Goal: Task Accomplishment & Management: Manage account settings

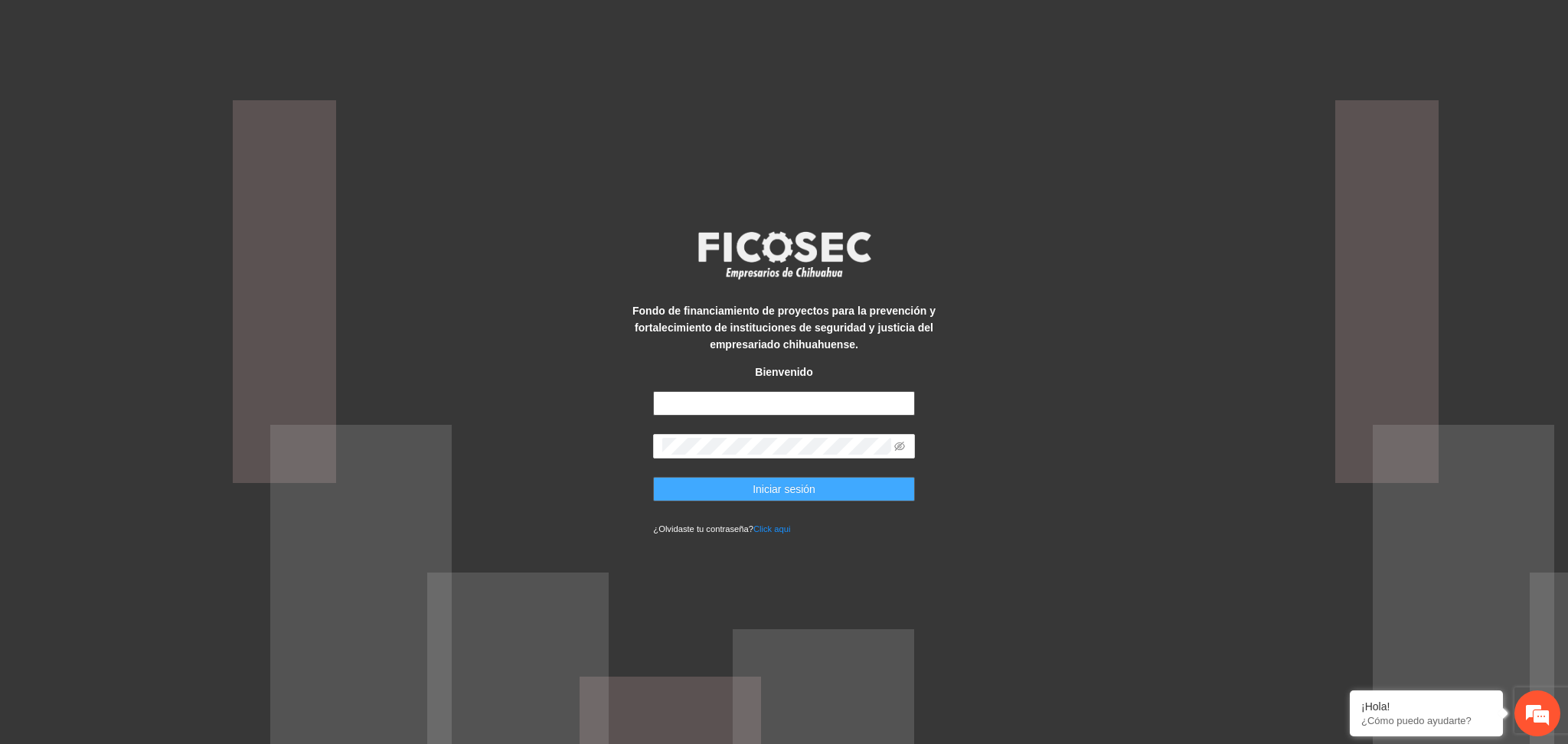
type input "**********"
click at [700, 488] on button "Iniciar sesión" at bounding box center [784, 489] width 261 height 25
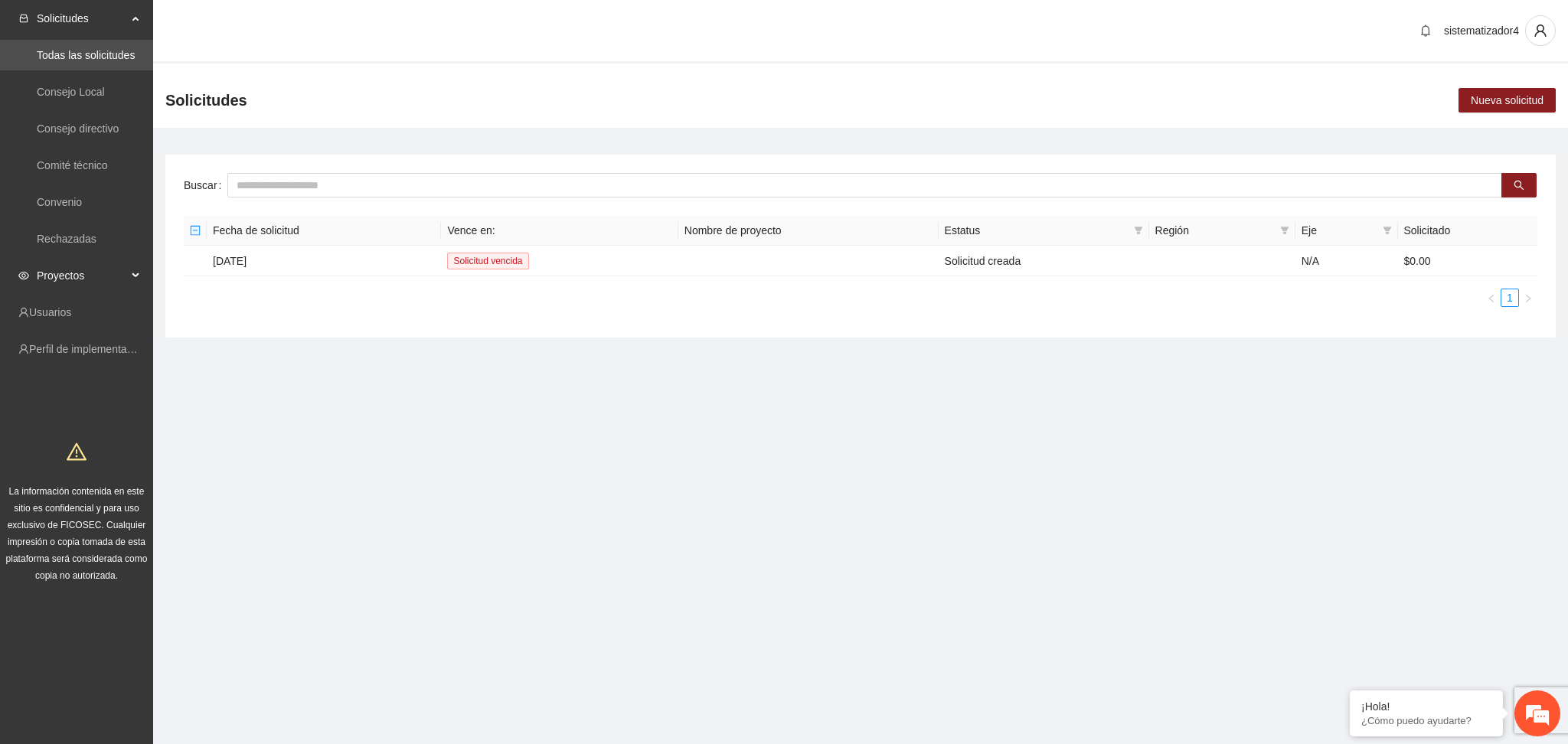
click at [67, 277] on span "Proyectos" at bounding box center [82, 275] width 90 height 30
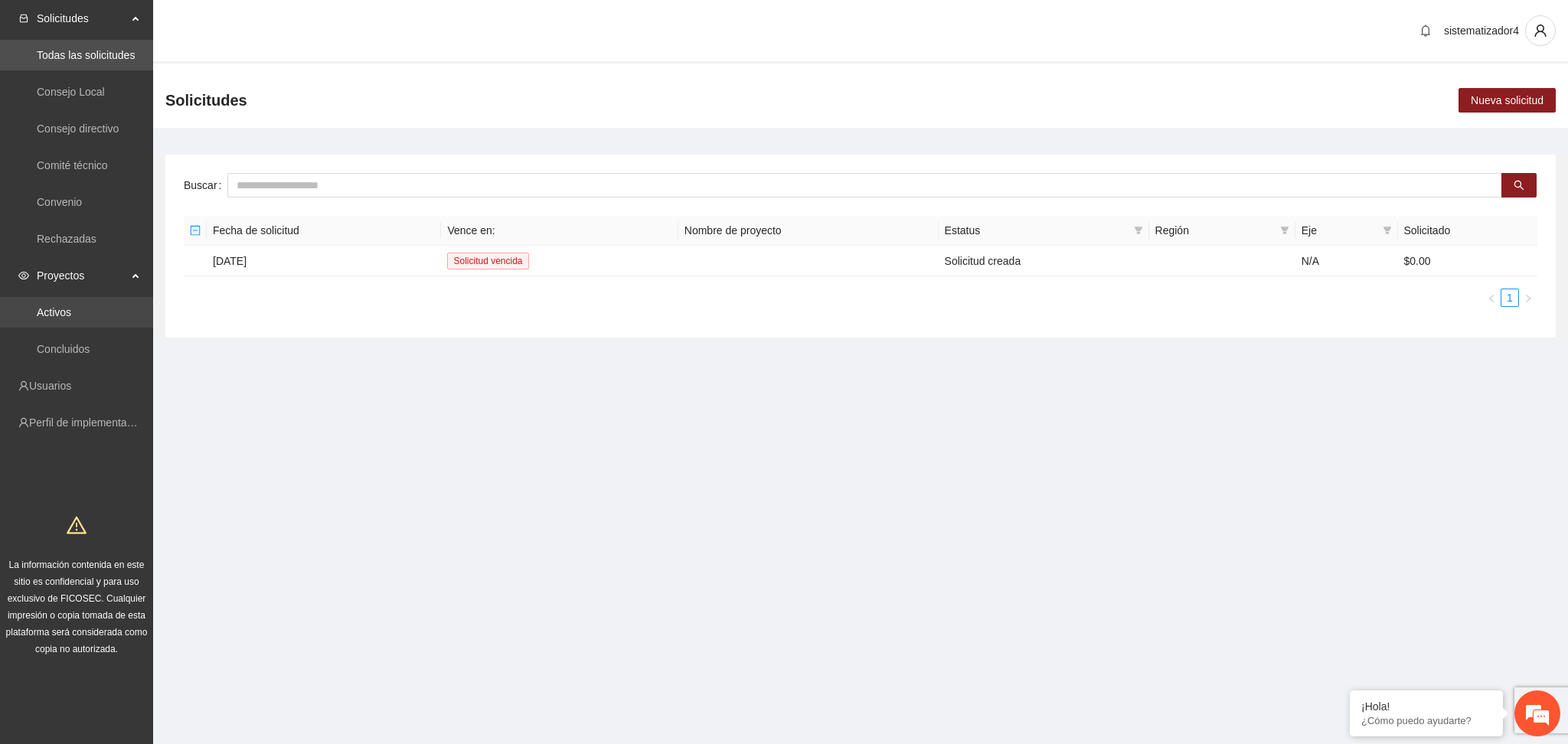
click at [58, 318] on link "Activos" at bounding box center [54, 312] width 34 height 12
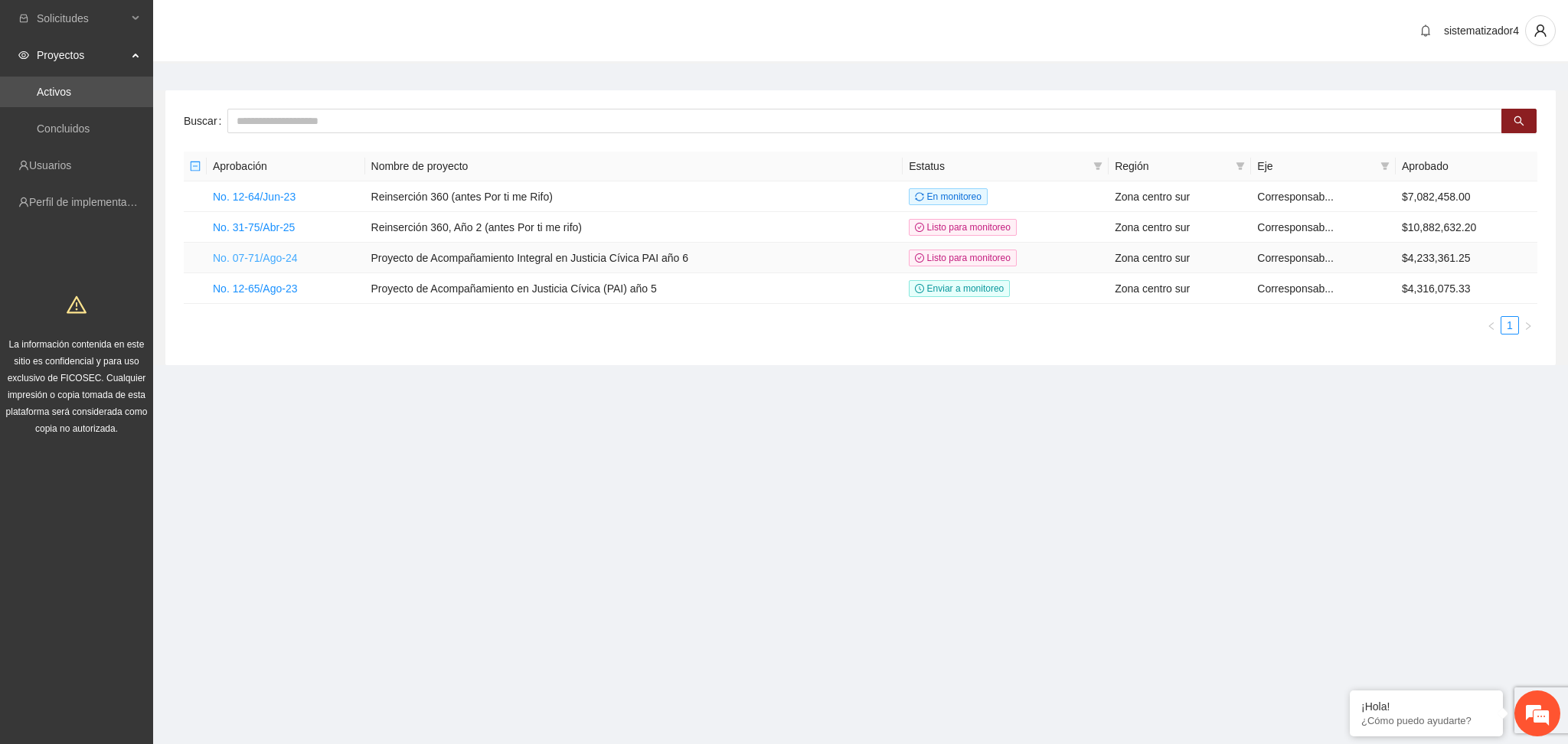
click at [265, 260] on link "No. 07-71/Ago-24" at bounding box center [255, 258] width 85 height 12
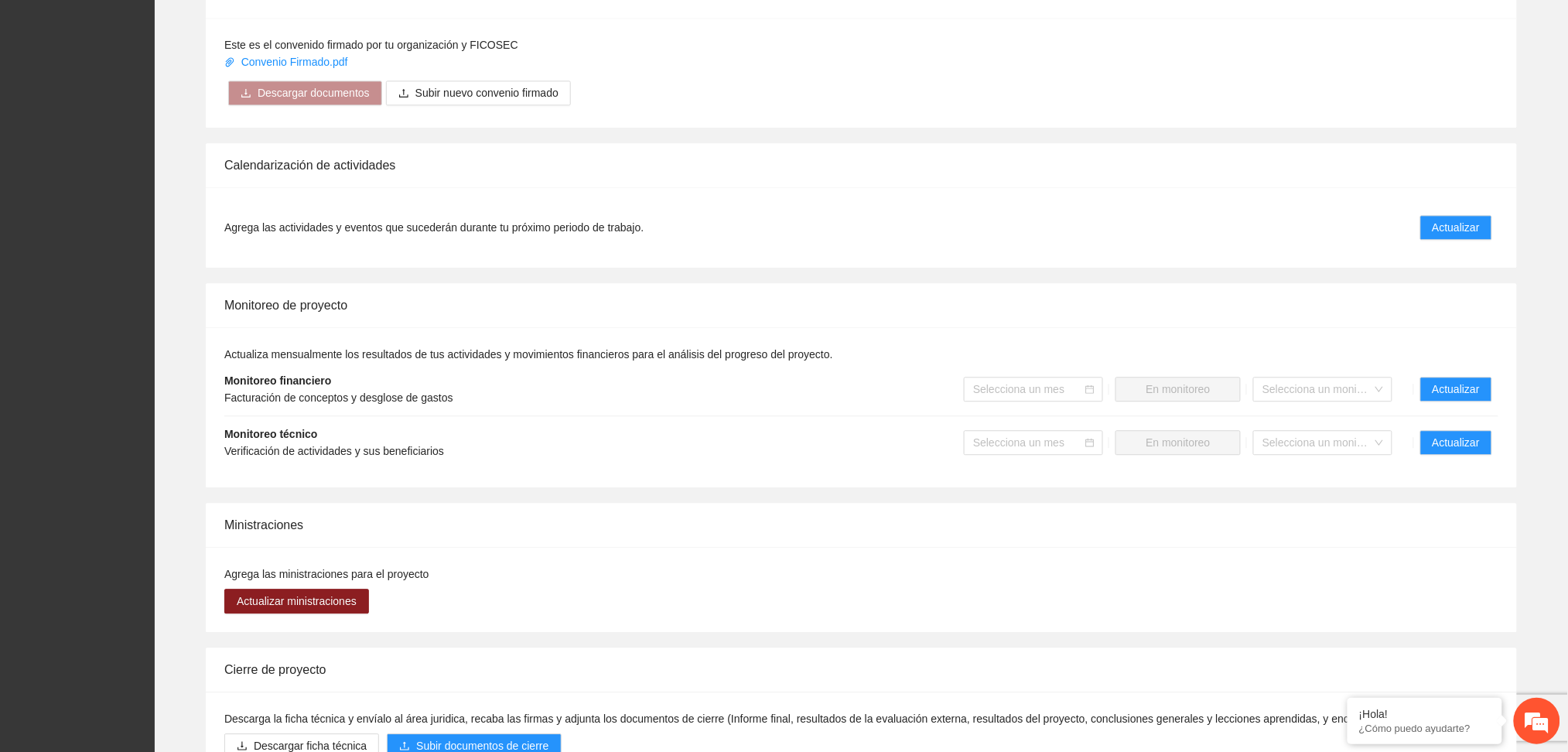
scroll to position [1325, 0]
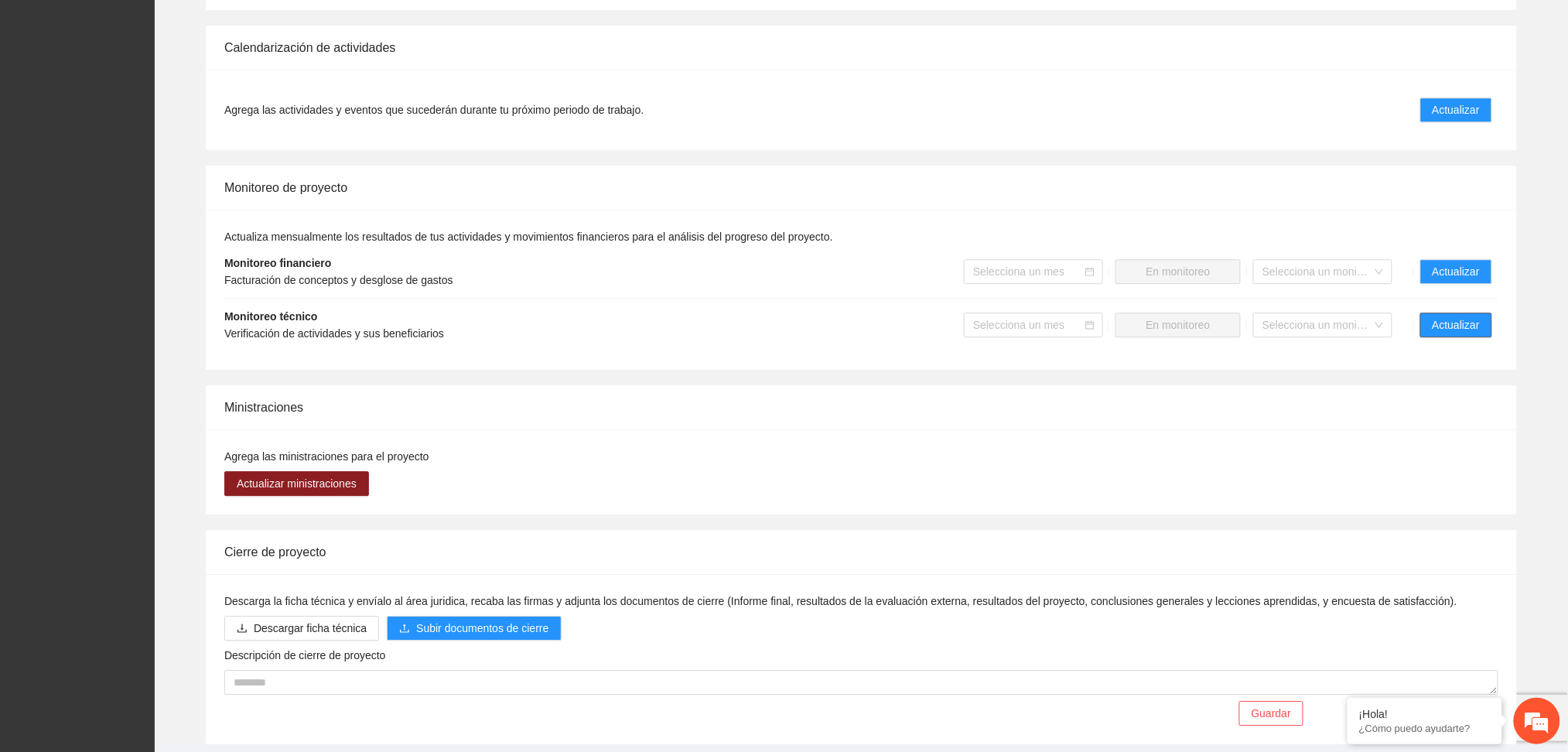
click at [1452, 313] on button "Actualizar" at bounding box center [1456, 325] width 72 height 25
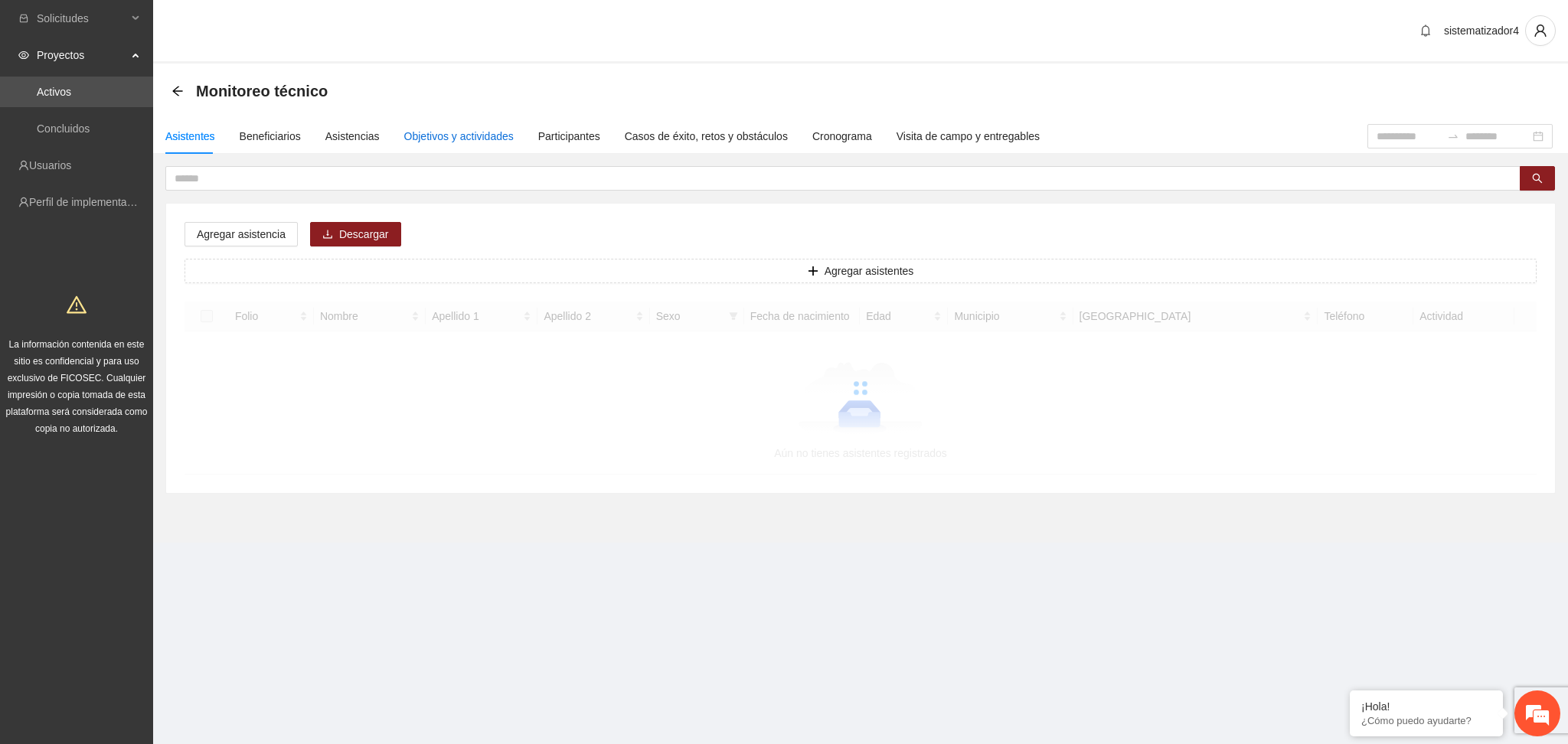
click at [442, 136] on div "Objetivos y actividades" at bounding box center [459, 136] width 109 height 17
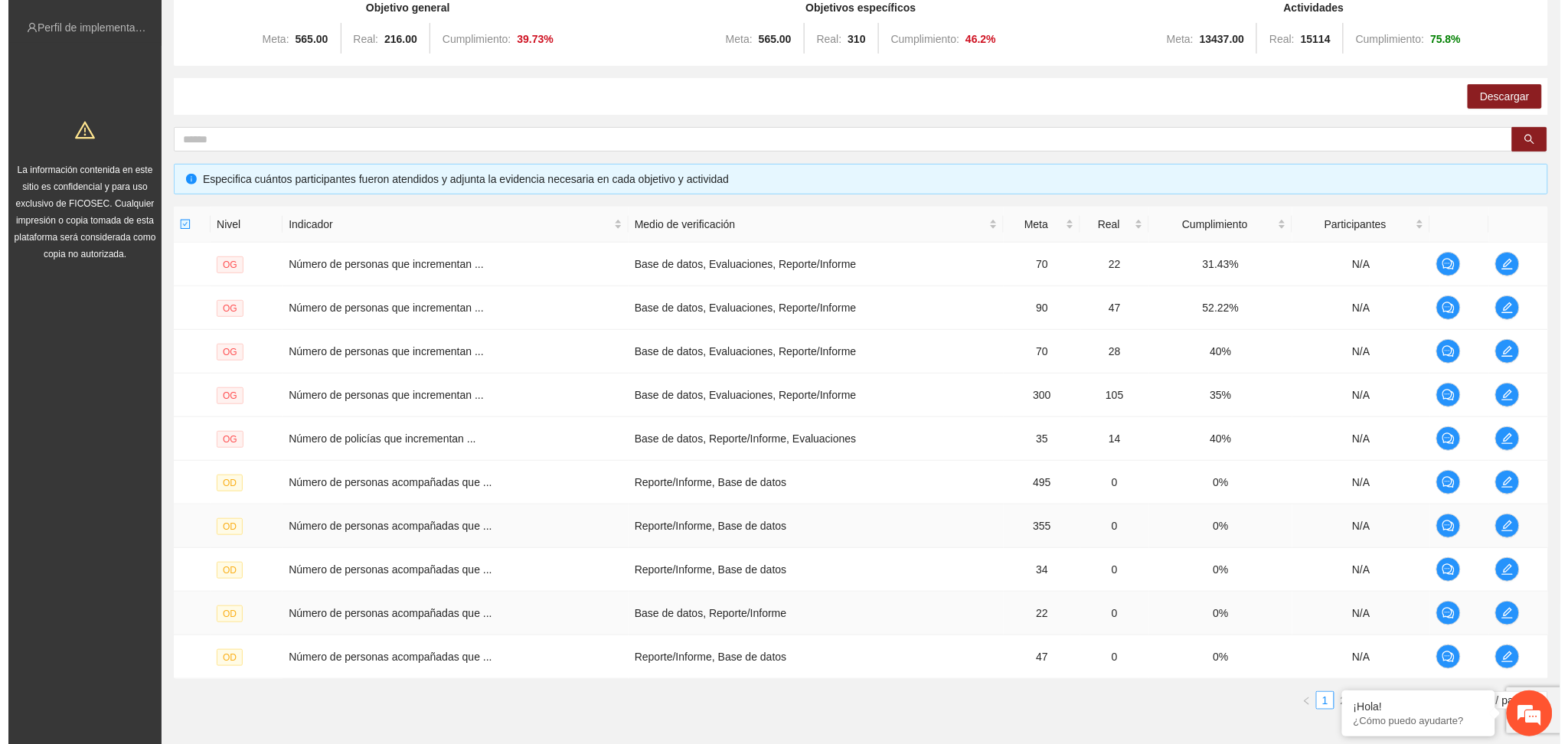
scroll to position [255, 0]
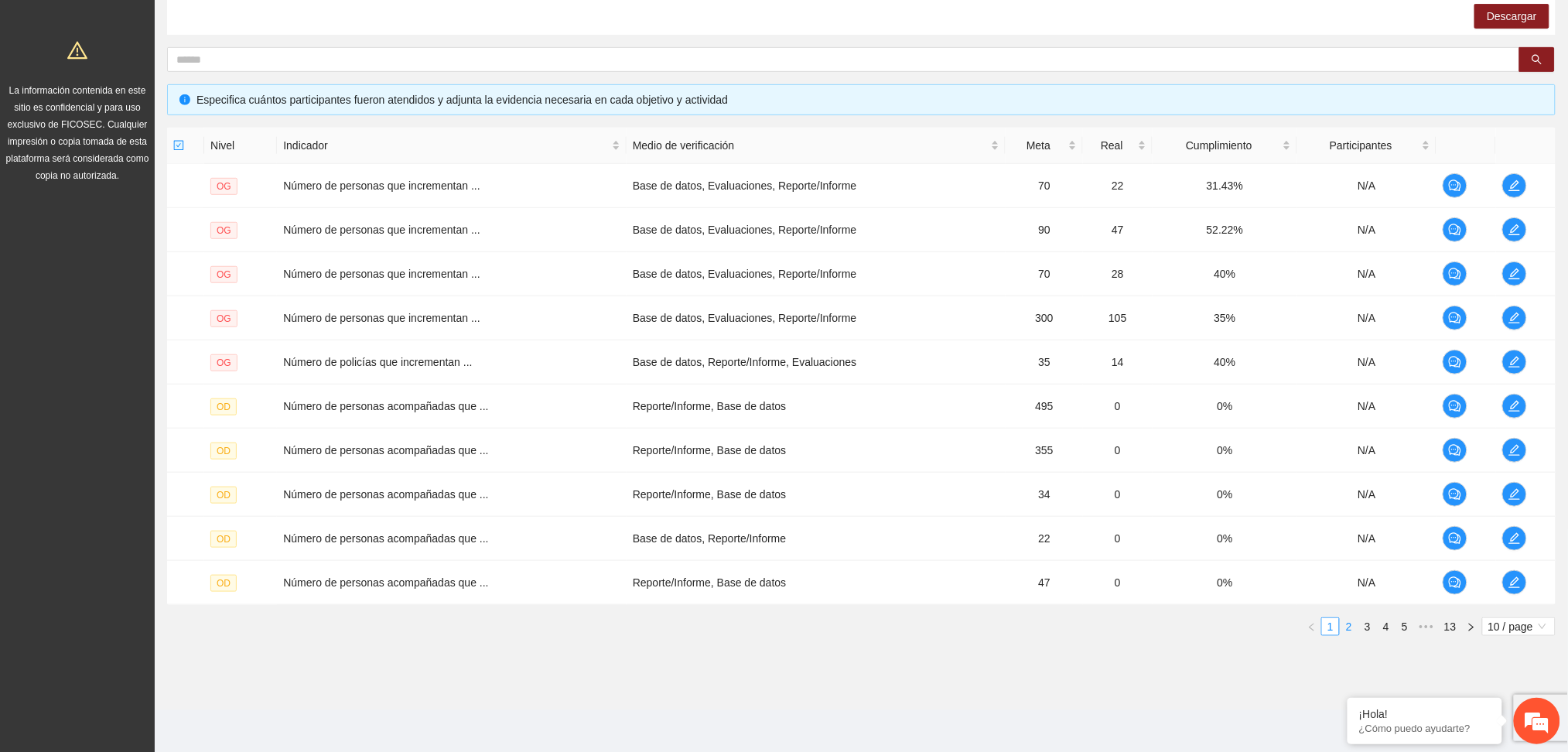
click at [1355, 629] on link "2" at bounding box center [1349, 627] width 17 height 17
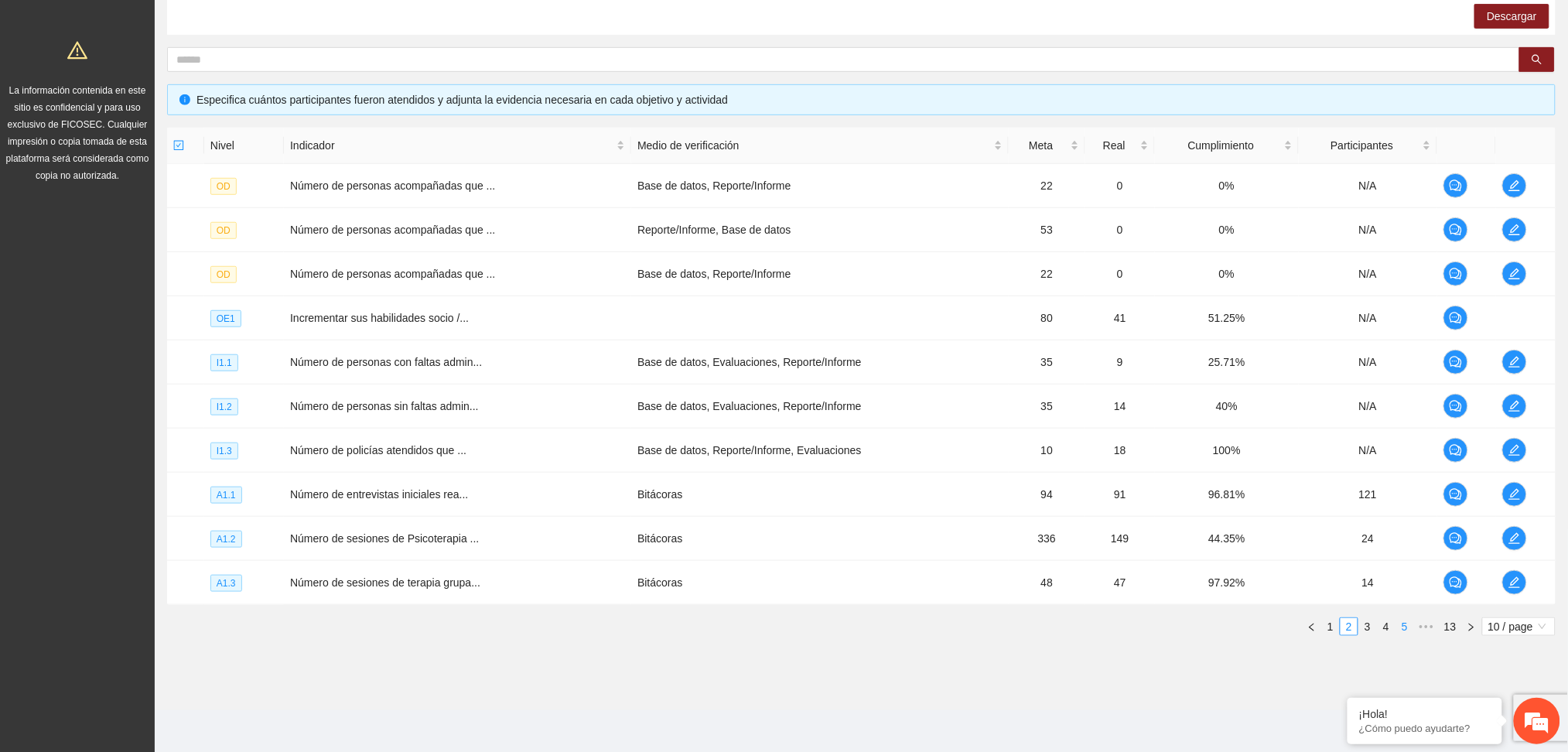
click at [1405, 632] on link "5" at bounding box center [1405, 627] width 17 height 17
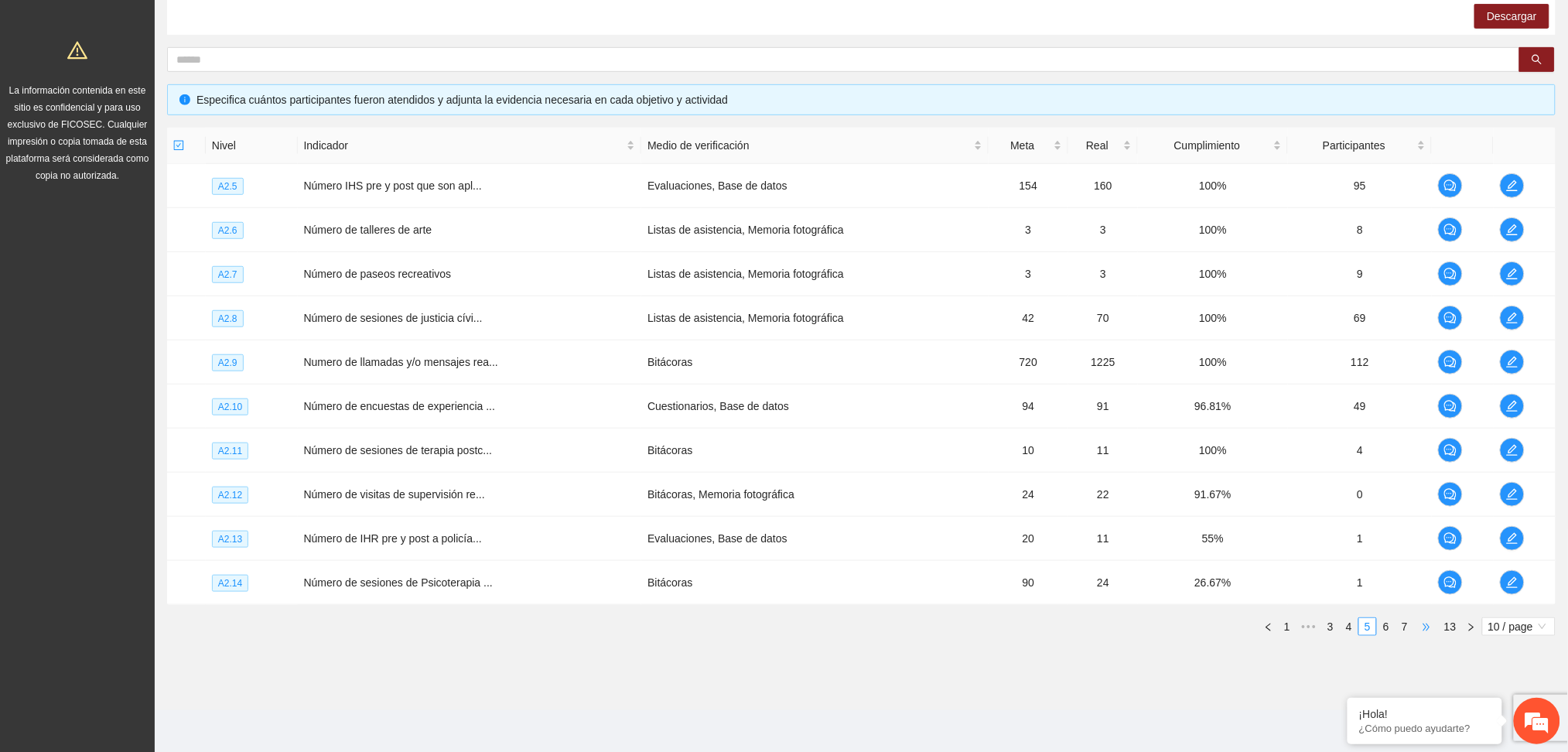
click at [1424, 626] on span "•••" at bounding box center [1427, 627] width 25 height 18
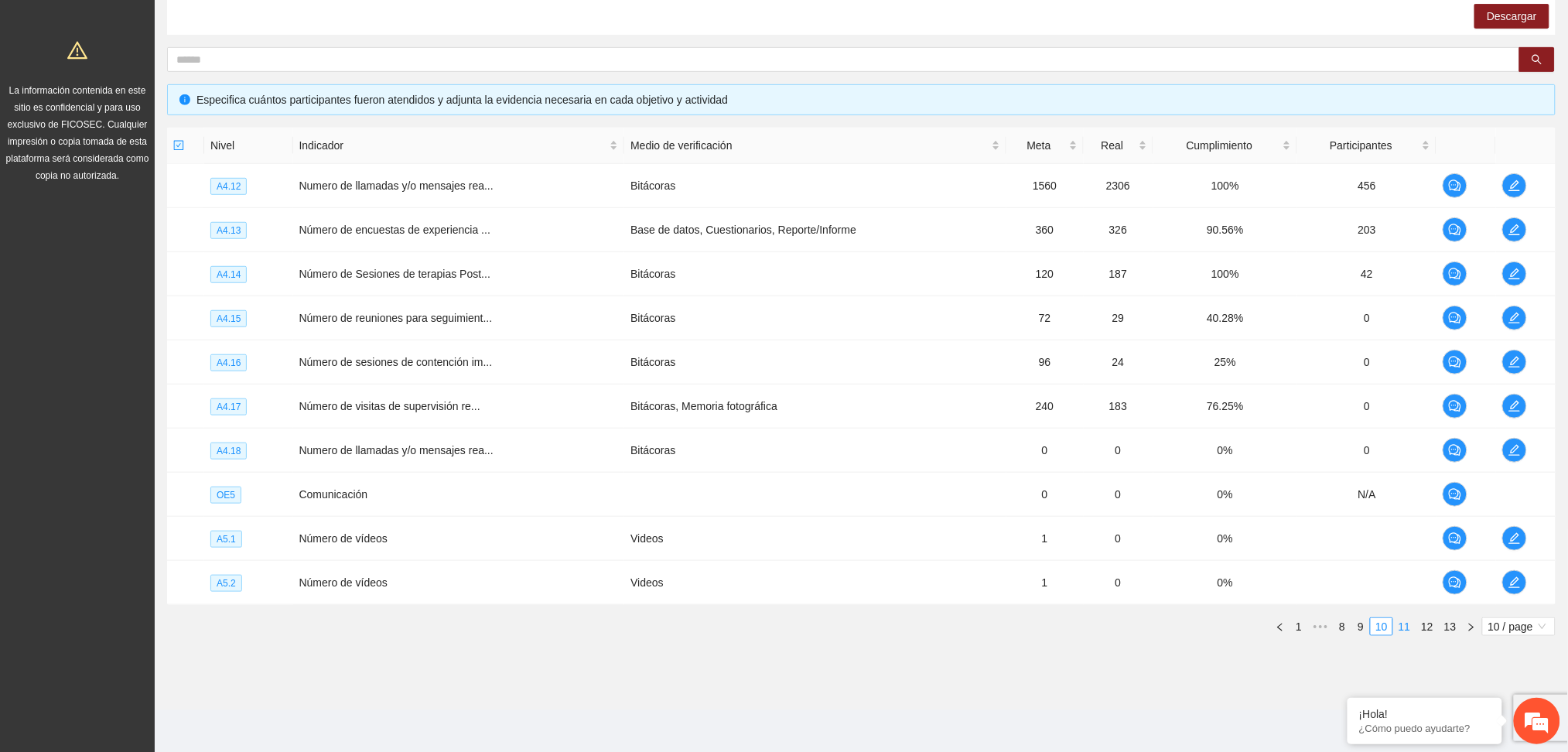
click at [1405, 628] on link "11" at bounding box center [1405, 627] width 22 height 17
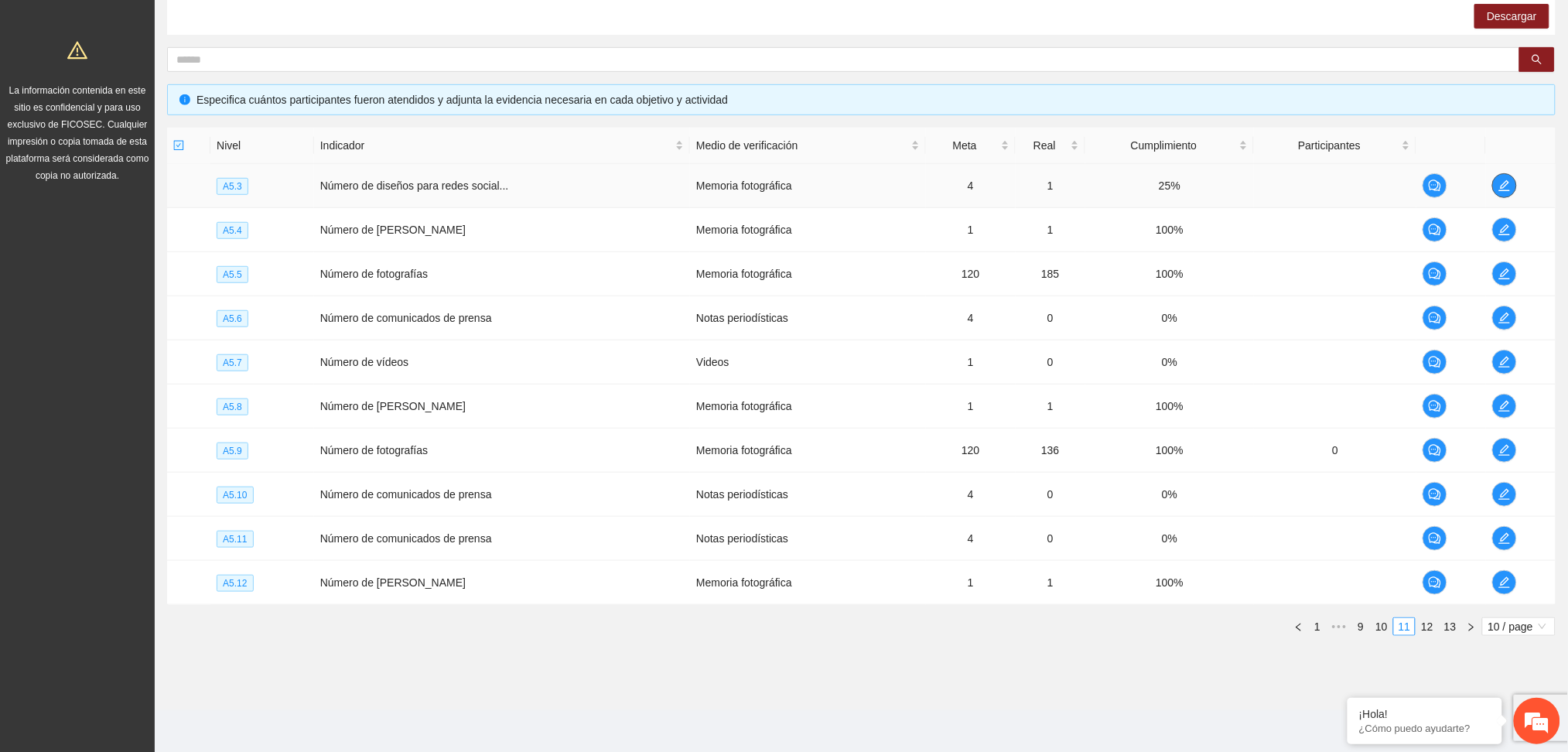
click at [1501, 180] on icon "edit" at bounding box center [1504, 185] width 12 height 12
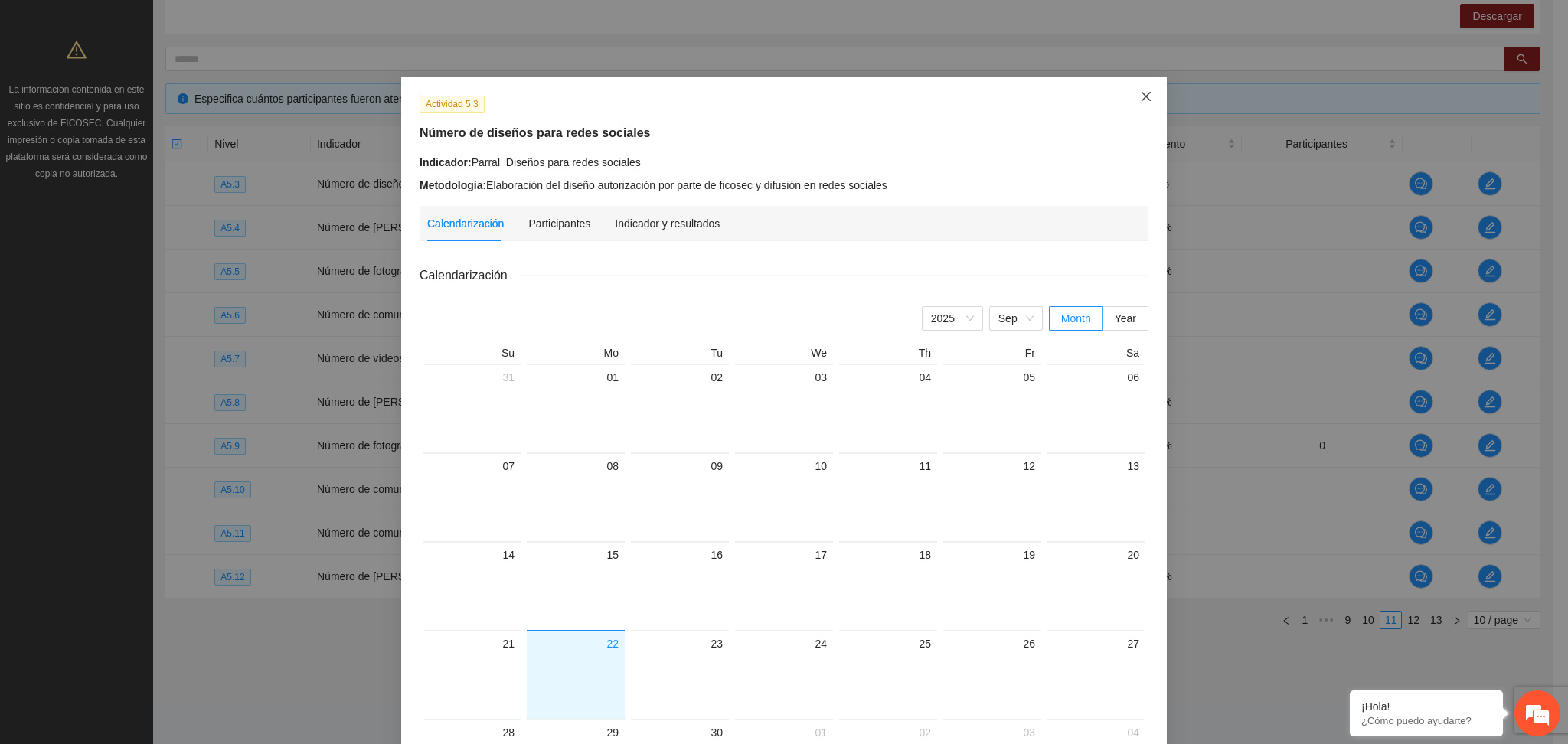
click at [1131, 96] on span "Close" at bounding box center [1146, 97] width 41 height 41
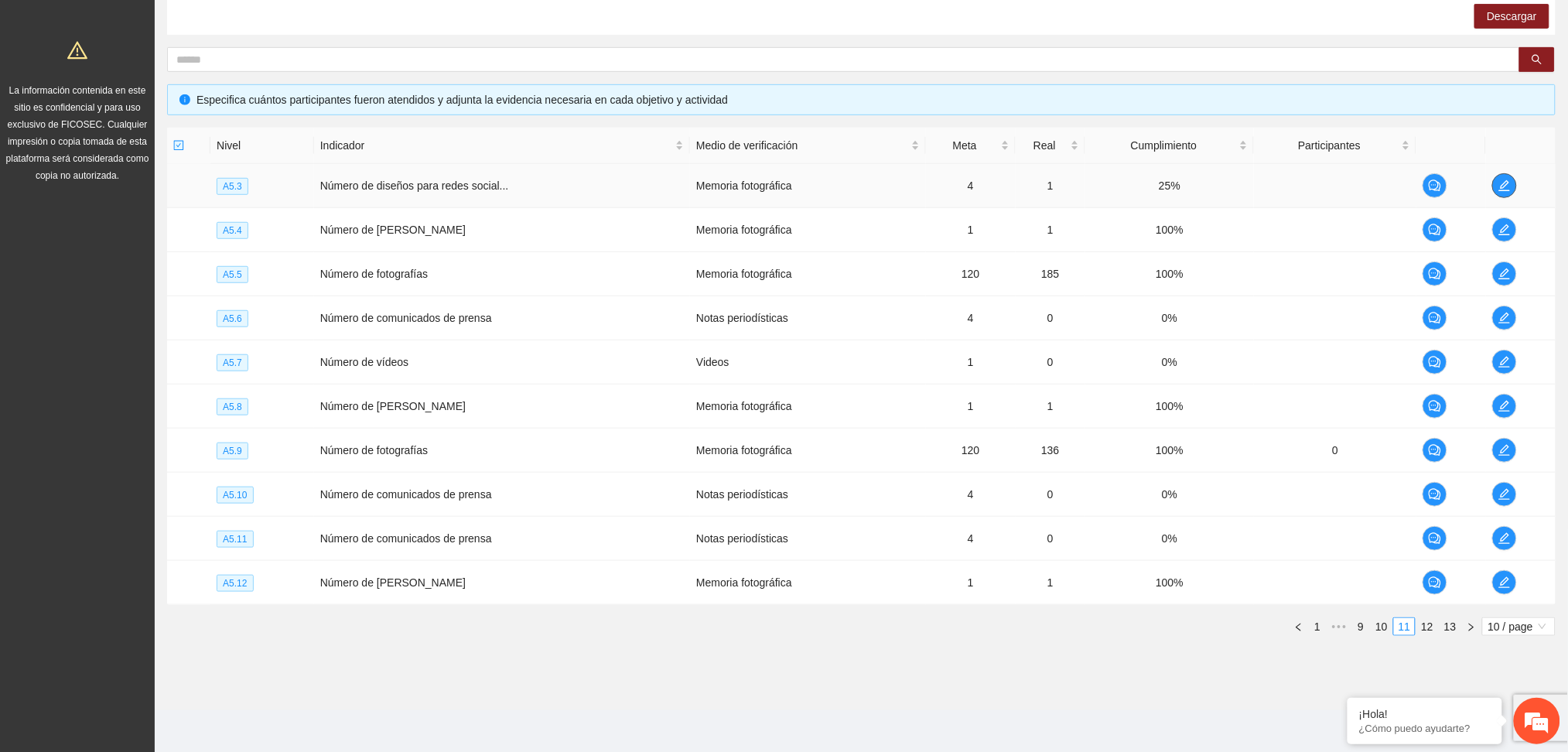
click at [1503, 189] on icon "edit" at bounding box center [1504, 185] width 11 height 11
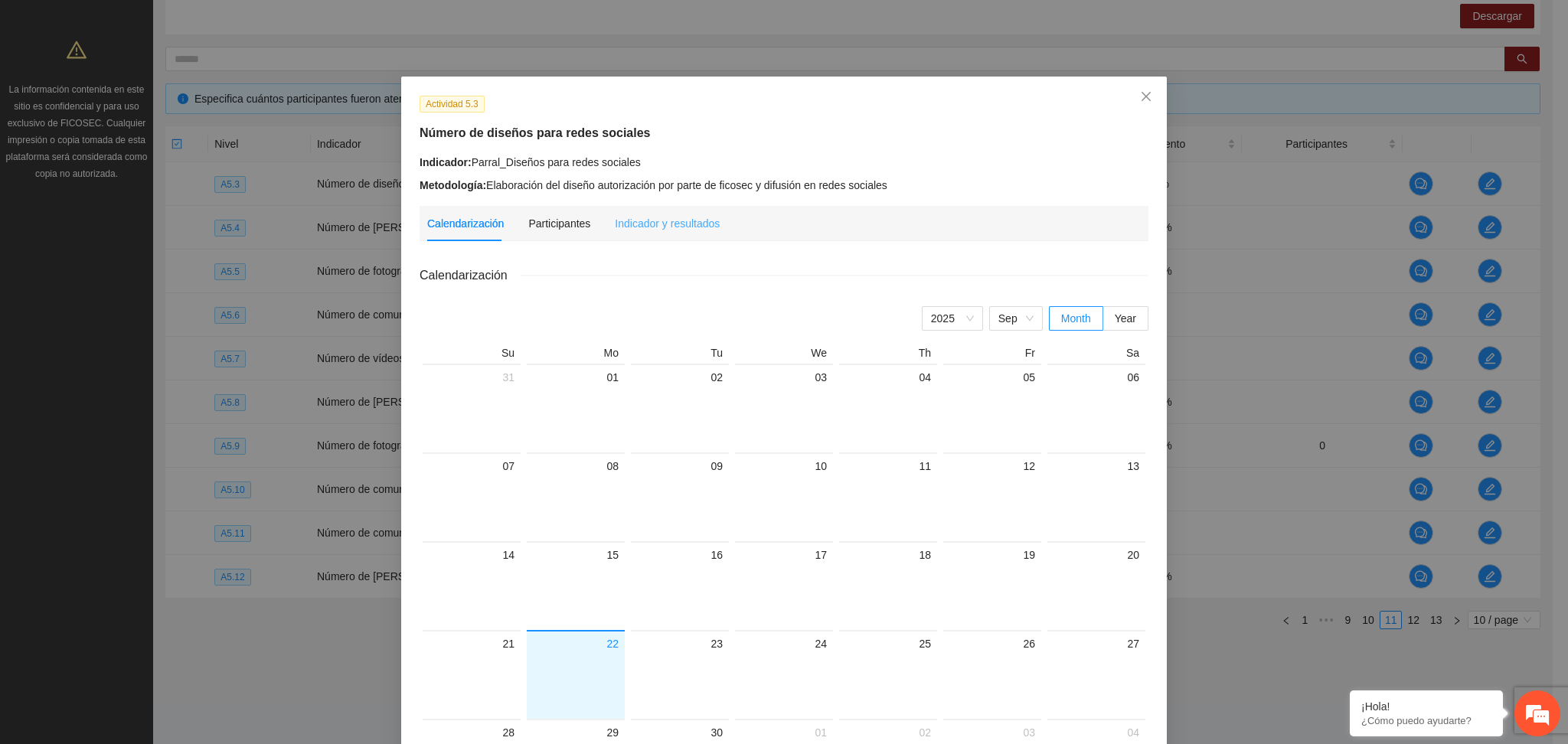
click at [643, 212] on div "Indicador y resultados" at bounding box center [667, 223] width 105 height 35
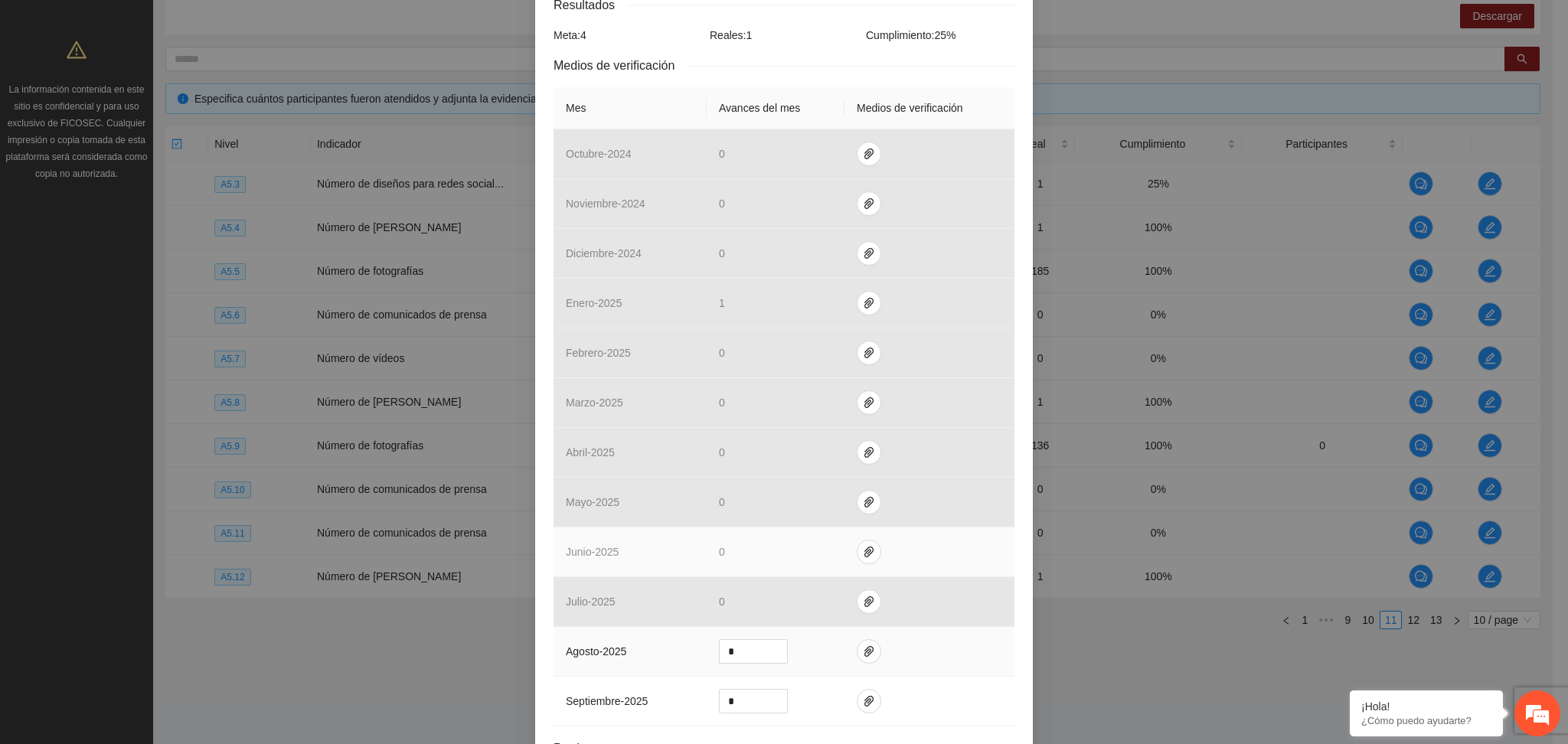
scroll to position [306, 0]
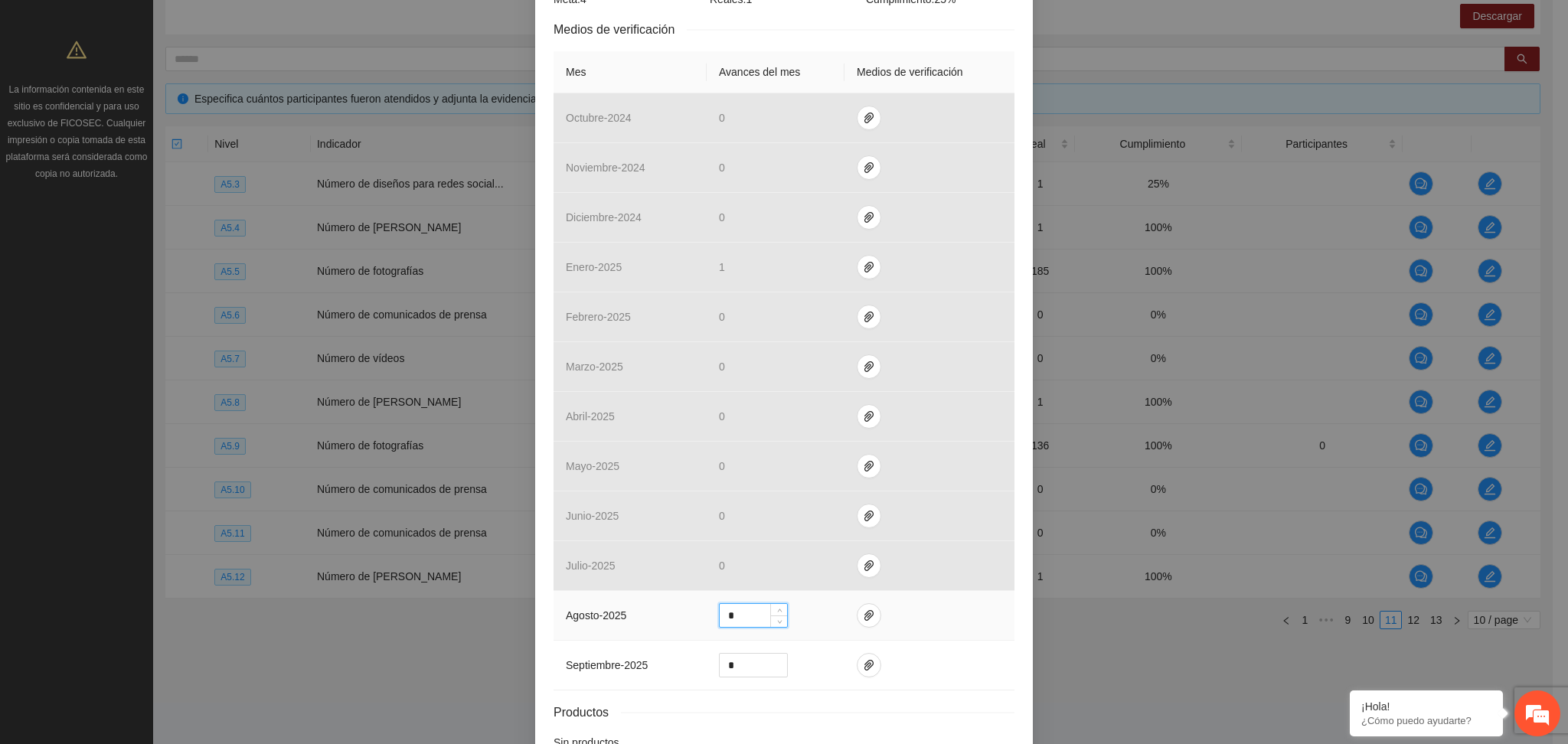
drag, startPoint x: 753, startPoint y: 618, endPoint x: 653, endPoint y: 618, distance: 100.0
click at [653, 618] on tr "agosto - 2025 *" at bounding box center [784, 615] width 461 height 50
type input "*"
click at [864, 618] on icon "paper-clip" at bounding box center [868, 615] width 9 height 11
click at [808, 575] on span "Adjuntar documento" at bounding box center [821, 568] width 96 height 17
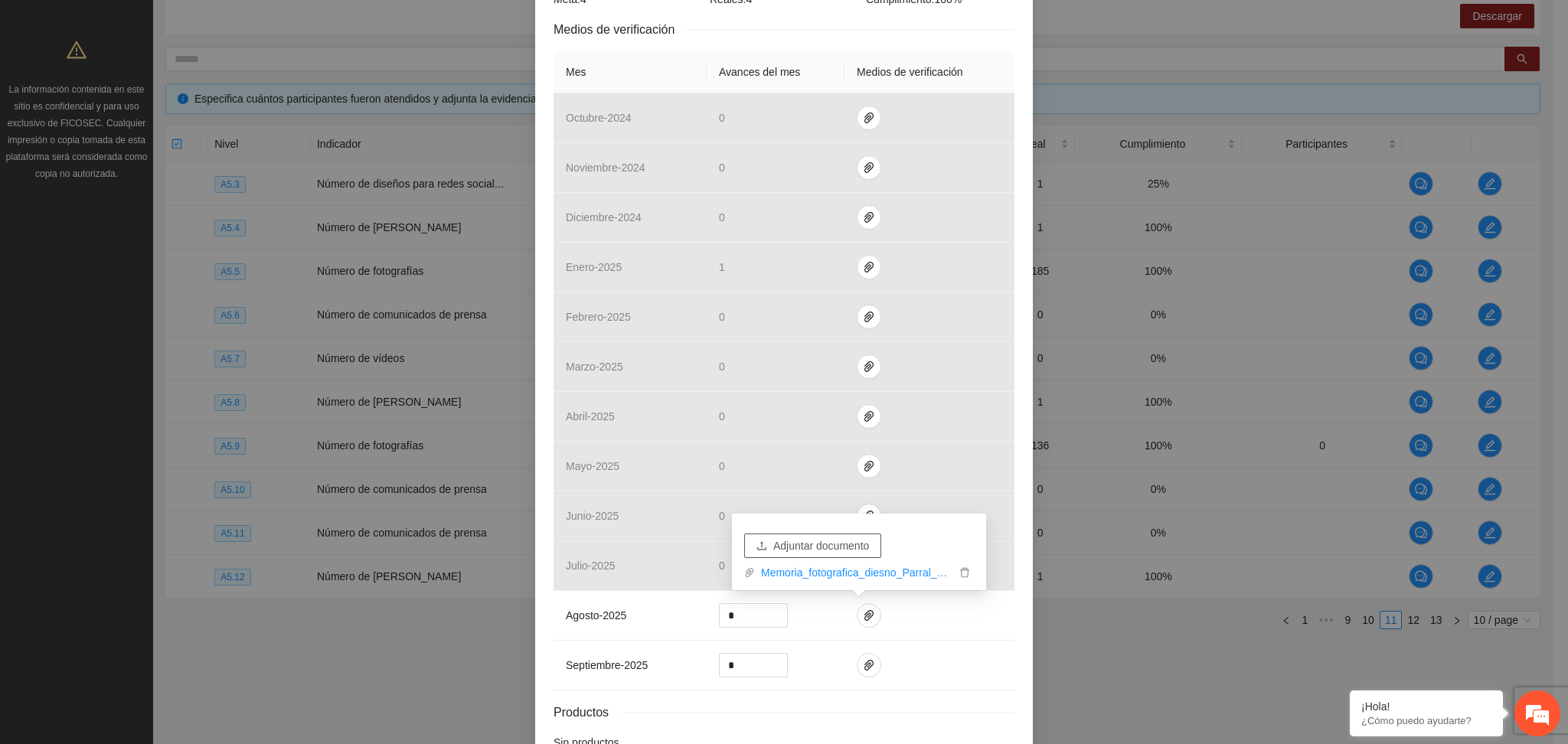
scroll to position [401, 0]
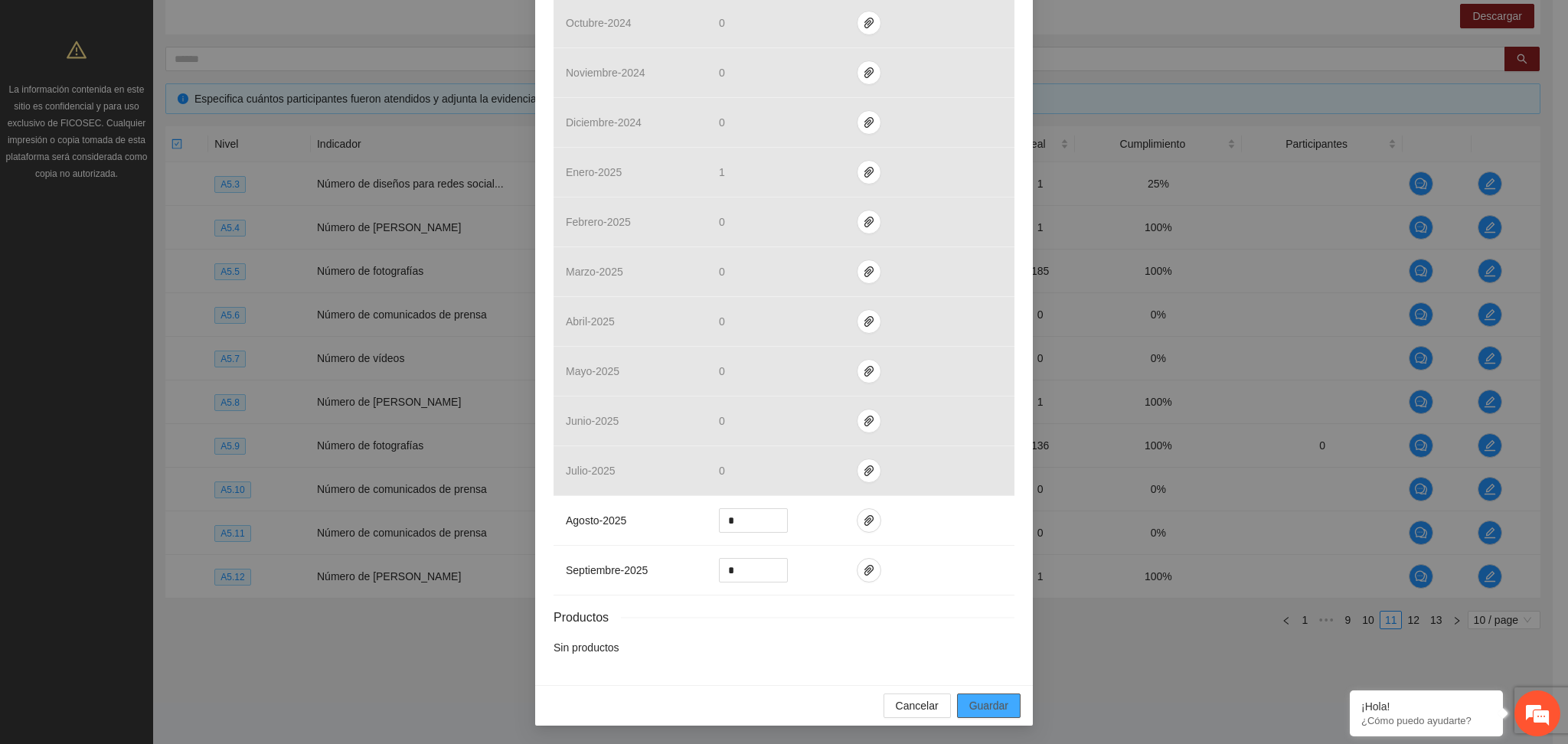
click at [1004, 705] on button "Guardar" at bounding box center [988, 705] width 63 height 25
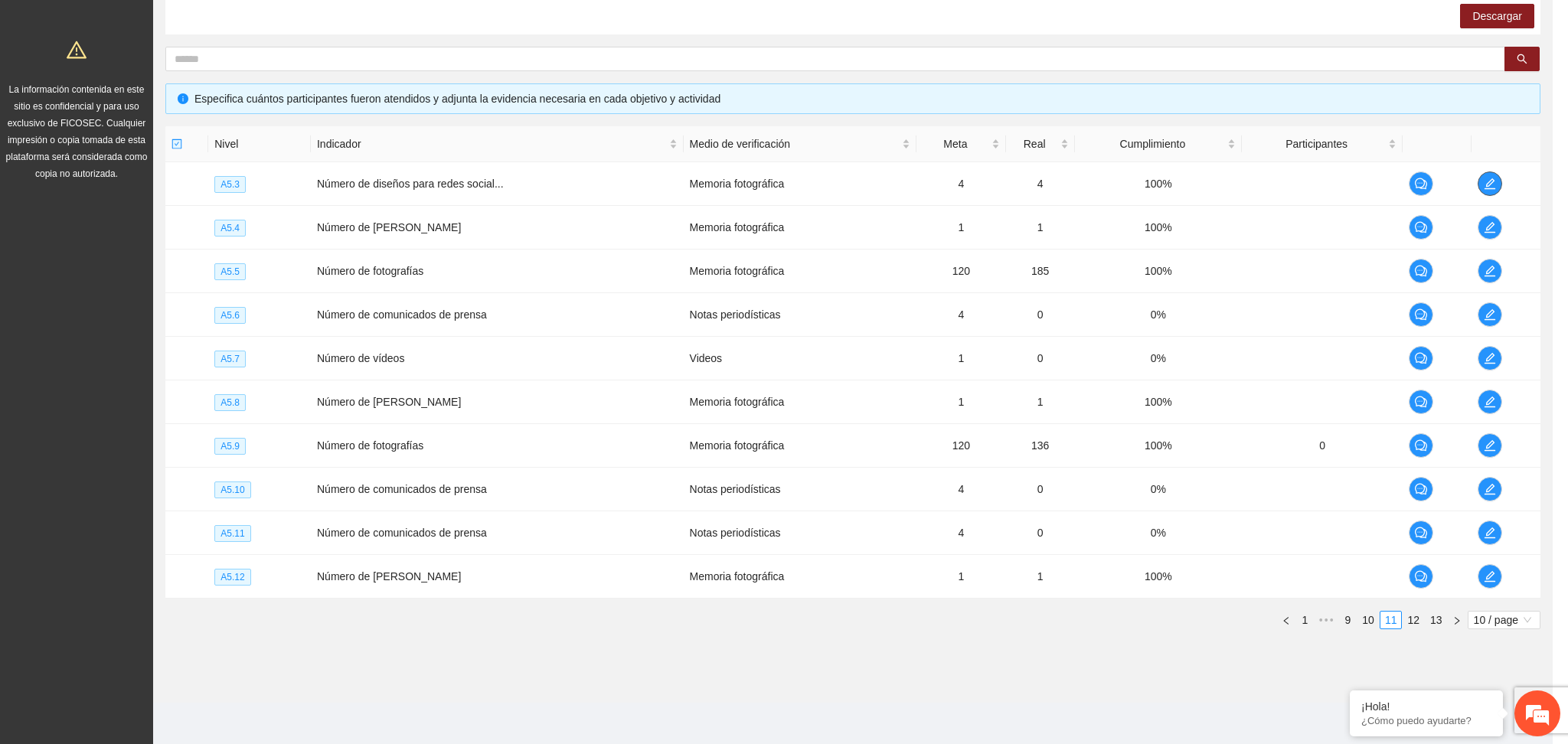
scroll to position [0, 0]
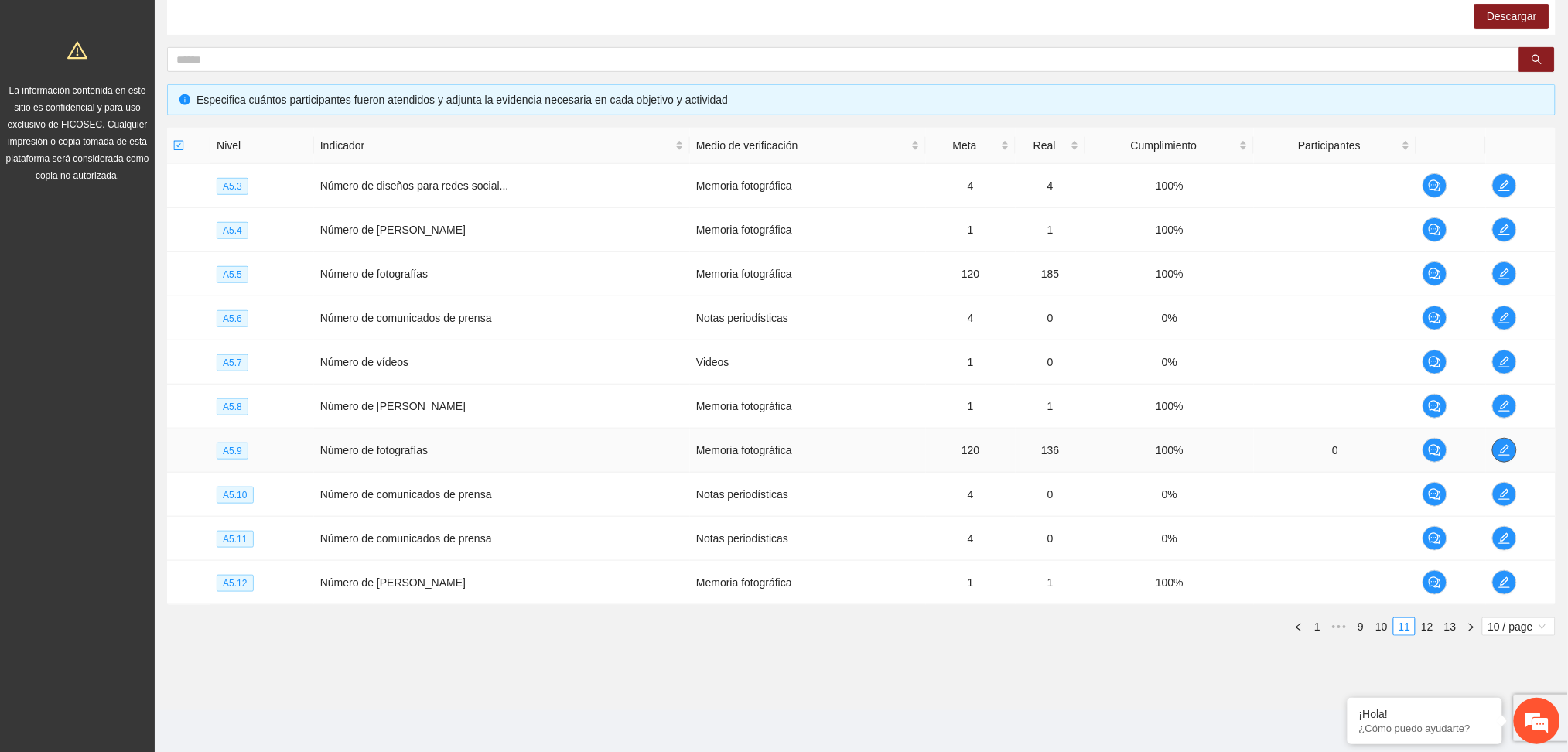
click at [1496, 450] on span "edit" at bounding box center [1505, 450] width 23 height 12
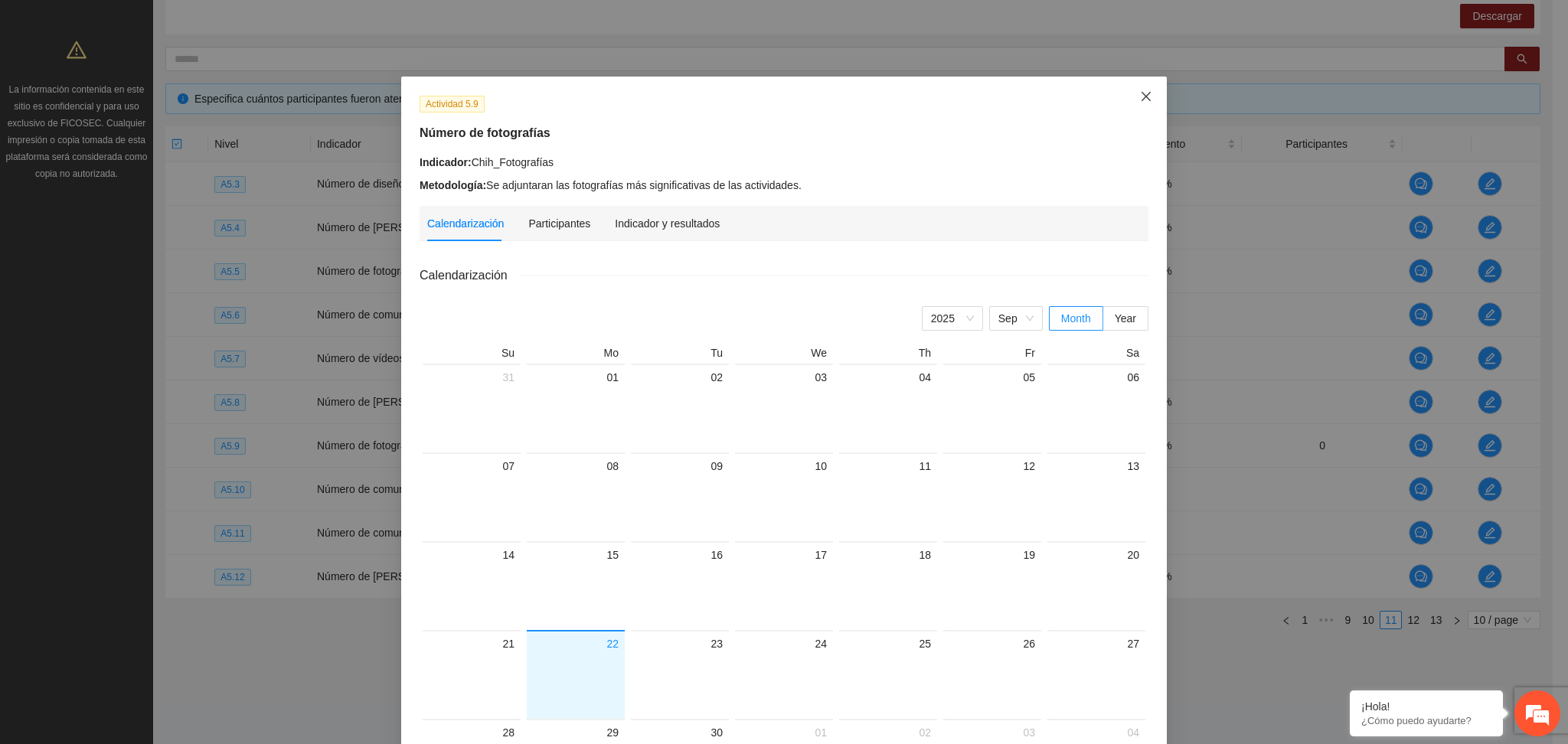
click at [1140, 93] on icon "close" at bounding box center [1145, 96] width 12 height 12
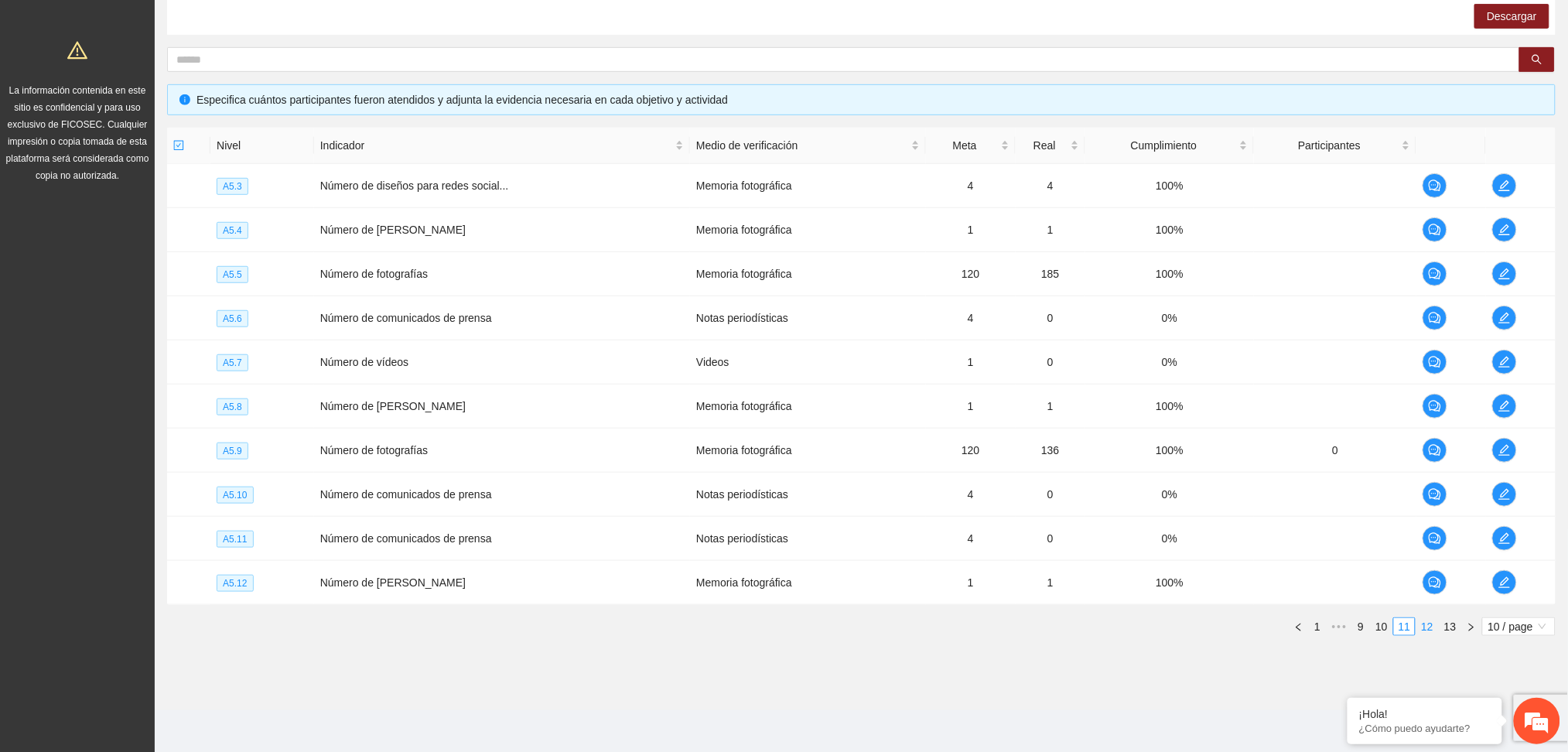
click at [1420, 623] on link "12" at bounding box center [1428, 627] width 22 height 17
click at [1498, 187] on icon "edit" at bounding box center [1504, 185] width 12 height 12
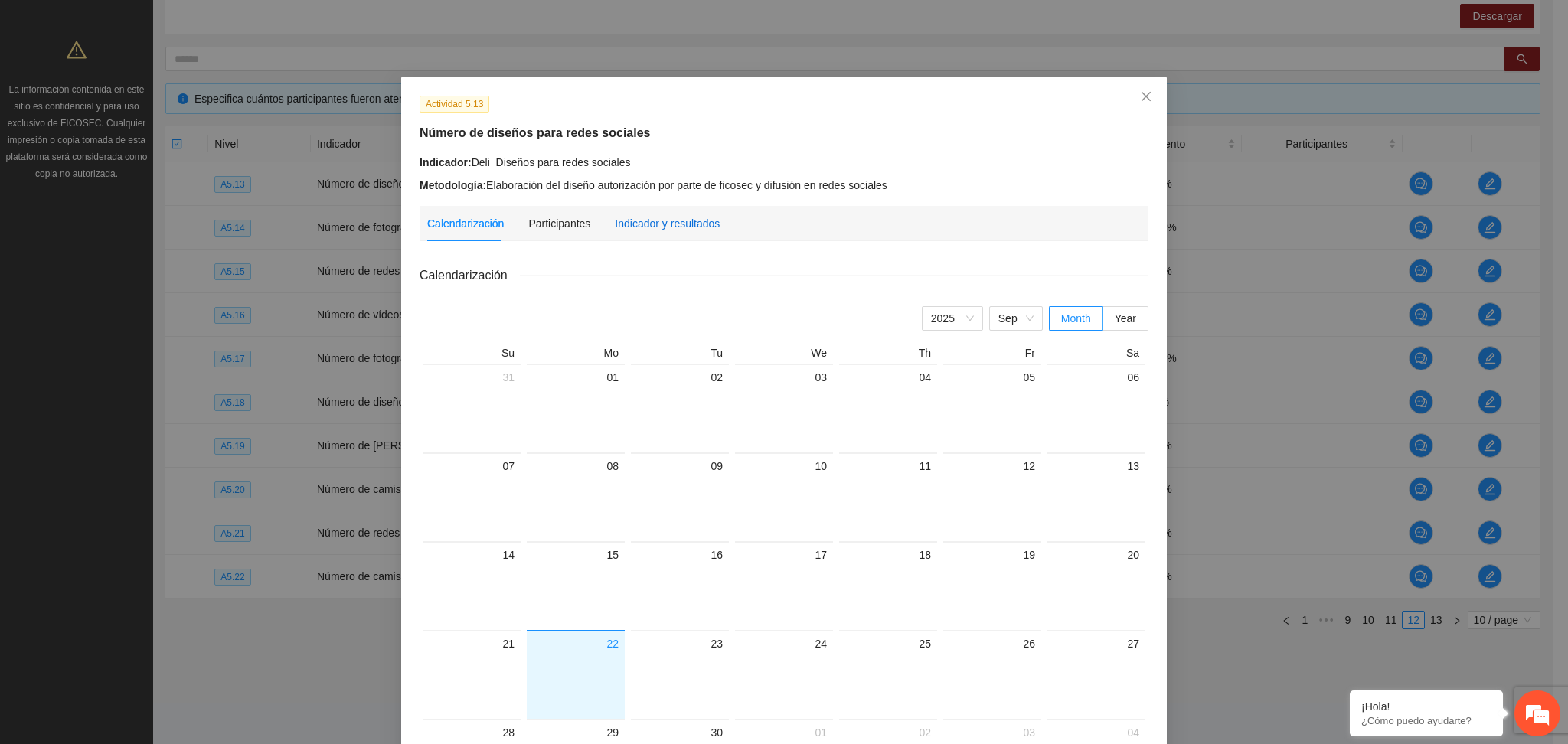
click at [656, 230] on div "Indicador y resultados" at bounding box center [667, 223] width 105 height 17
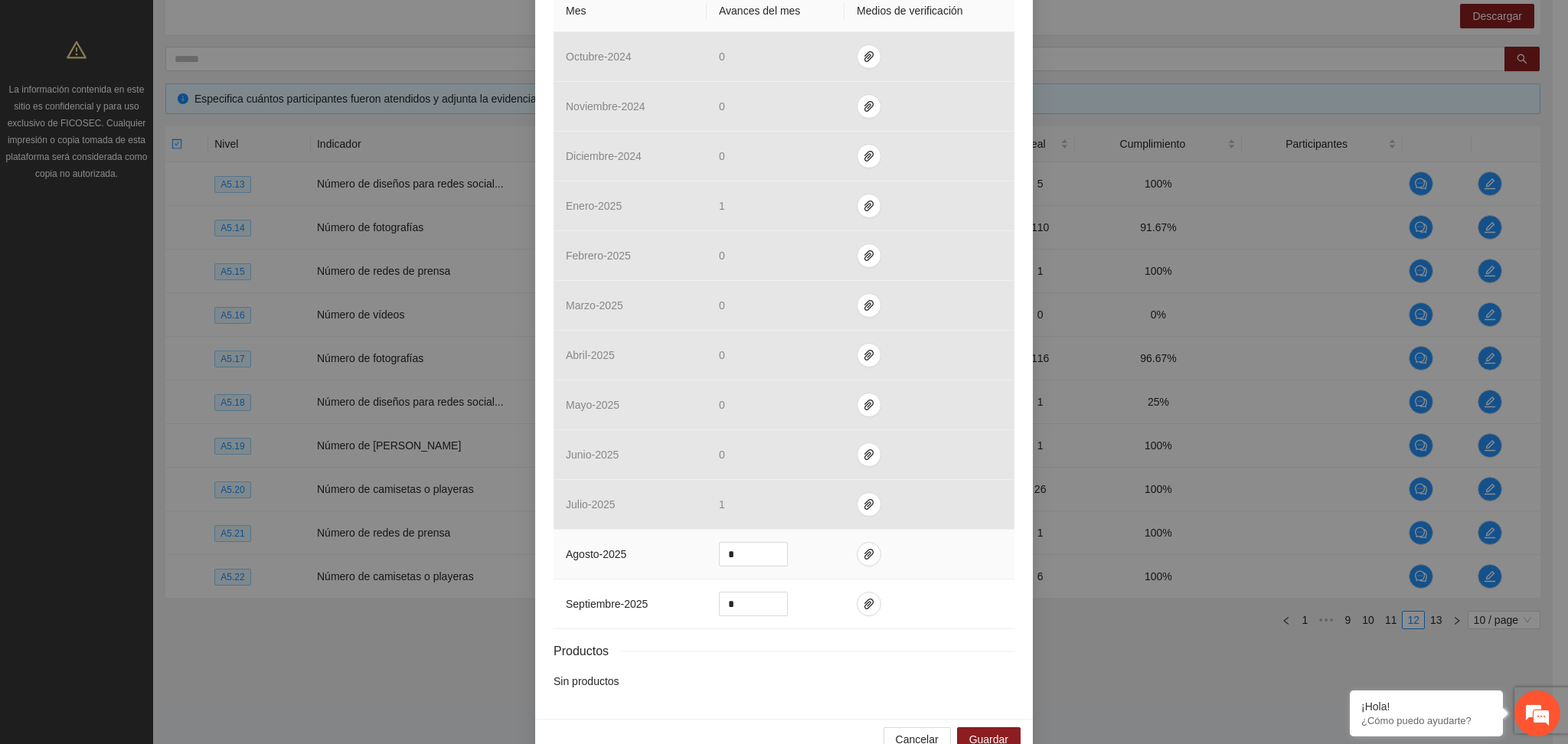
scroll to position [401, 0]
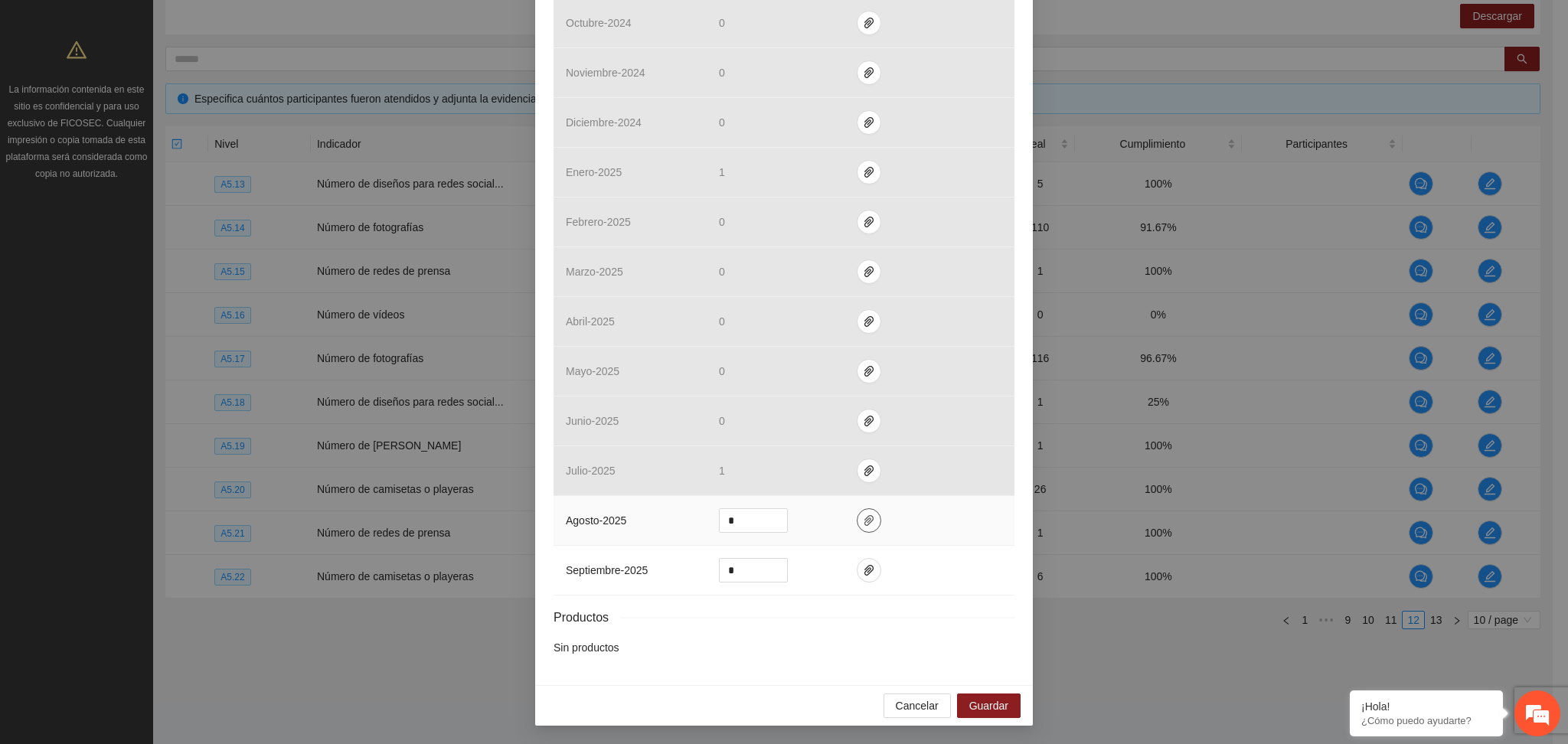
click at [865, 516] on span "paper-clip" at bounding box center [869, 520] width 23 height 12
click at [907, 701] on span "Cancelar" at bounding box center [917, 705] width 43 height 17
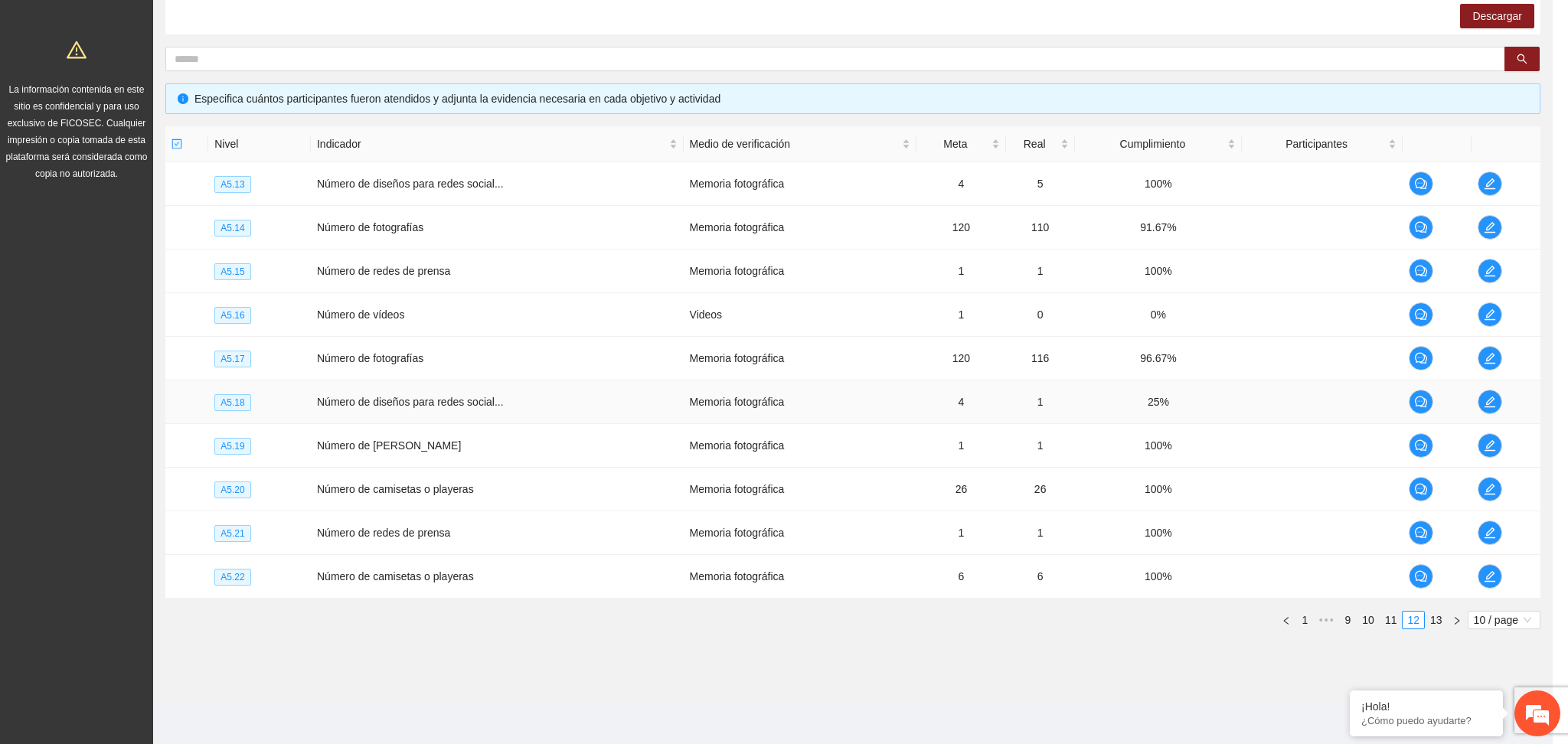
scroll to position [325, 0]
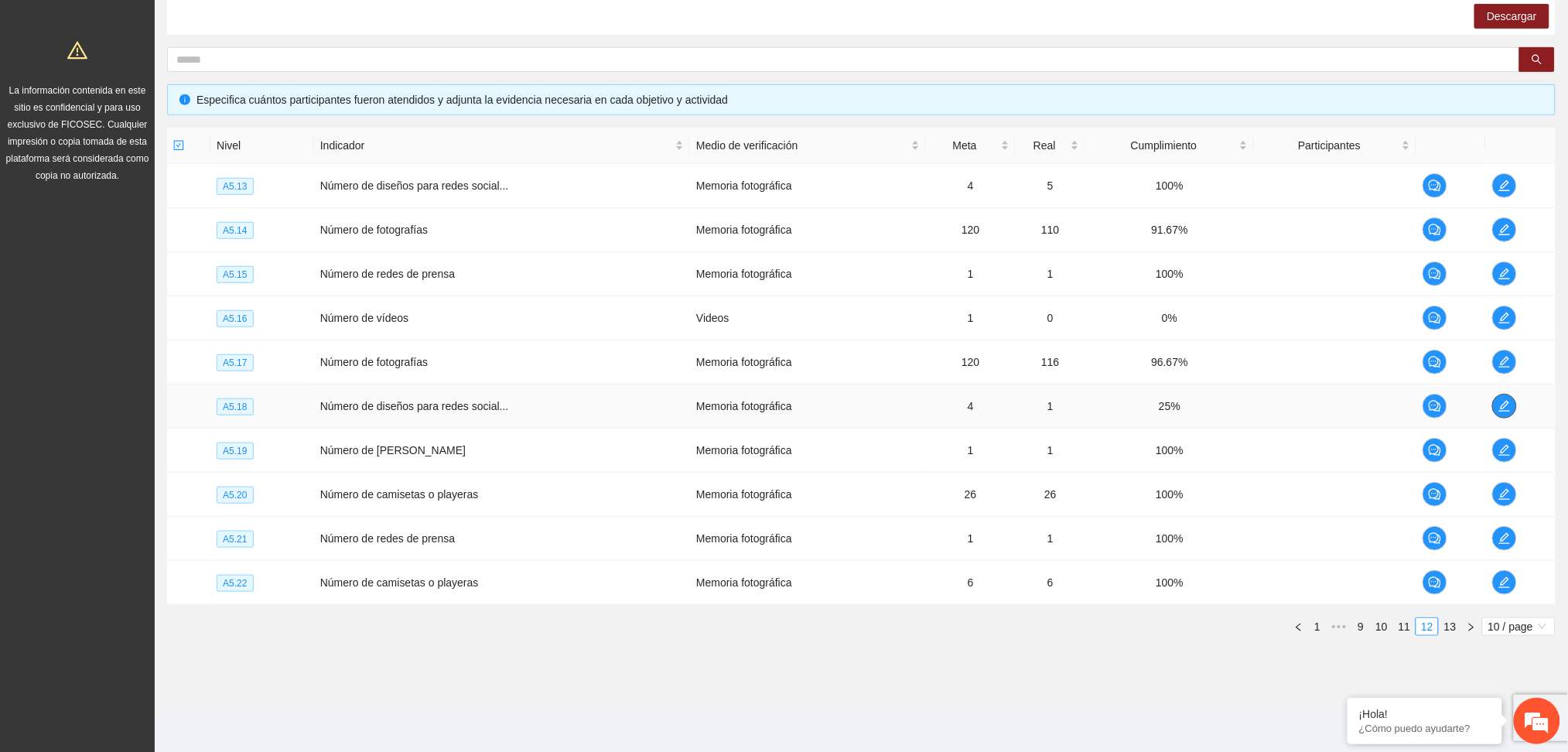
click at [1512, 411] on button "button" at bounding box center [1505, 406] width 25 height 25
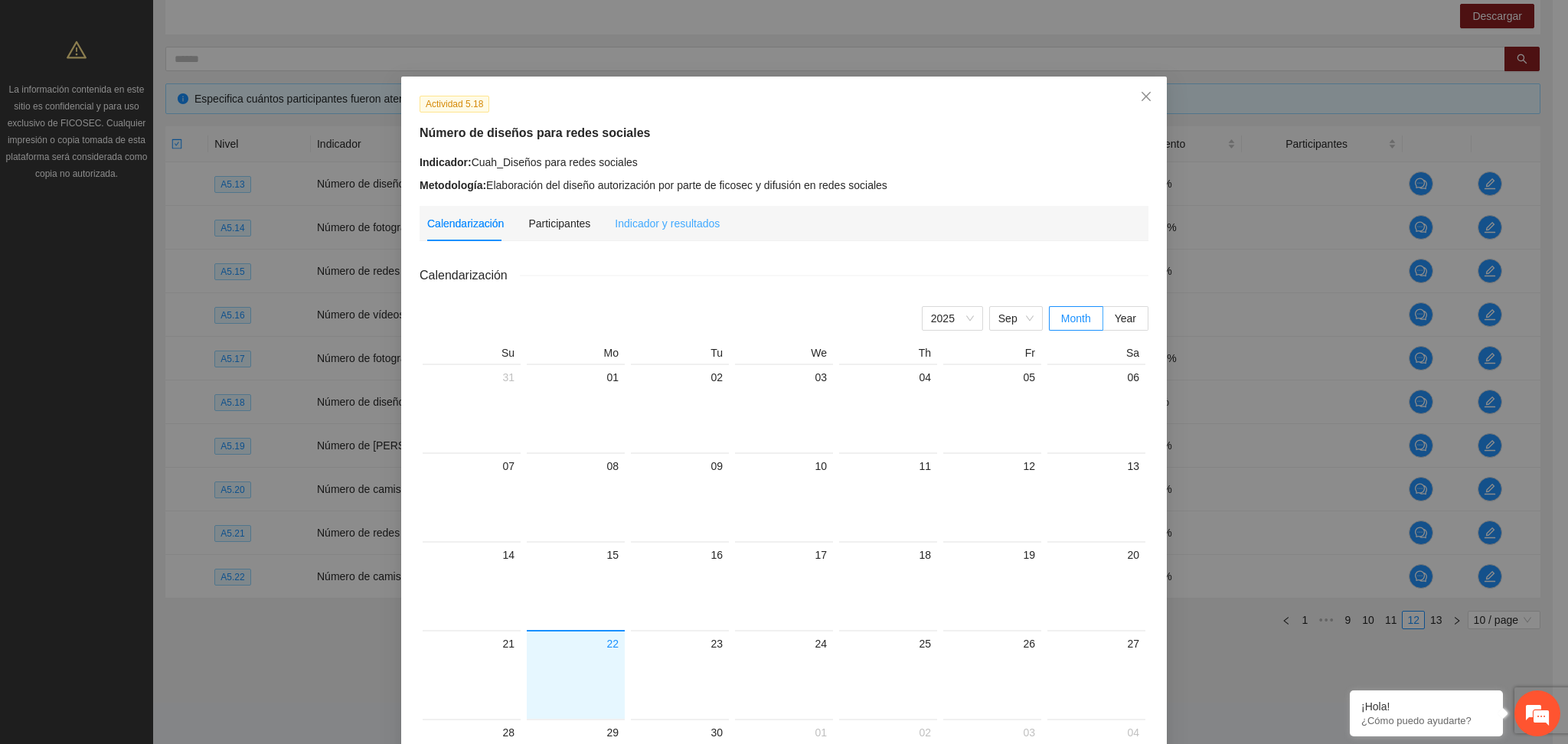
click at [637, 213] on div "Indicador y resultados" at bounding box center [667, 223] width 105 height 35
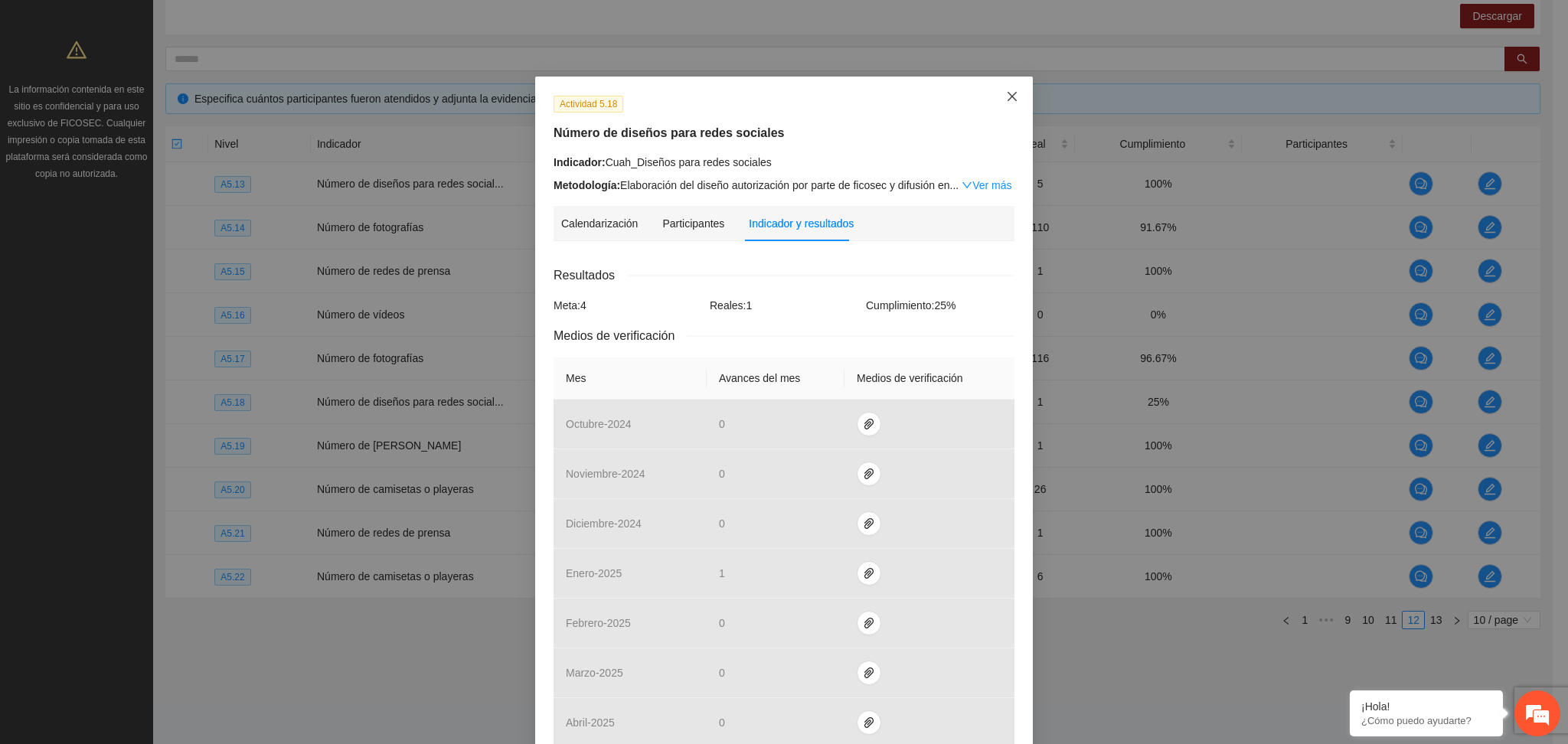
click at [1006, 96] on icon "close" at bounding box center [1012, 96] width 12 height 12
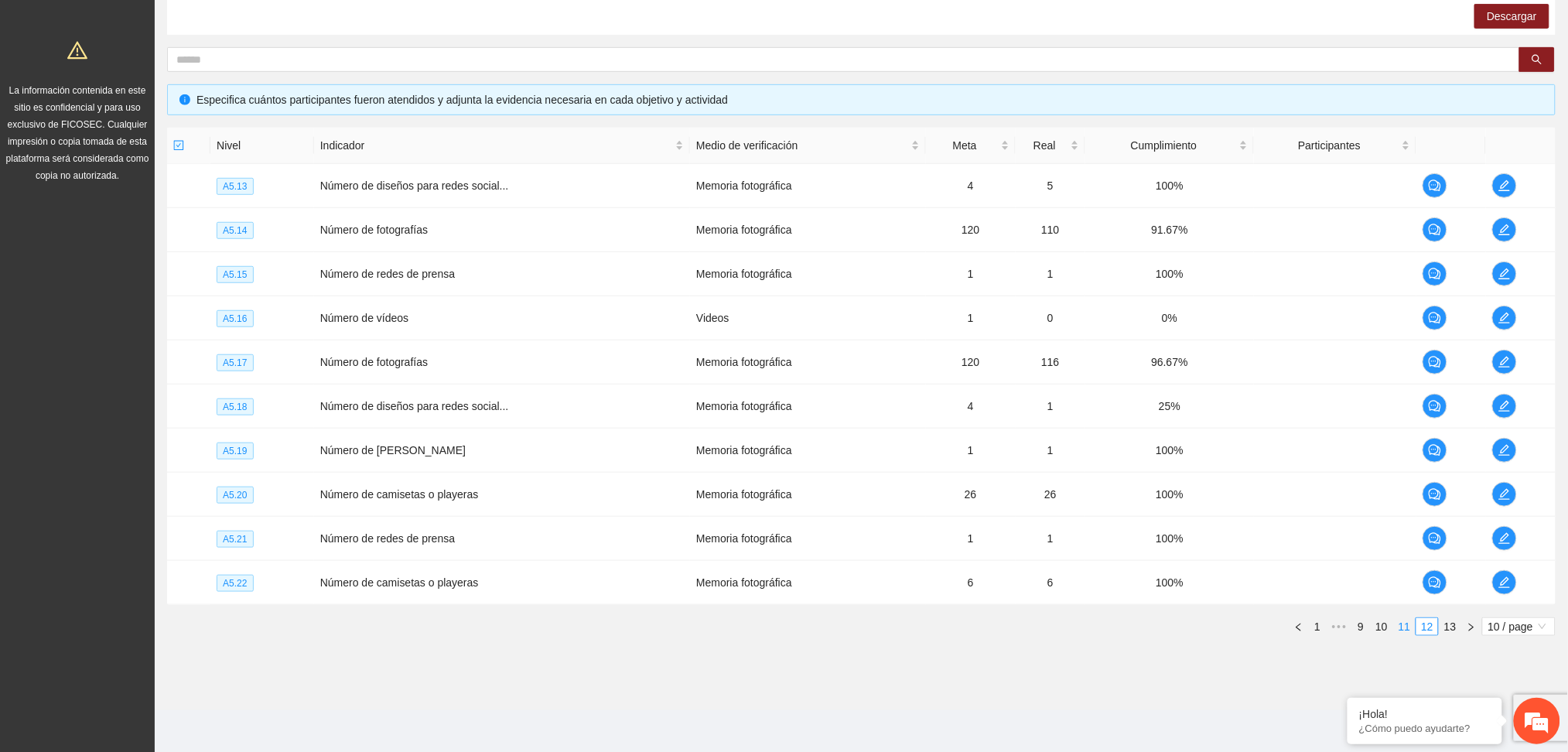
click at [1399, 623] on link "11" at bounding box center [1405, 627] width 22 height 17
click at [1498, 451] on icon "edit" at bounding box center [1504, 450] width 12 height 12
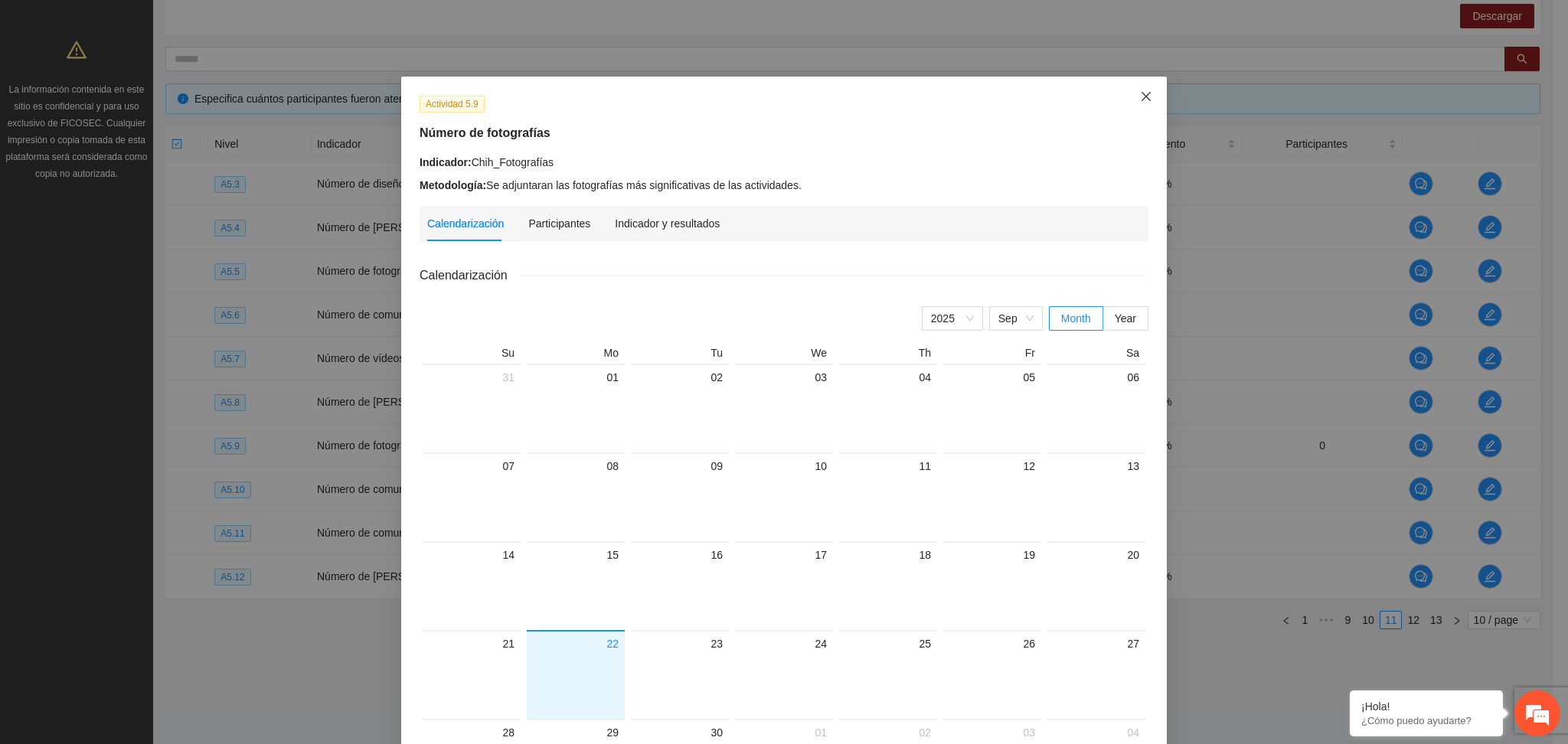
click at [1147, 99] on span "Close" at bounding box center [1146, 97] width 41 height 41
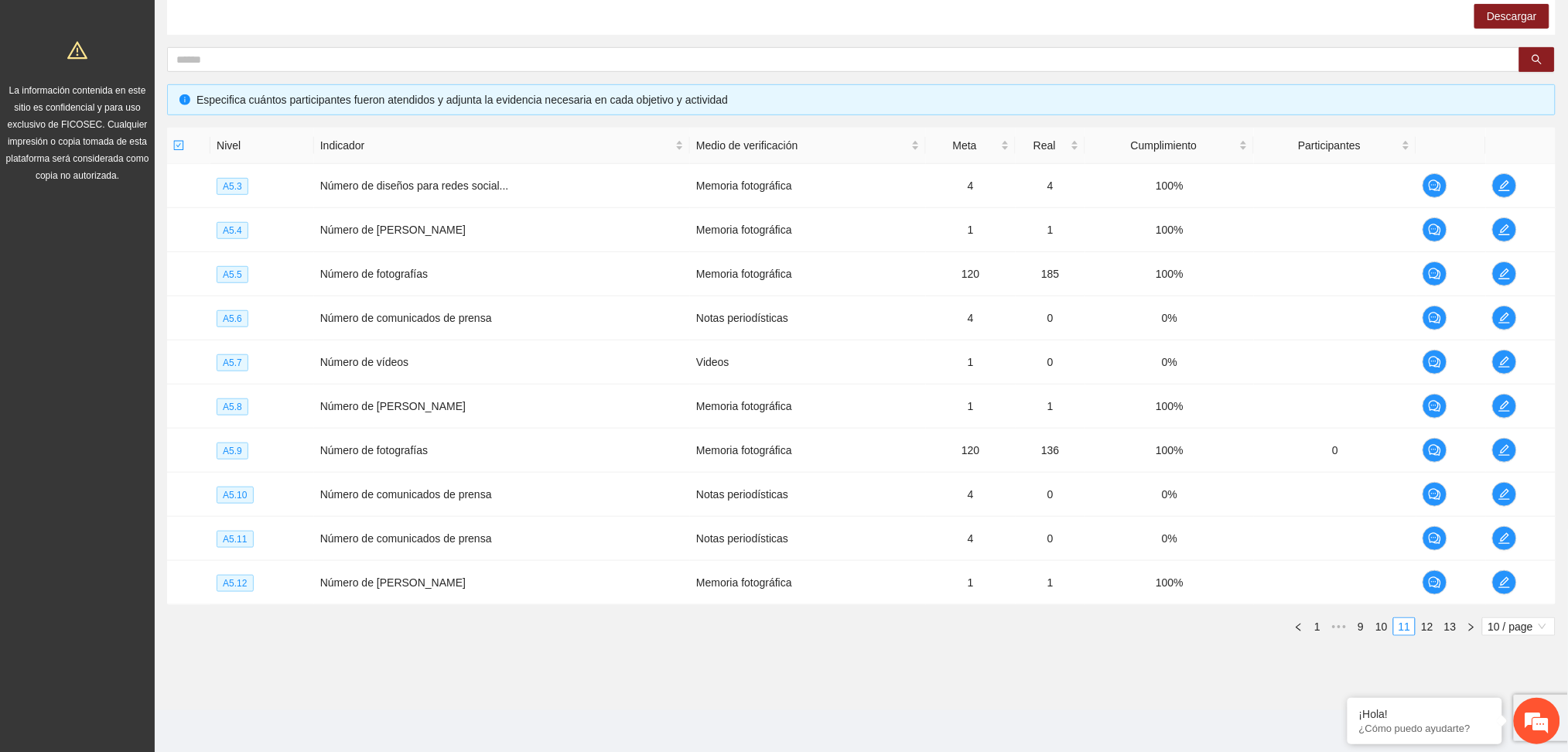
click at [543, 639] on div "Nivel Indicador Medio de verificación Meta Real Cumplimiento Participantes A5.3…" at bounding box center [862, 388] width 1389 height 521
click at [1501, 273] on icon "edit" at bounding box center [1504, 274] width 12 height 12
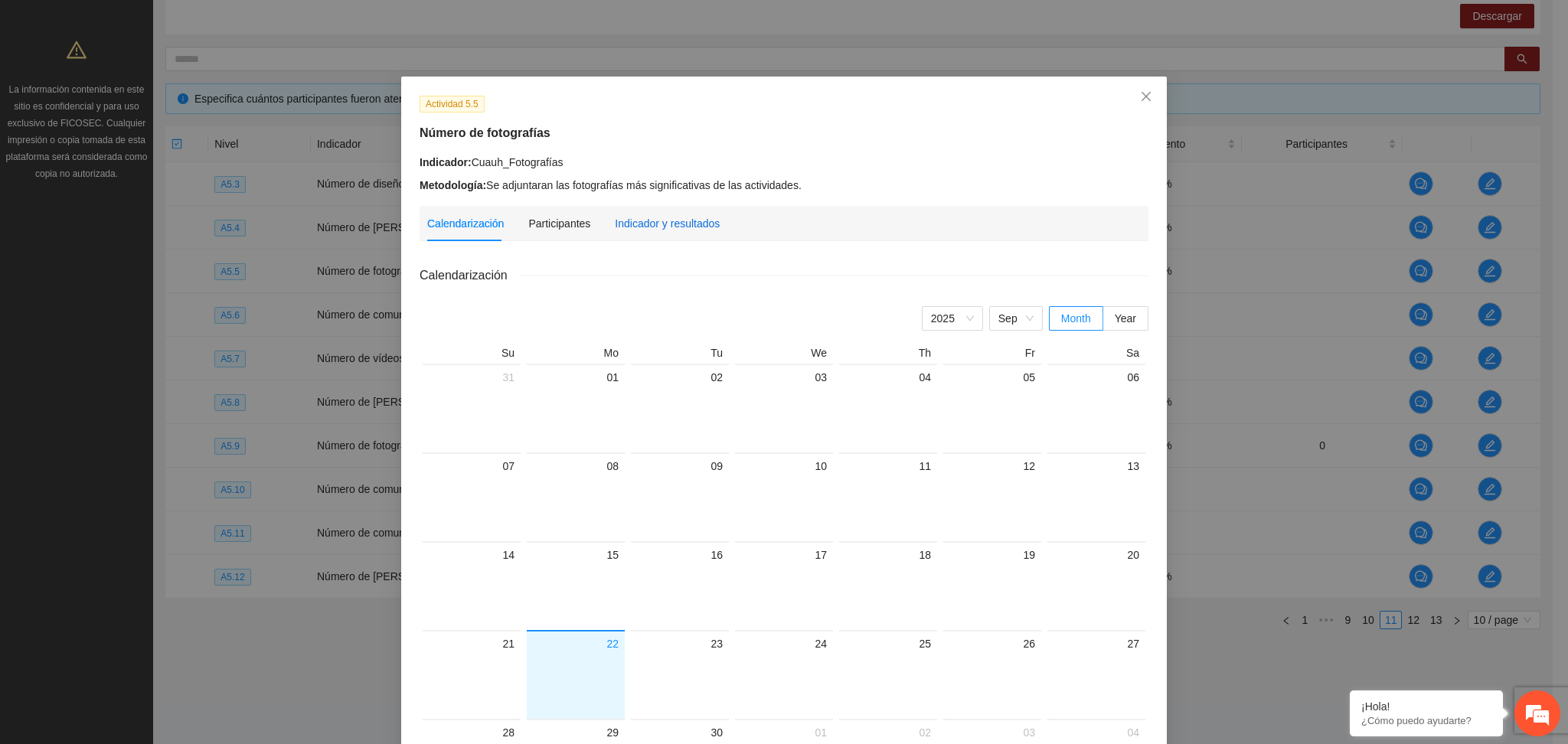
click at [631, 224] on div "Indicador y resultados" at bounding box center [667, 223] width 105 height 17
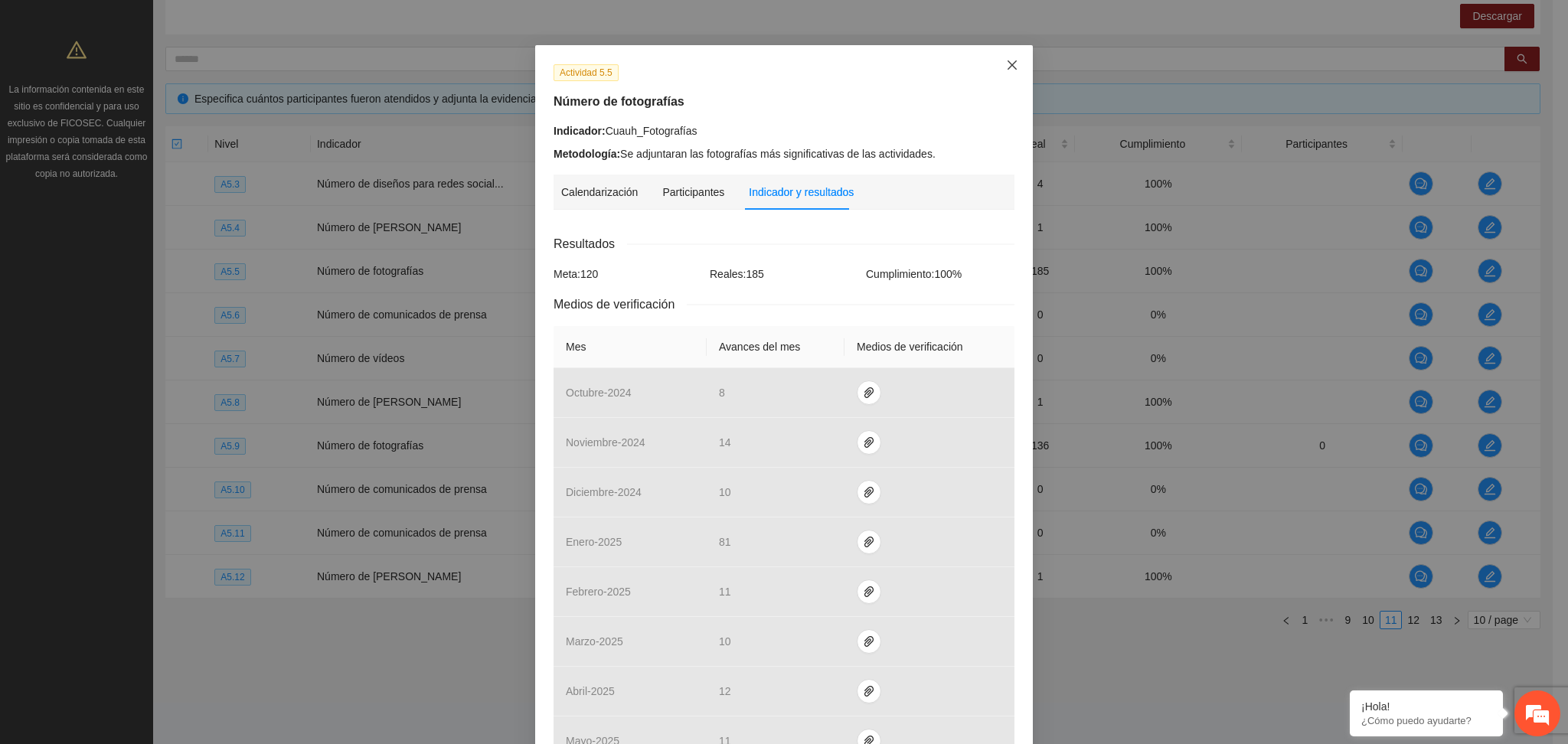
scroll to position [0, 0]
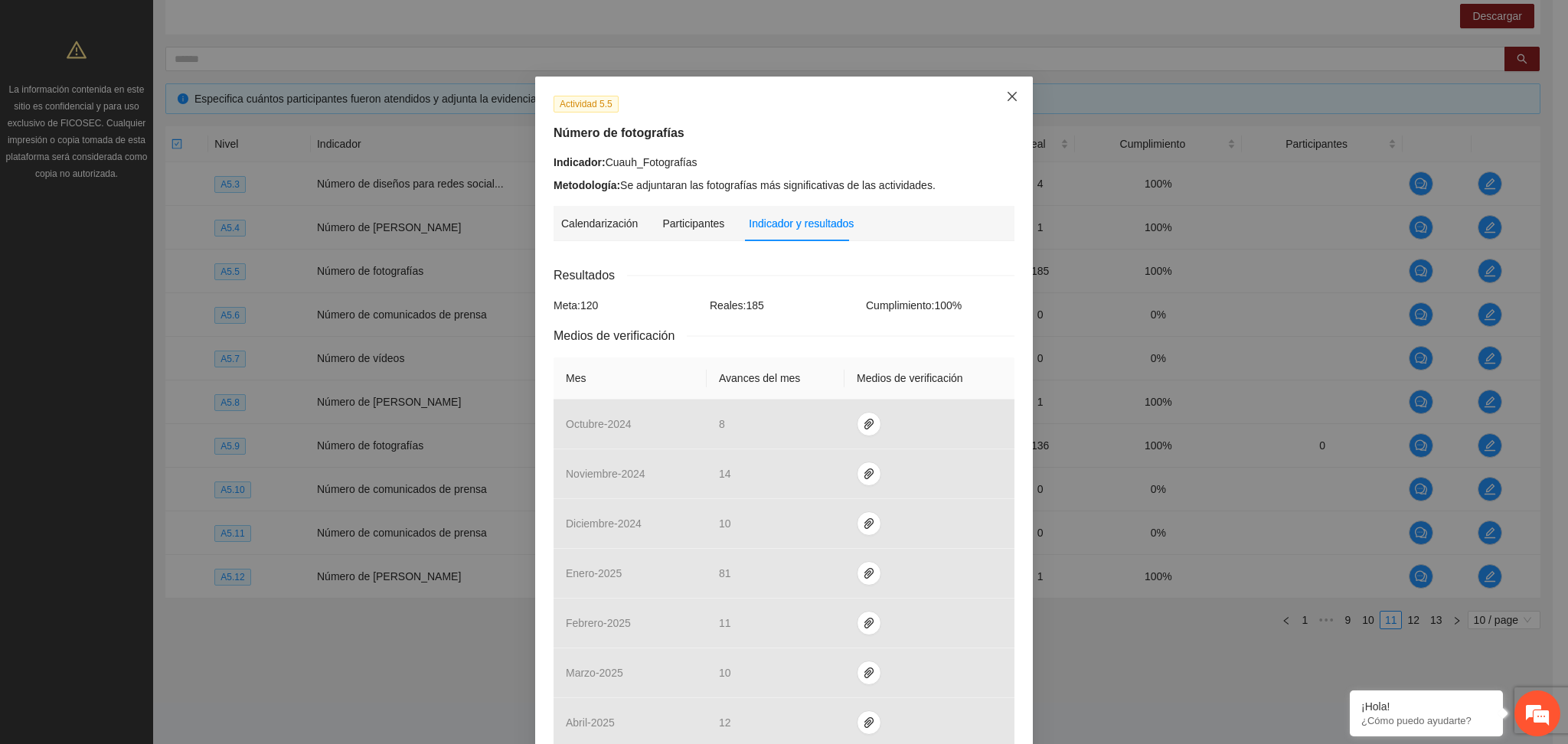
click at [1008, 96] on icon "close" at bounding box center [1012, 96] width 9 height 9
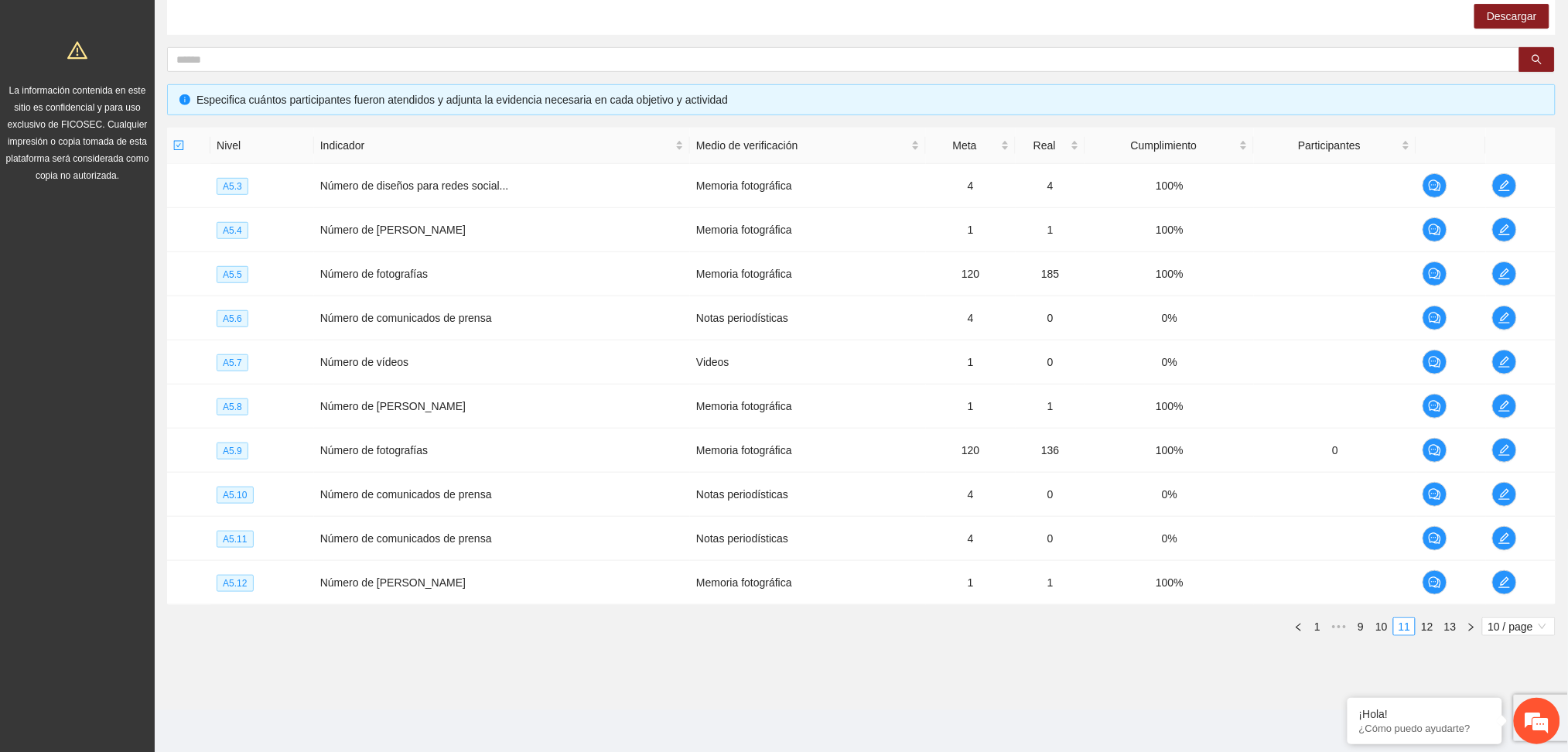
click at [583, 718] on section "sistematizador4 Monitoreo técnico Asistentes Beneficiarios Asistencias Objetivo…" at bounding box center [862, 248] width 1414 height 1012
click at [1502, 182] on icon "edit" at bounding box center [1504, 185] width 12 height 12
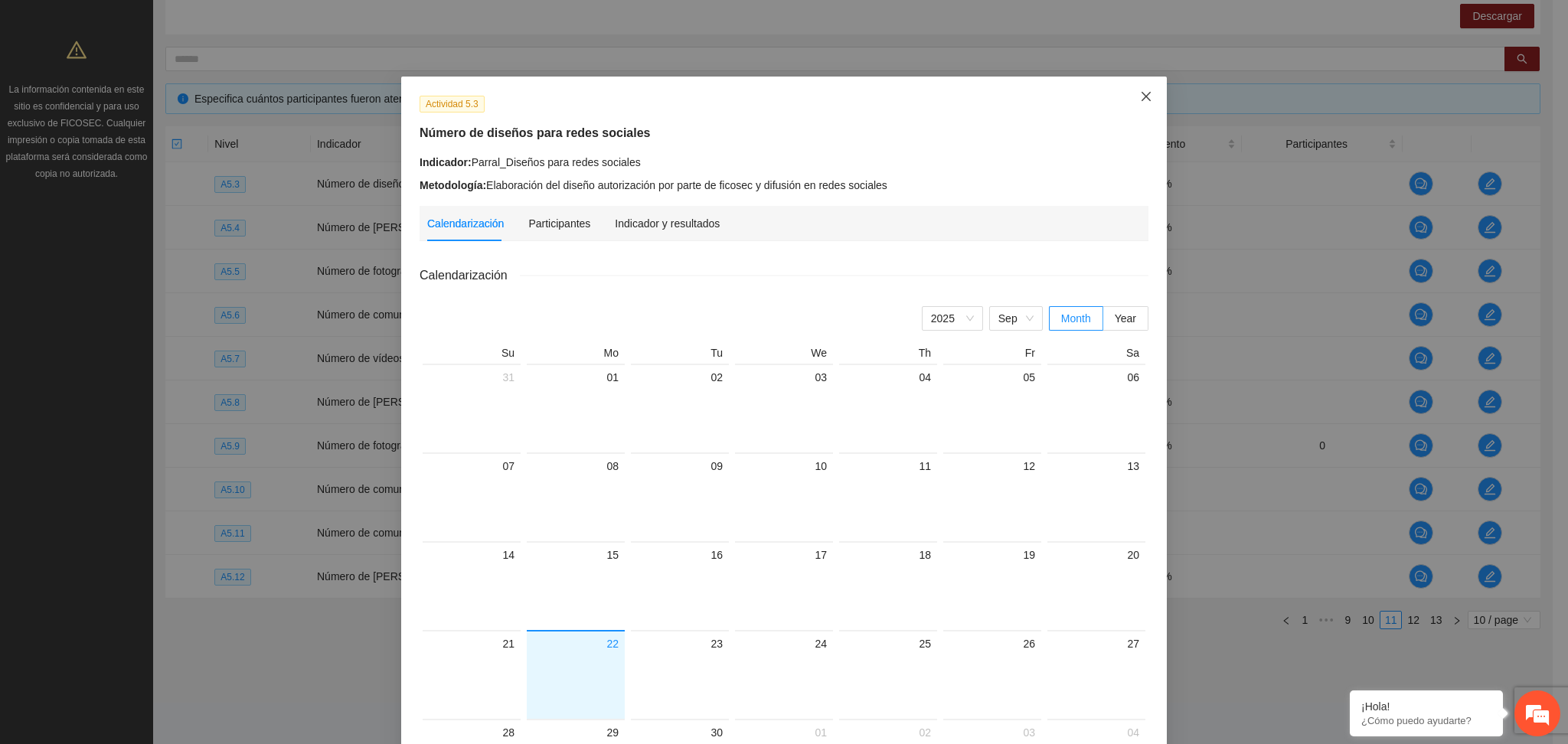
click at [1141, 97] on icon "close" at bounding box center [1145, 96] width 12 height 12
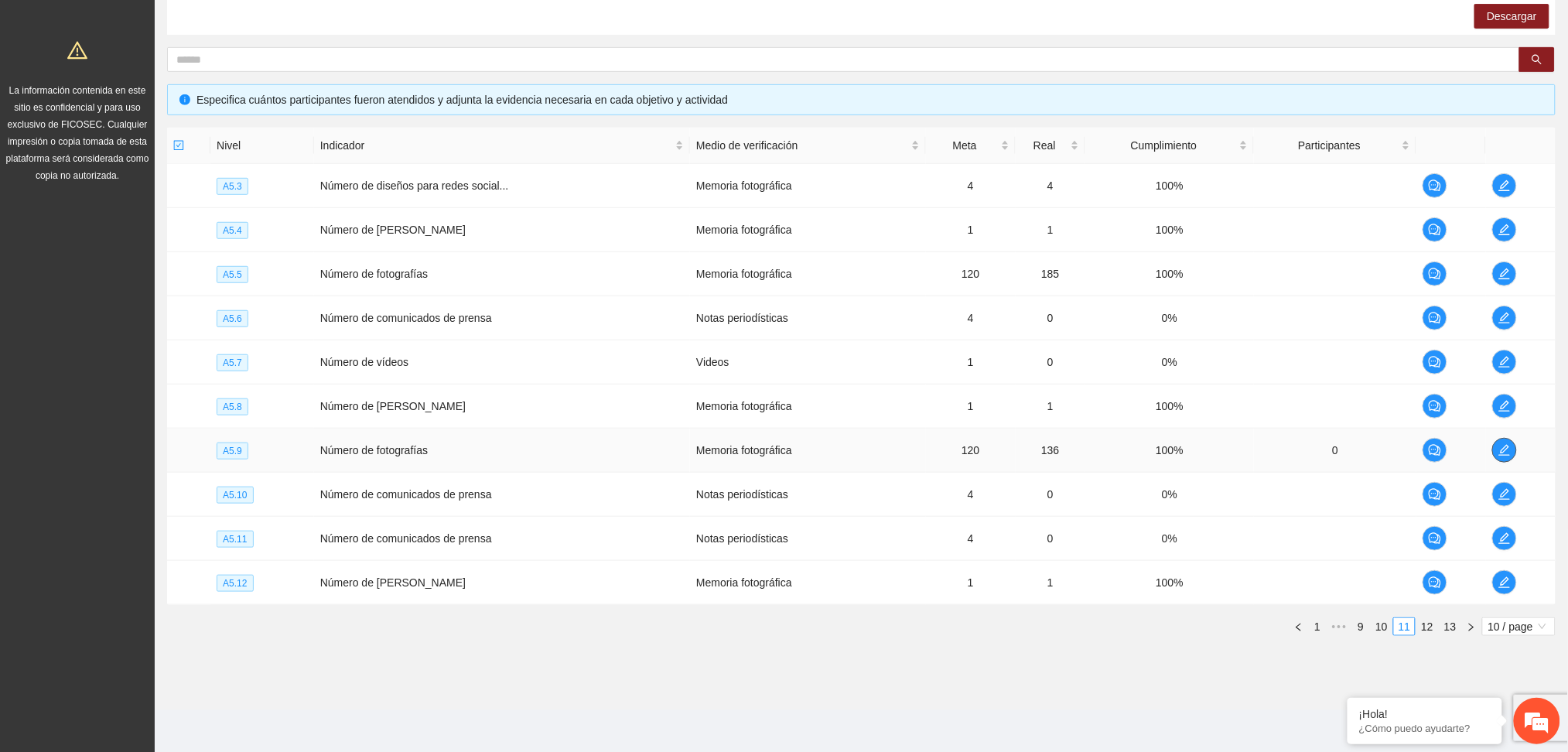
click at [1502, 449] on icon "edit" at bounding box center [1504, 450] width 12 height 12
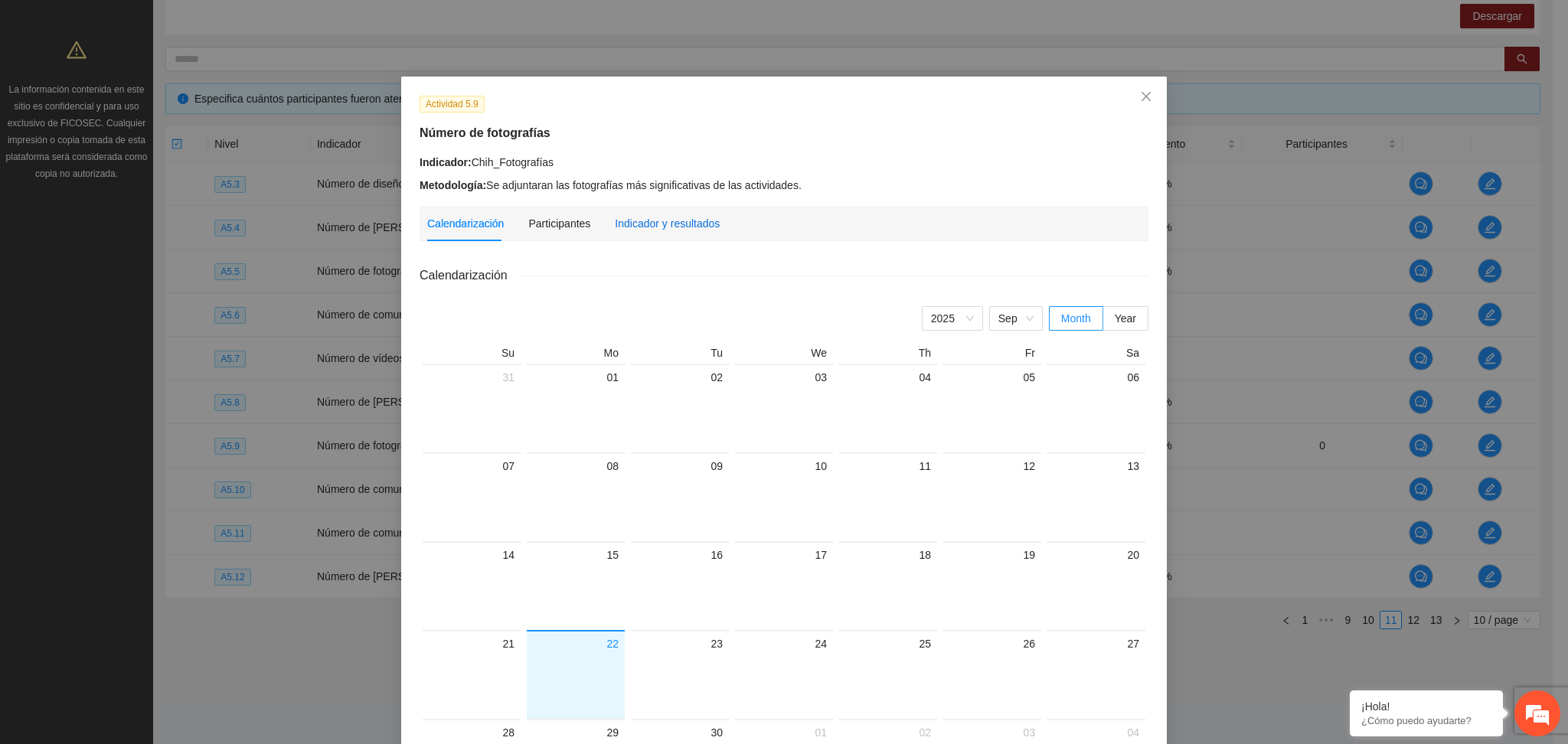
click at [615, 217] on div "Indicador y resultados" at bounding box center [667, 223] width 105 height 17
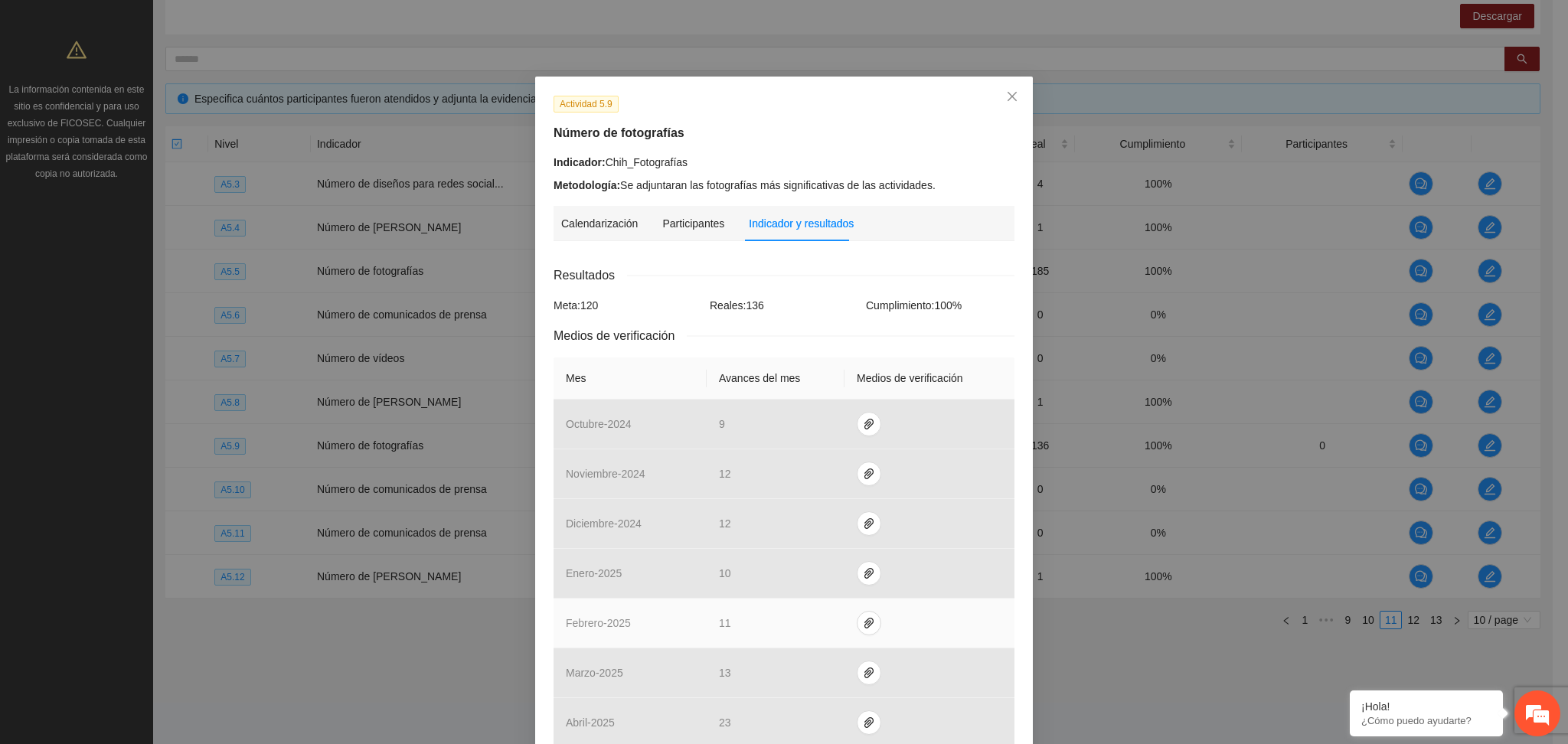
scroll to position [306, 0]
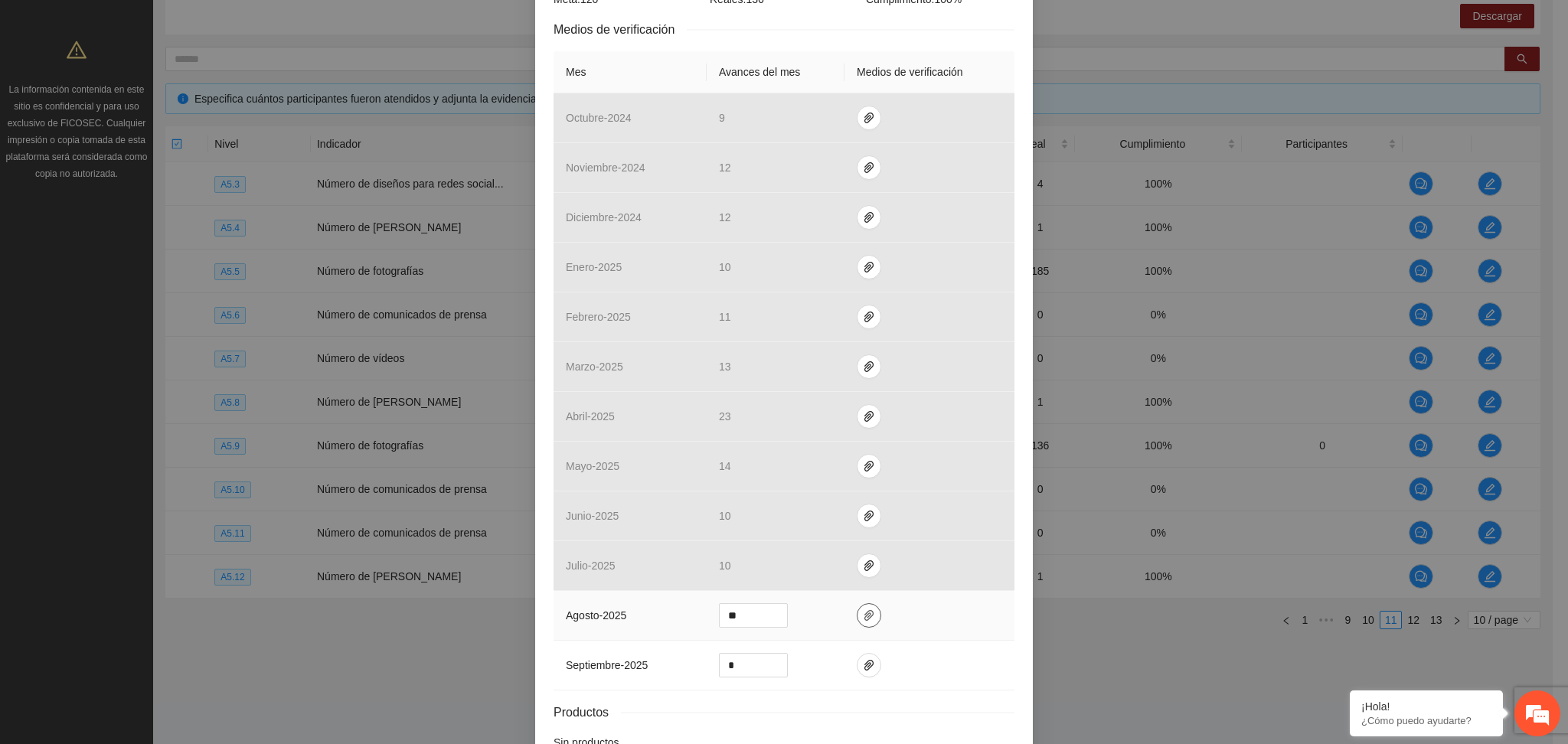
click at [862, 622] on span "paper-clip" at bounding box center [869, 615] width 23 height 12
click at [863, 622] on icon "paper-clip" at bounding box center [869, 615] width 12 height 12
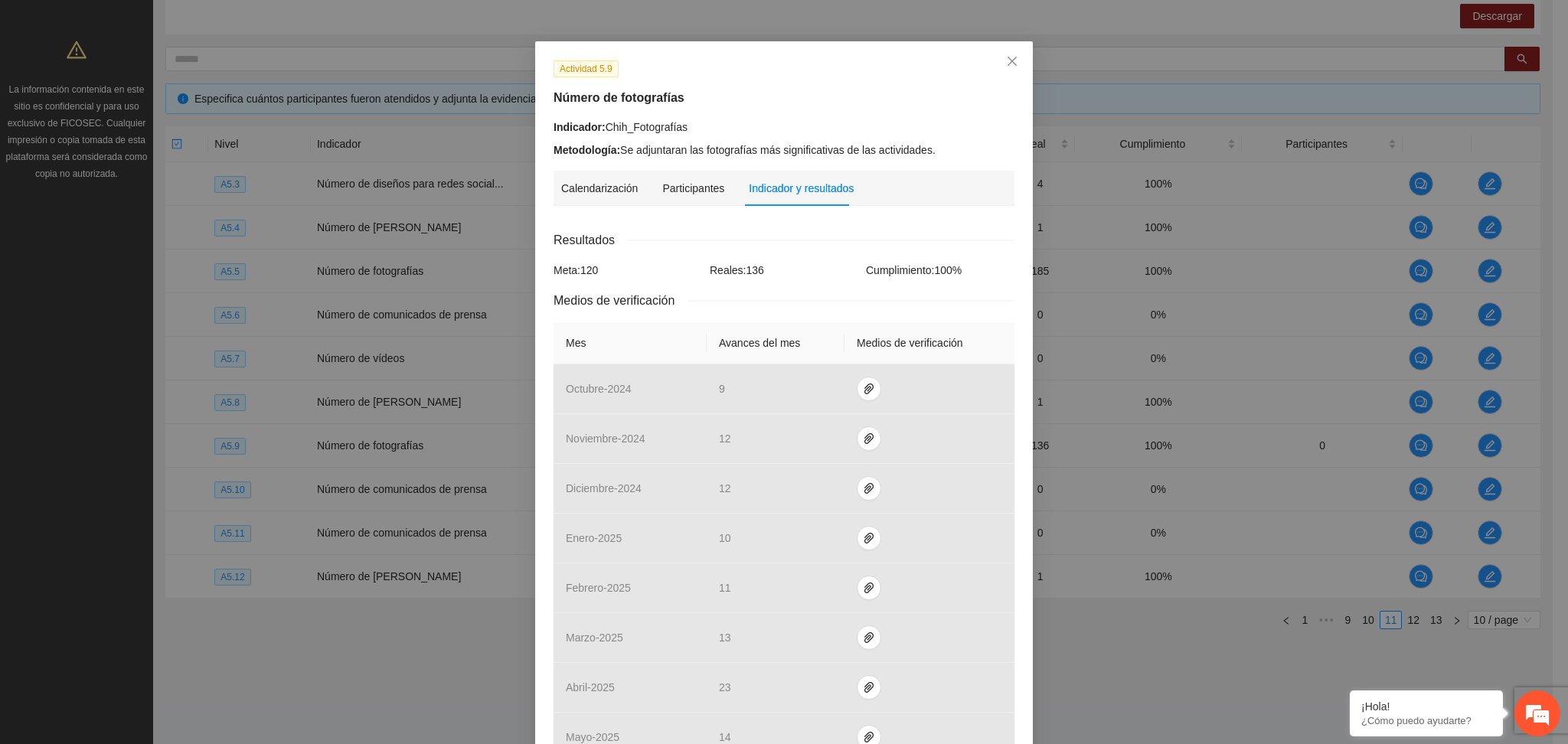
scroll to position [0, 0]
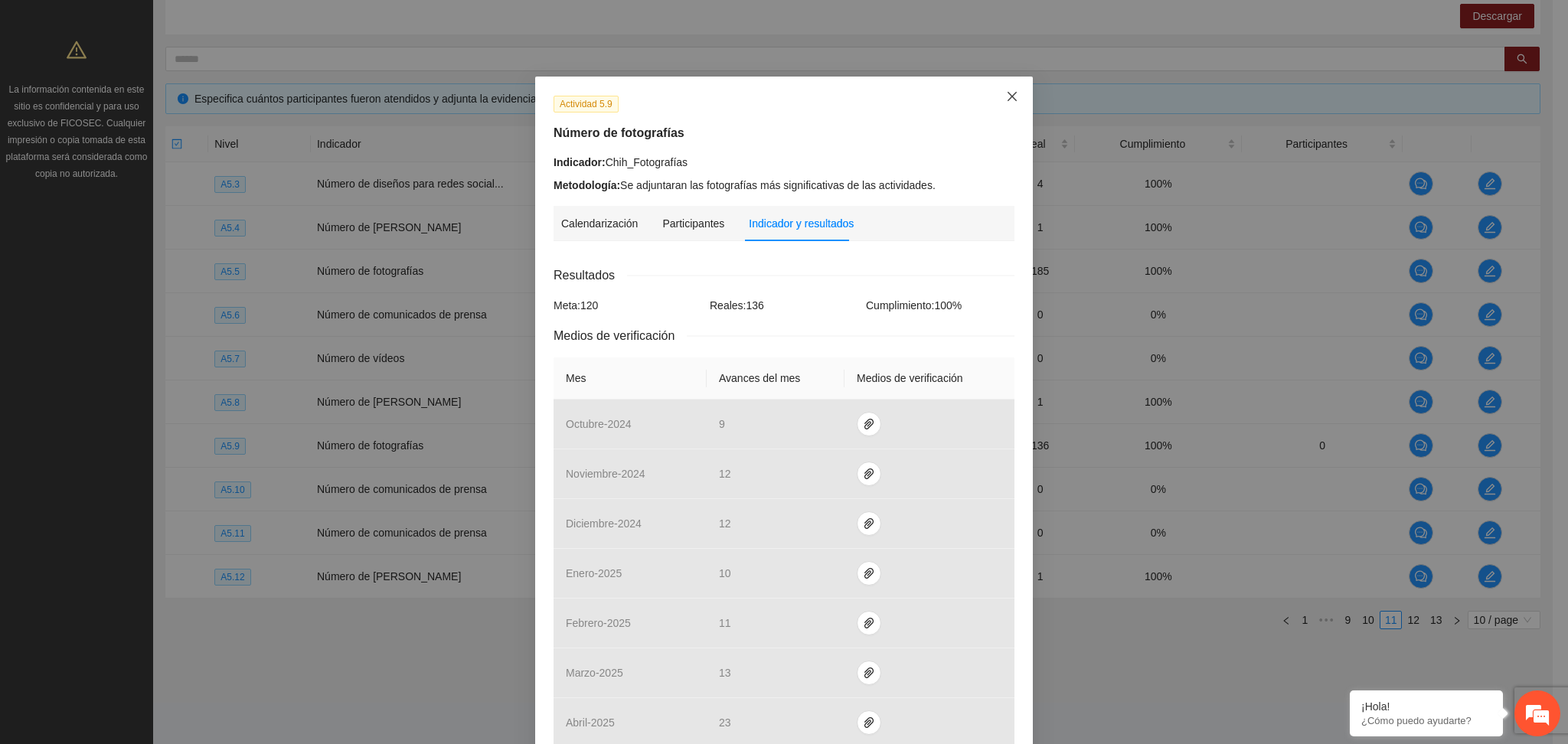
click at [1008, 96] on icon "close" at bounding box center [1012, 96] width 9 height 9
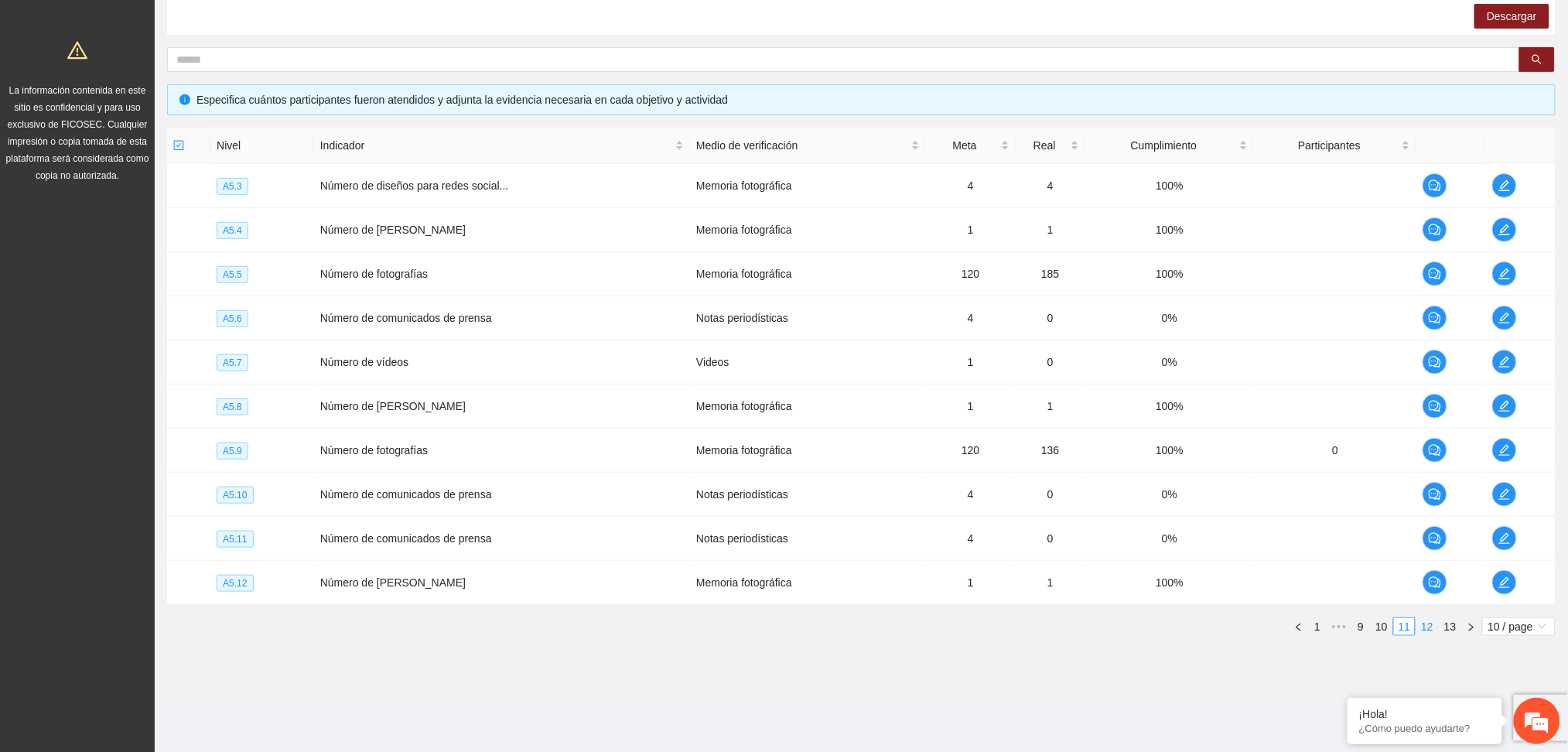
click at [1425, 629] on link "12" at bounding box center [1428, 627] width 22 height 17
click at [1507, 186] on icon "edit" at bounding box center [1504, 185] width 12 height 12
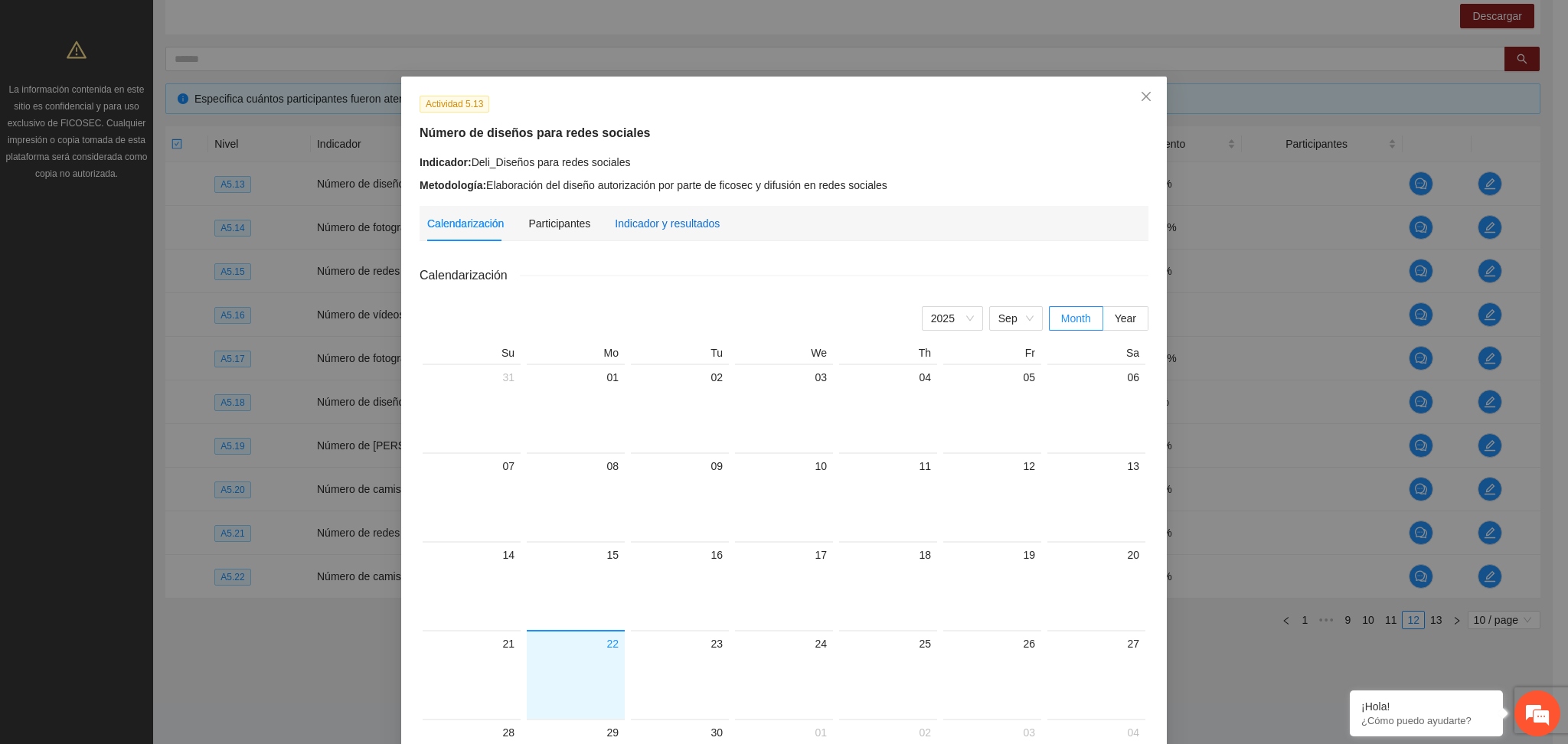
click at [642, 227] on div "Indicador y resultados" at bounding box center [667, 223] width 105 height 17
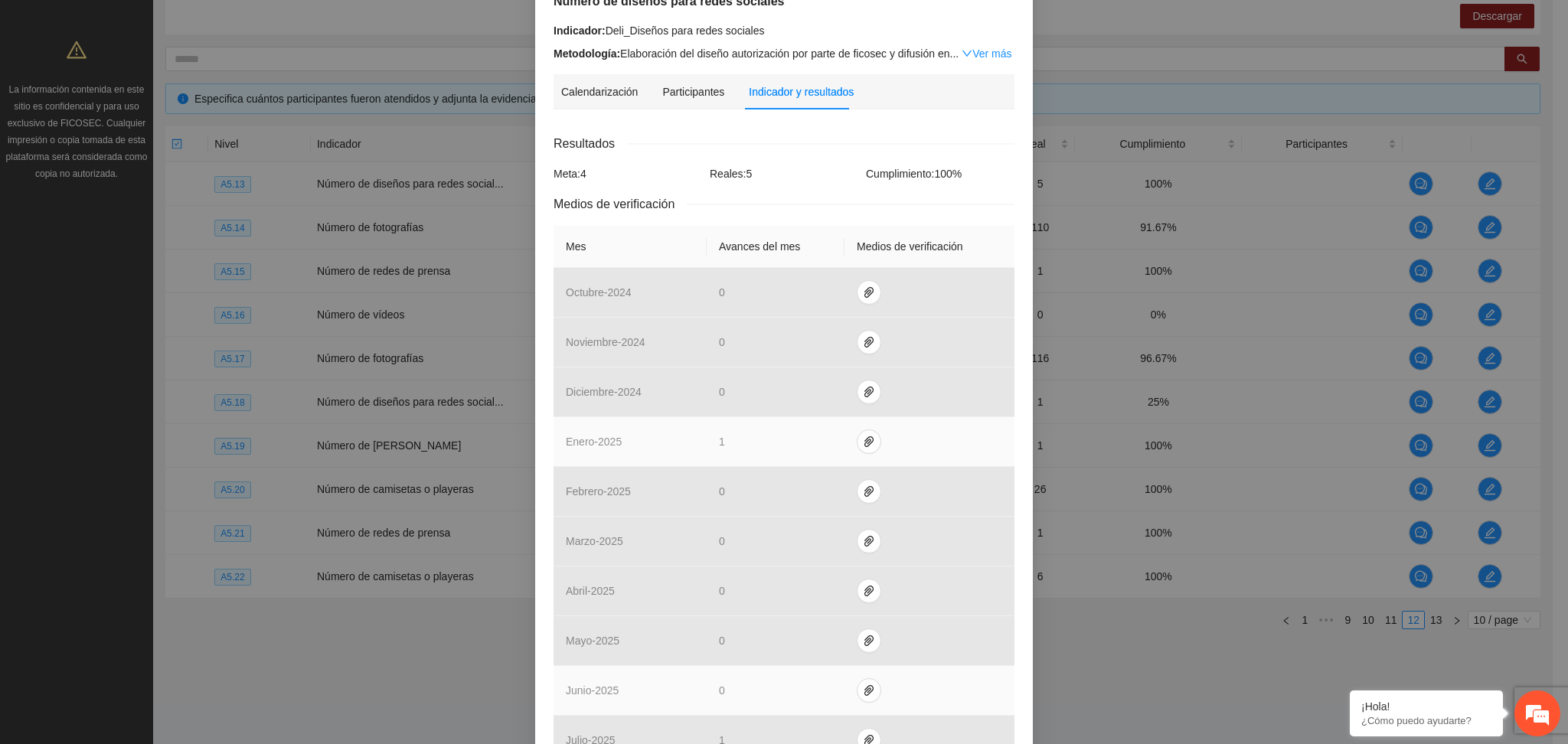
scroll to position [306, 0]
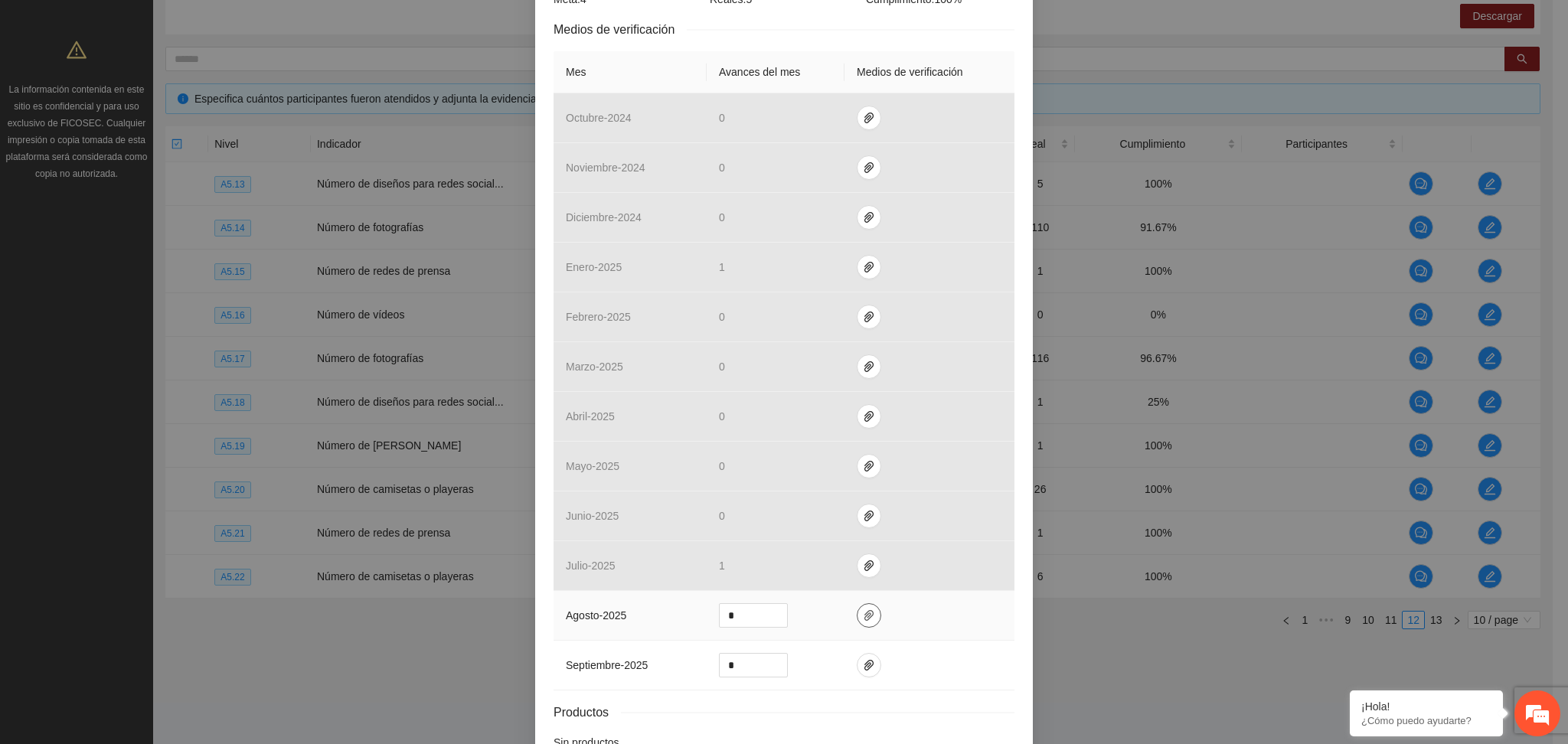
click at [864, 614] on icon "paper-clip" at bounding box center [868, 615] width 9 height 11
click at [933, 612] on td at bounding box center [929, 615] width 170 height 50
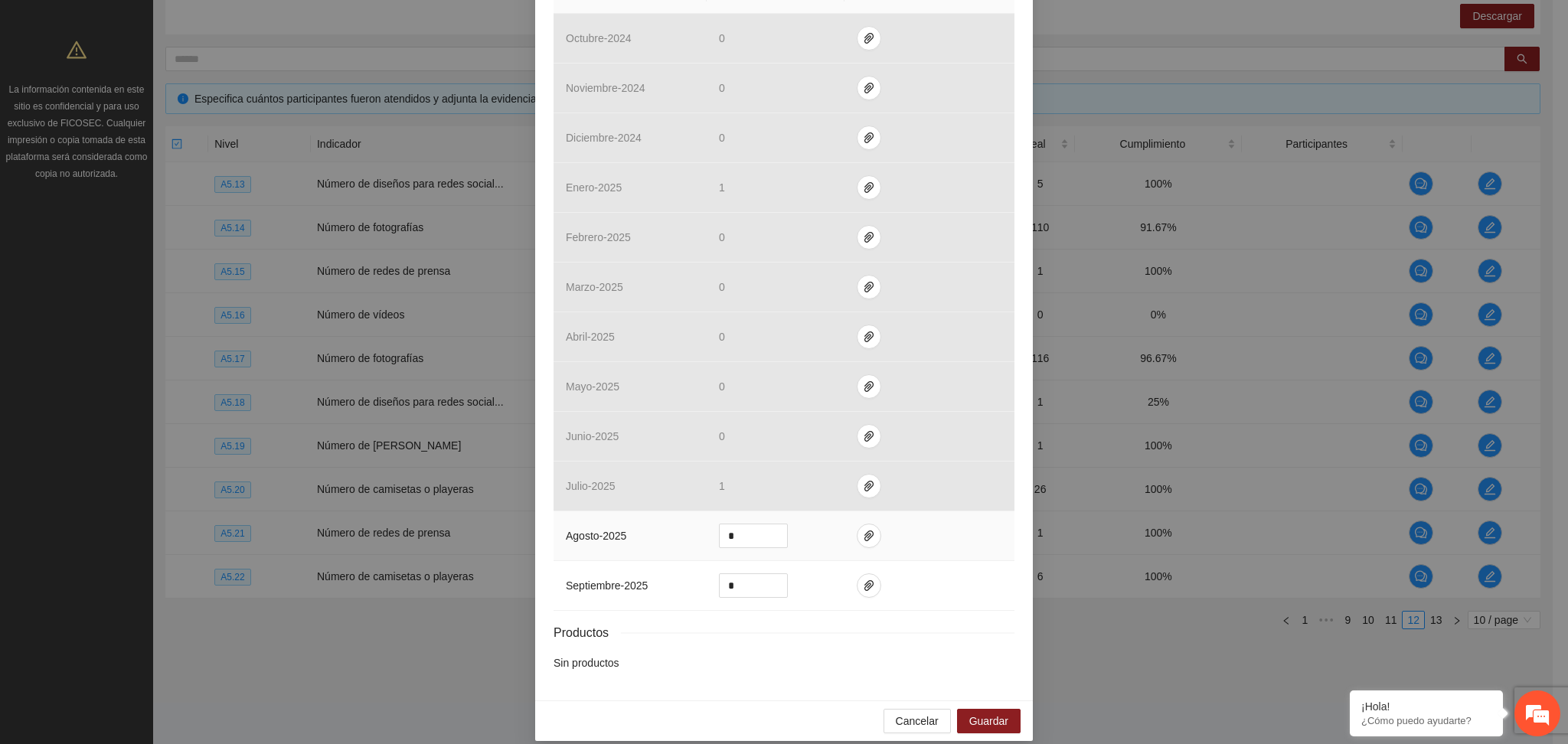
scroll to position [401, 0]
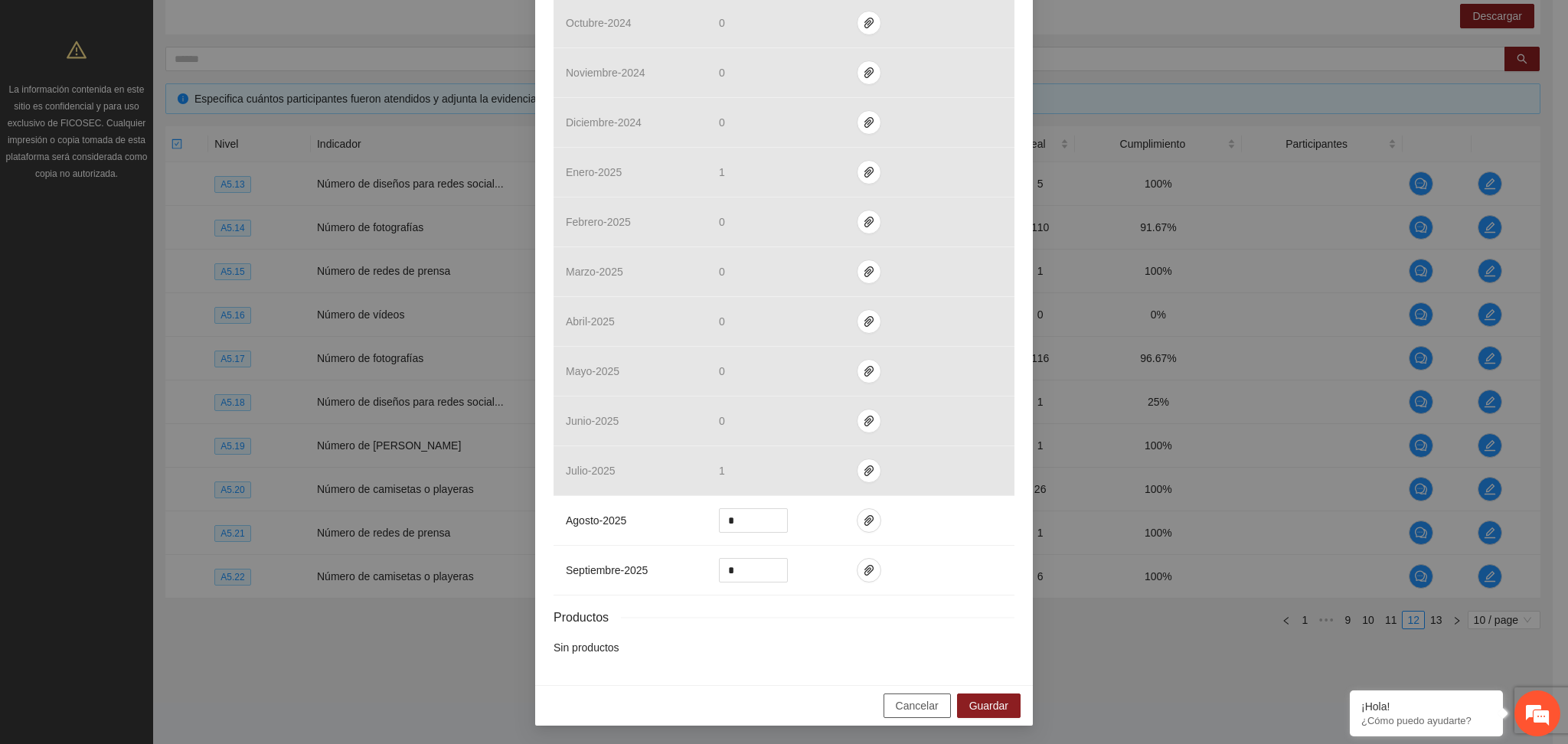
click at [901, 696] on button "Cancelar" at bounding box center [917, 705] width 67 height 25
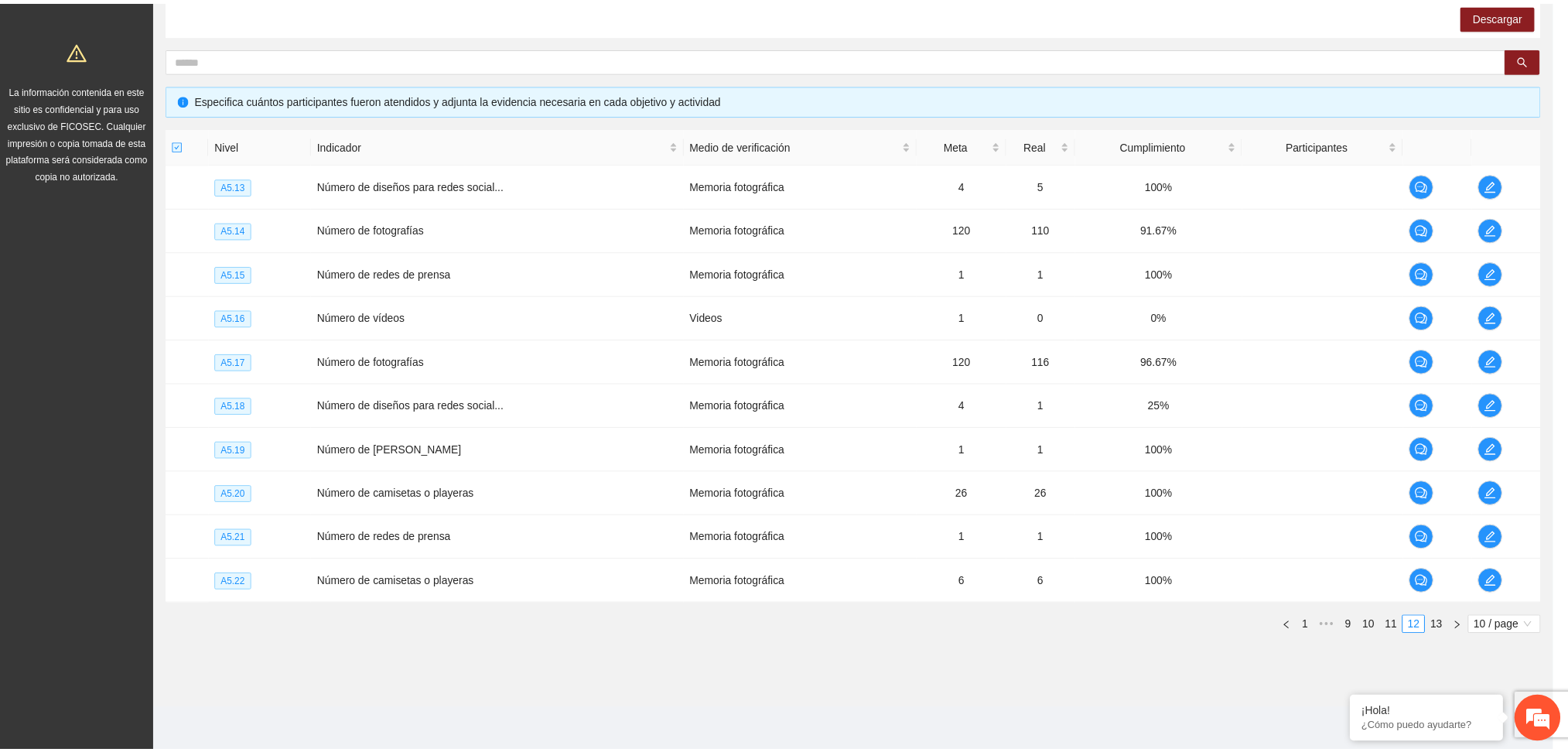
scroll to position [328, 0]
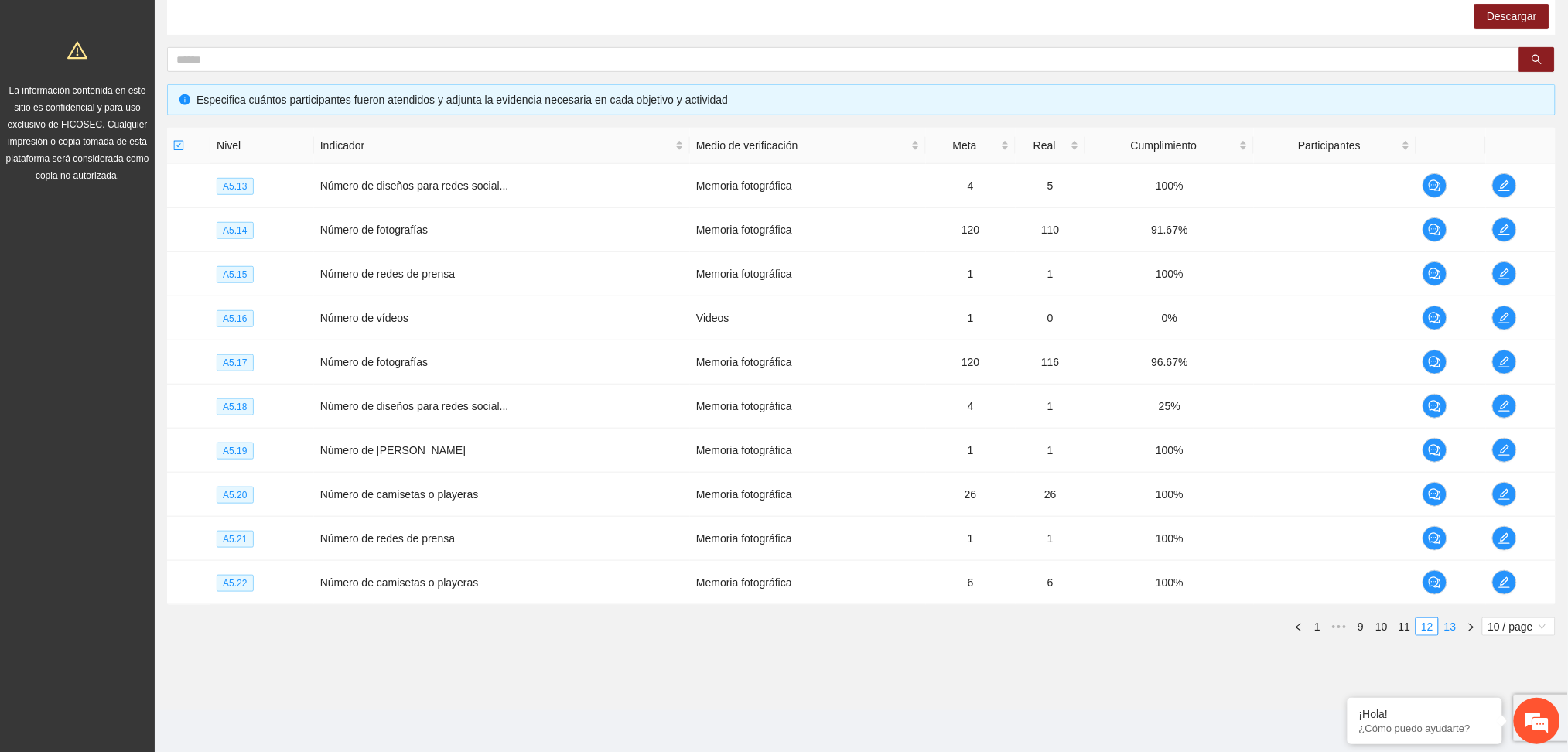
click at [1446, 624] on link "13" at bounding box center [1451, 627] width 22 height 17
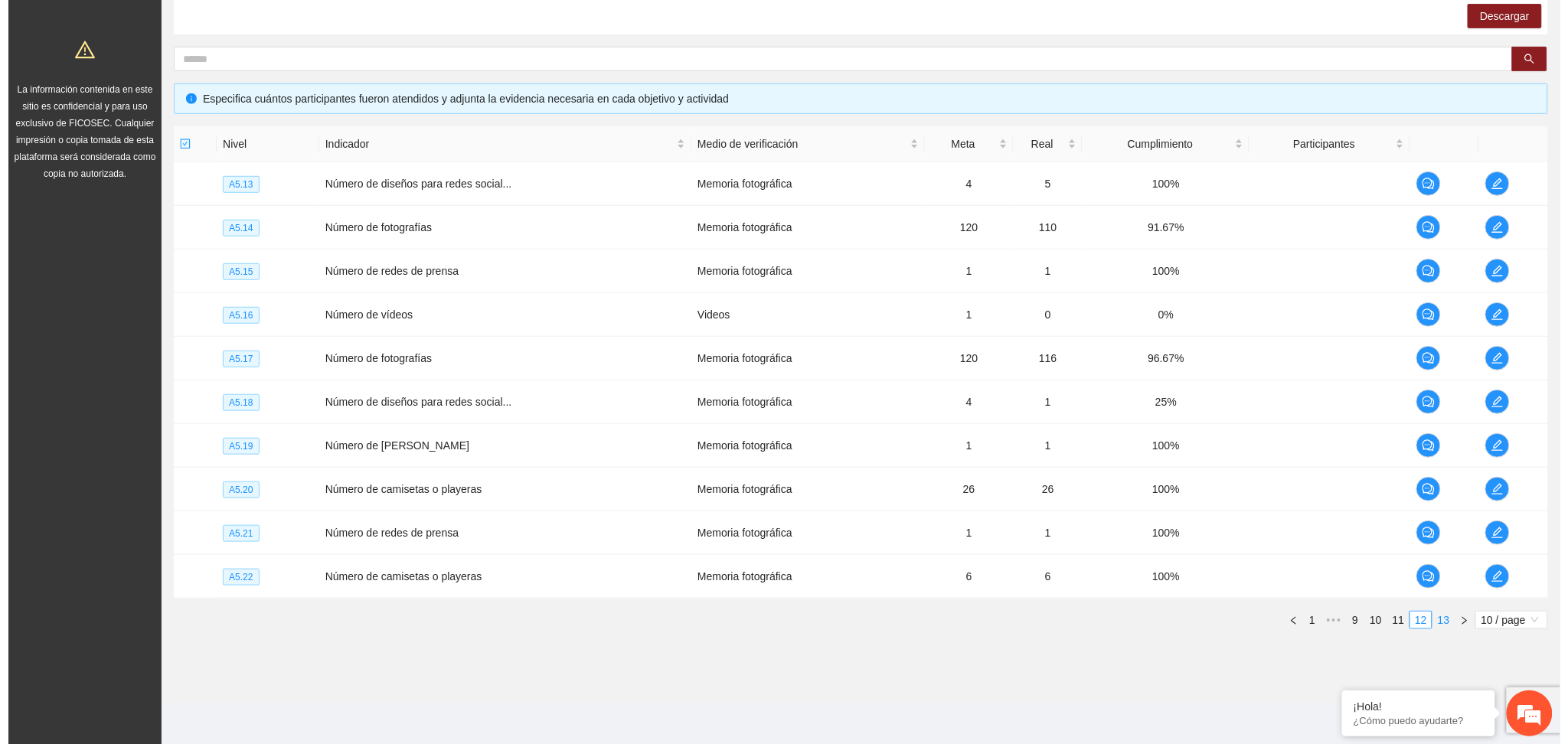
scroll to position [80, 0]
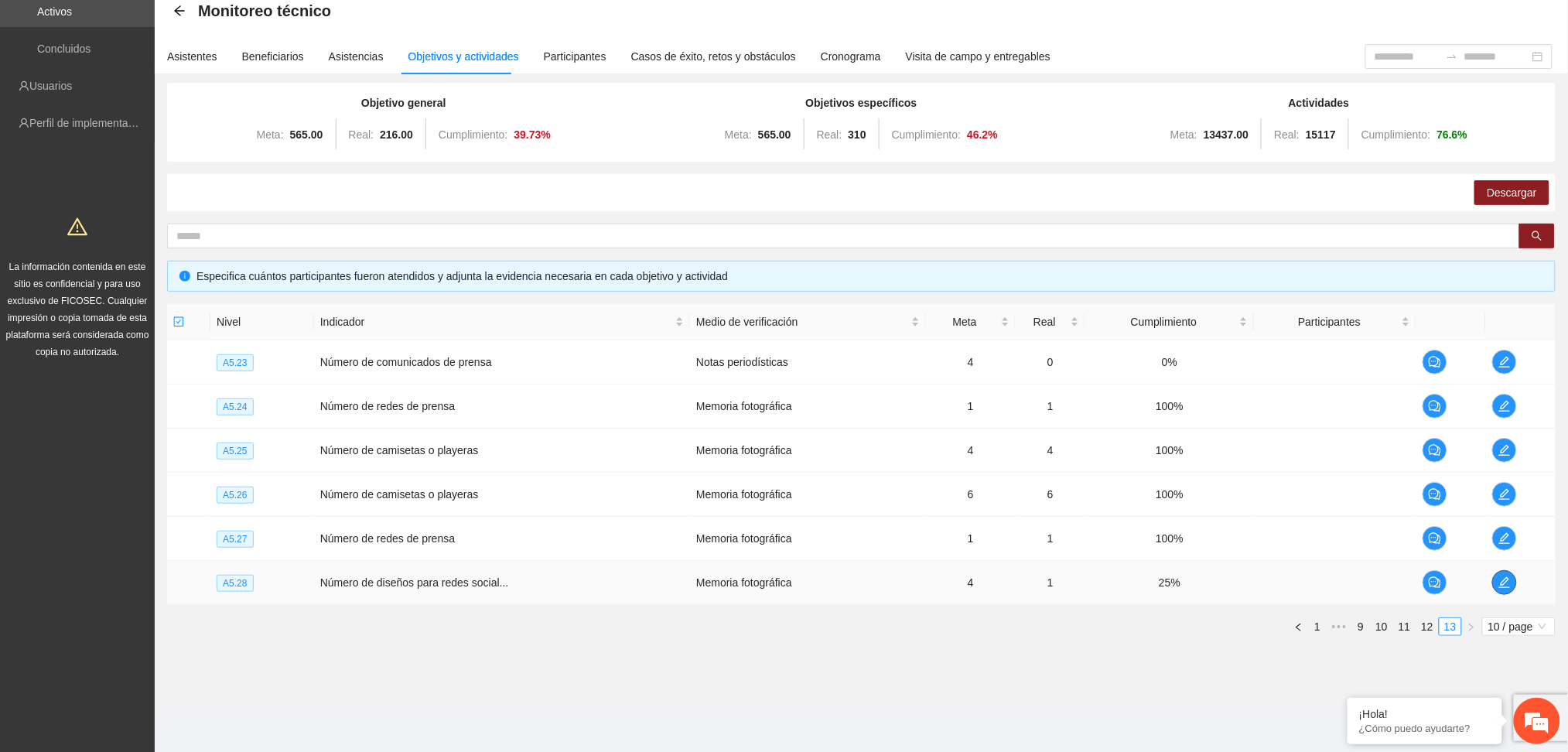
click at [1508, 584] on icon "edit" at bounding box center [1504, 582] width 12 height 12
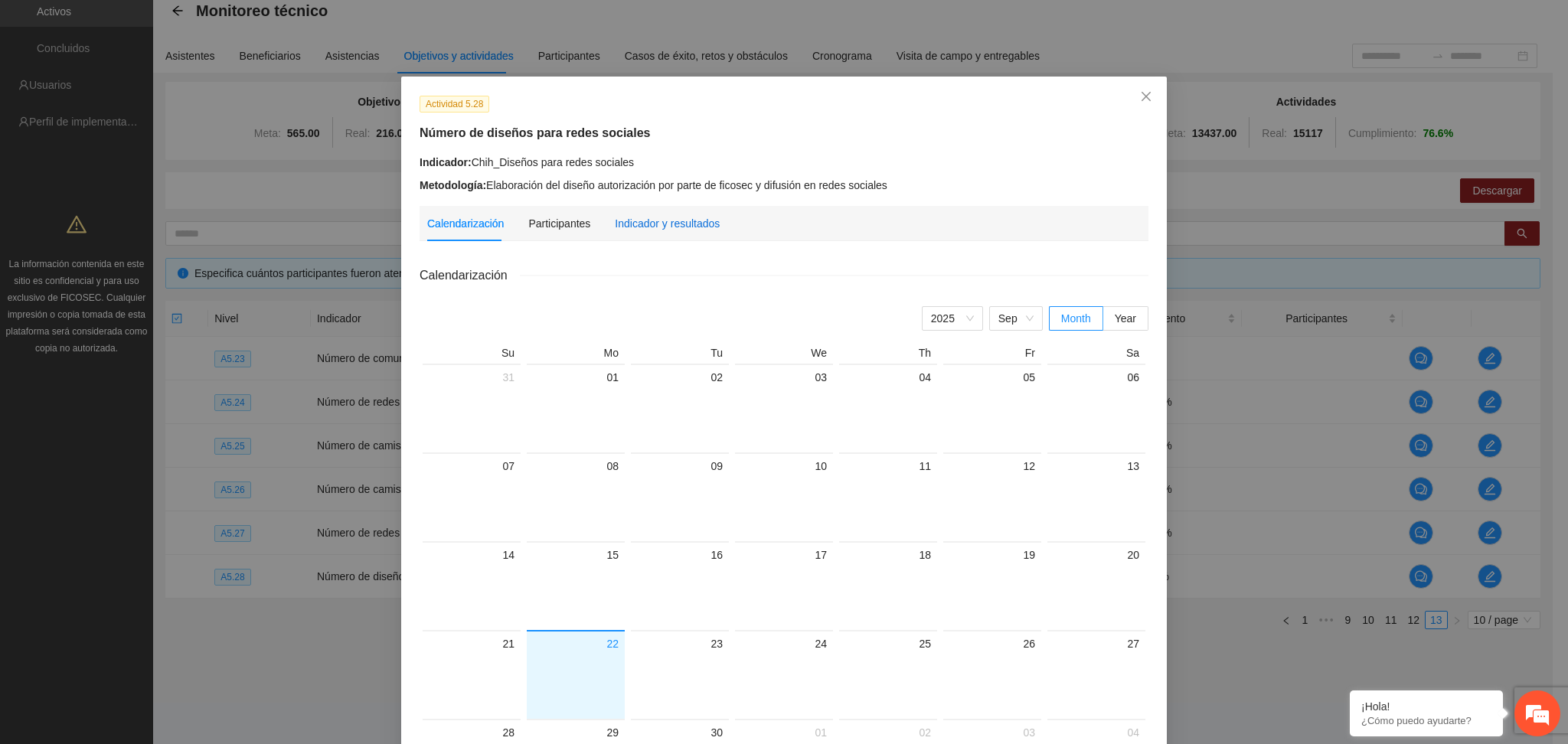
click at [658, 230] on div "Indicador y resultados" at bounding box center [667, 223] width 105 height 17
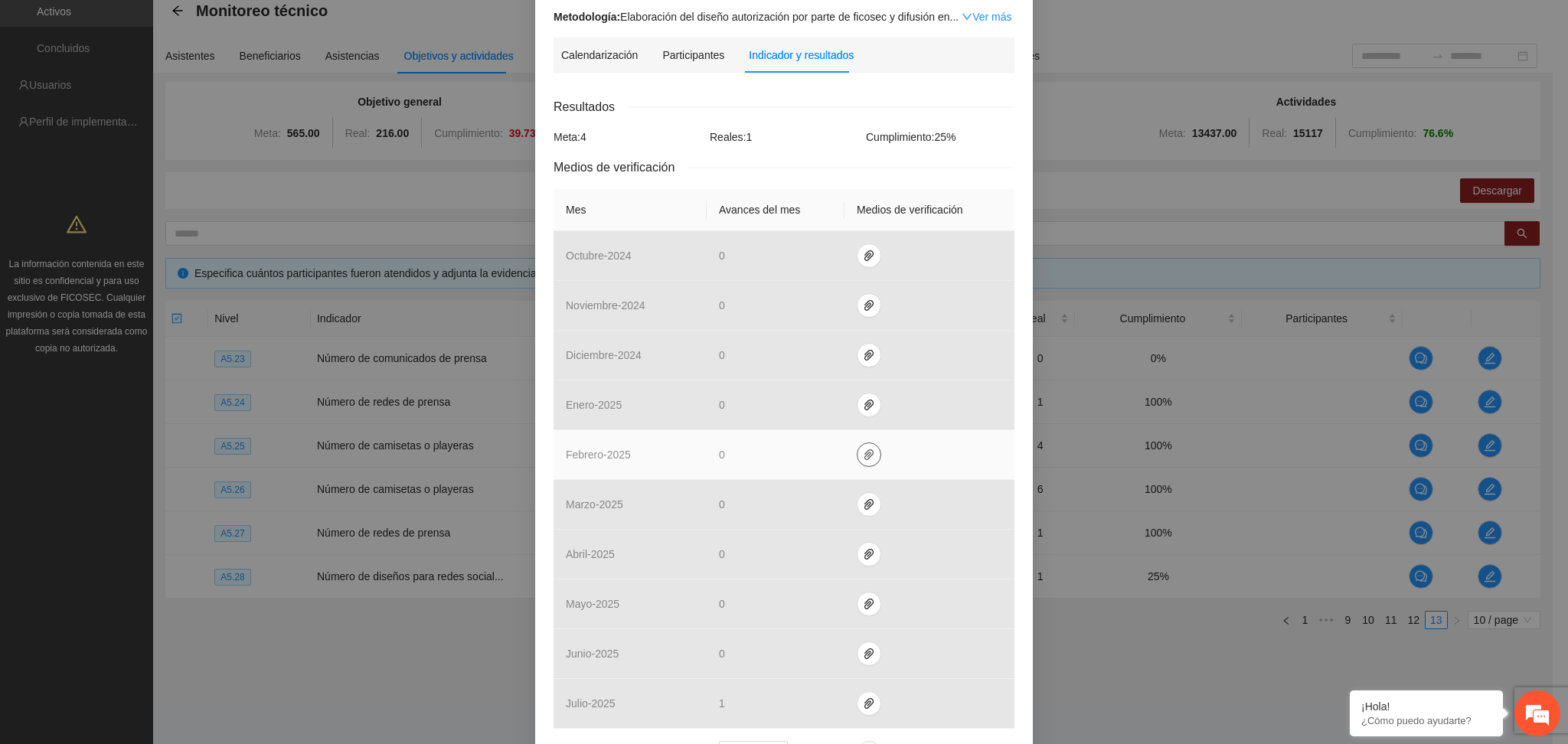
scroll to position [306, 0]
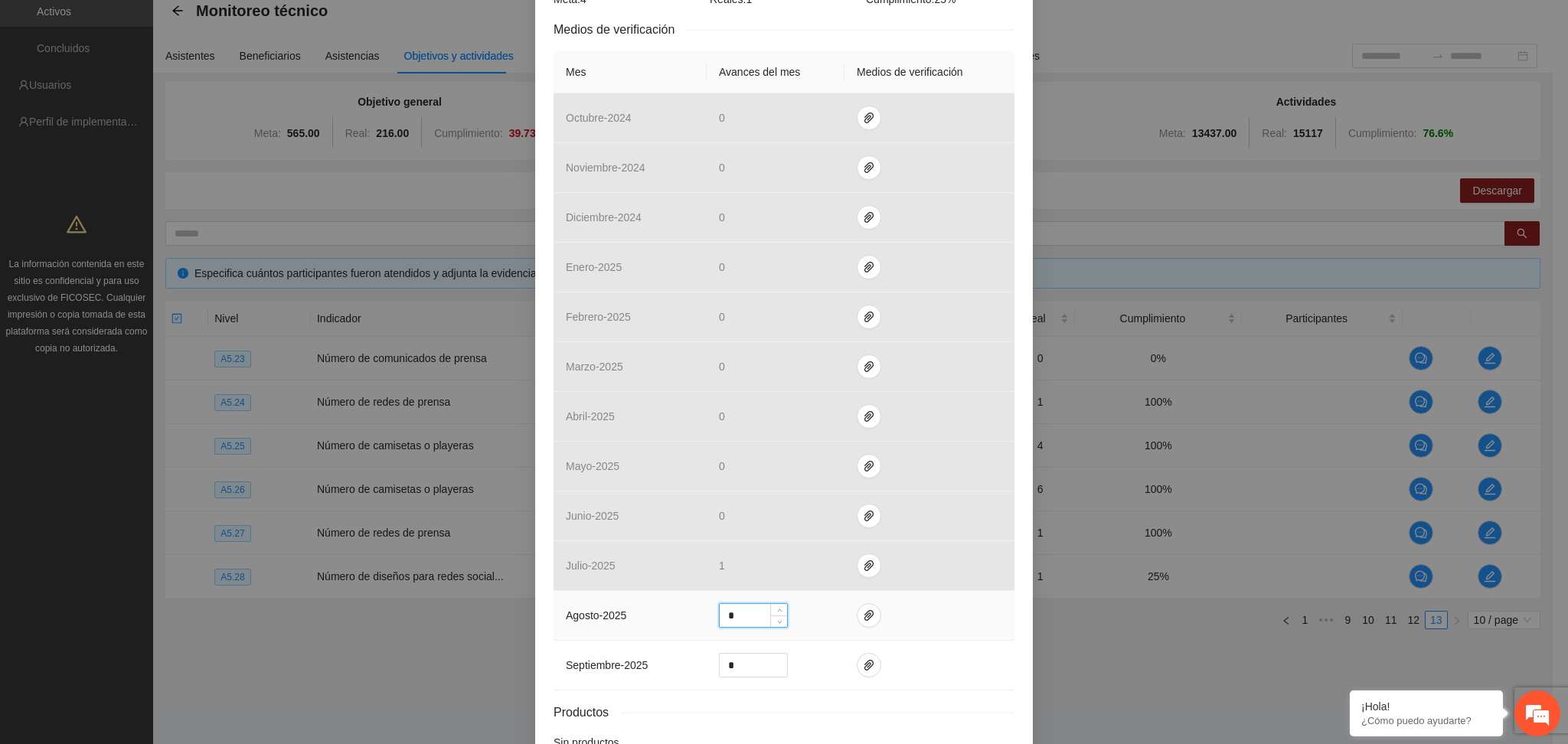
drag, startPoint x: 727, startPoint y: 611, endPoint x: 656, endPoint y: 605, distance: 71.3
click at [656, 605] on tr "agosto - 2025 *" at bounding box center [784, 615] width 461 height 50
type input "*"
click at [863, 612] on icon "paper-clip" at bounding box center [869, 615] width 12 height 12
click at [807, 568] on span "Adjuntar documento" at bounding box center [821, 568] width 96 height 17
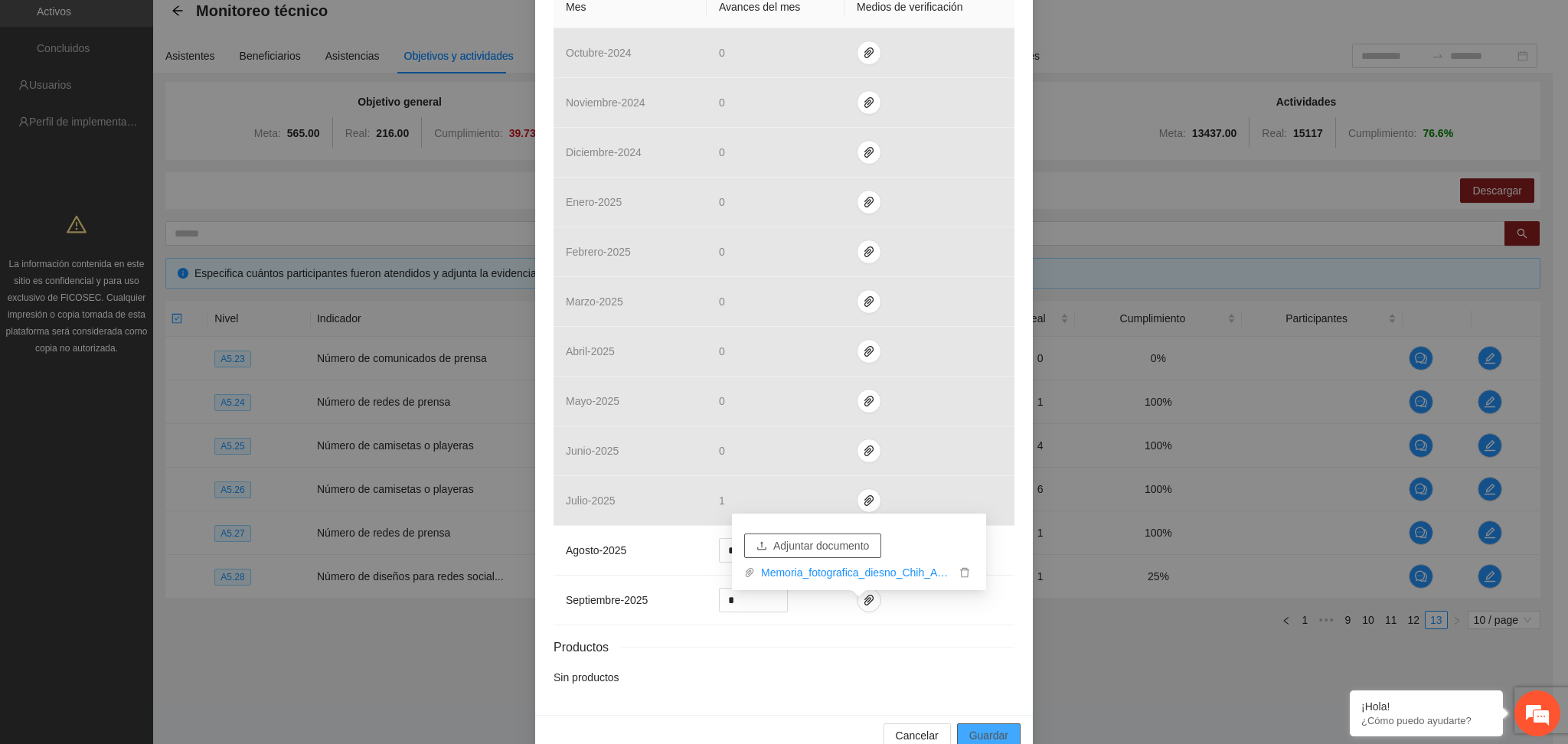
scroll to position [401, 0]
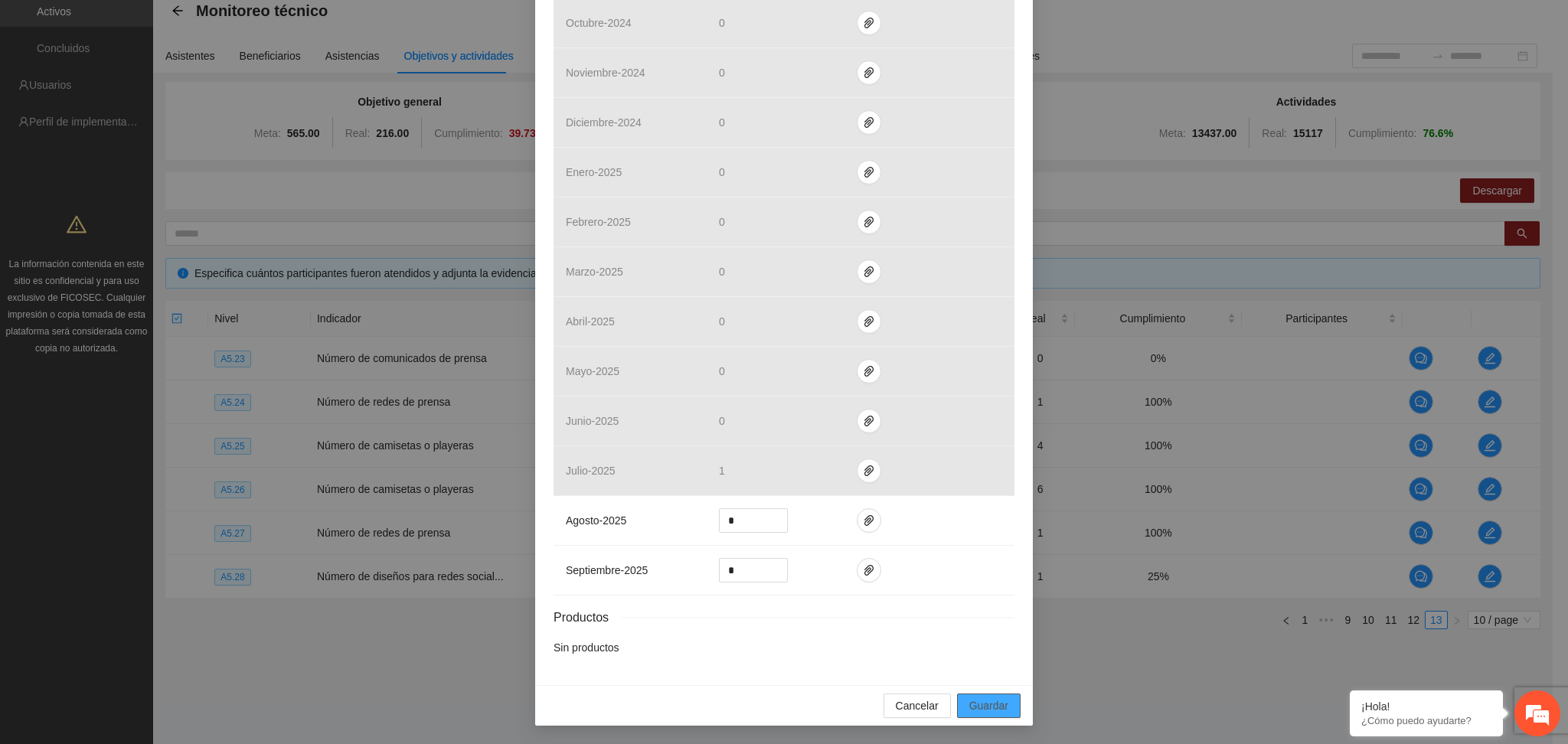
click at [969, 704] on span "Guardar" at bounding box center [989, 705] width 39 height 17
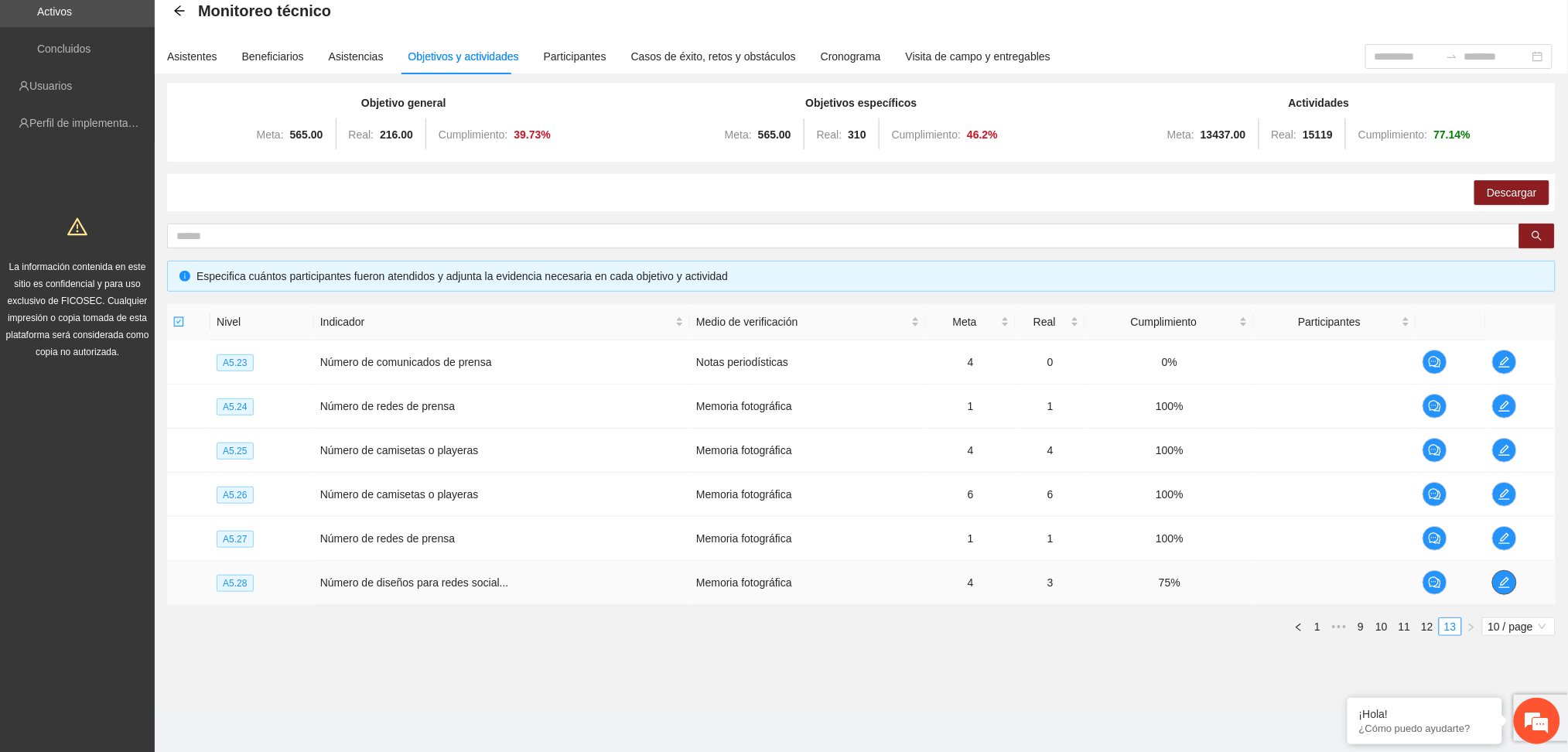
click at [1507, 588] on button "button" at bounding box center [1505, 583] width 25 height 25
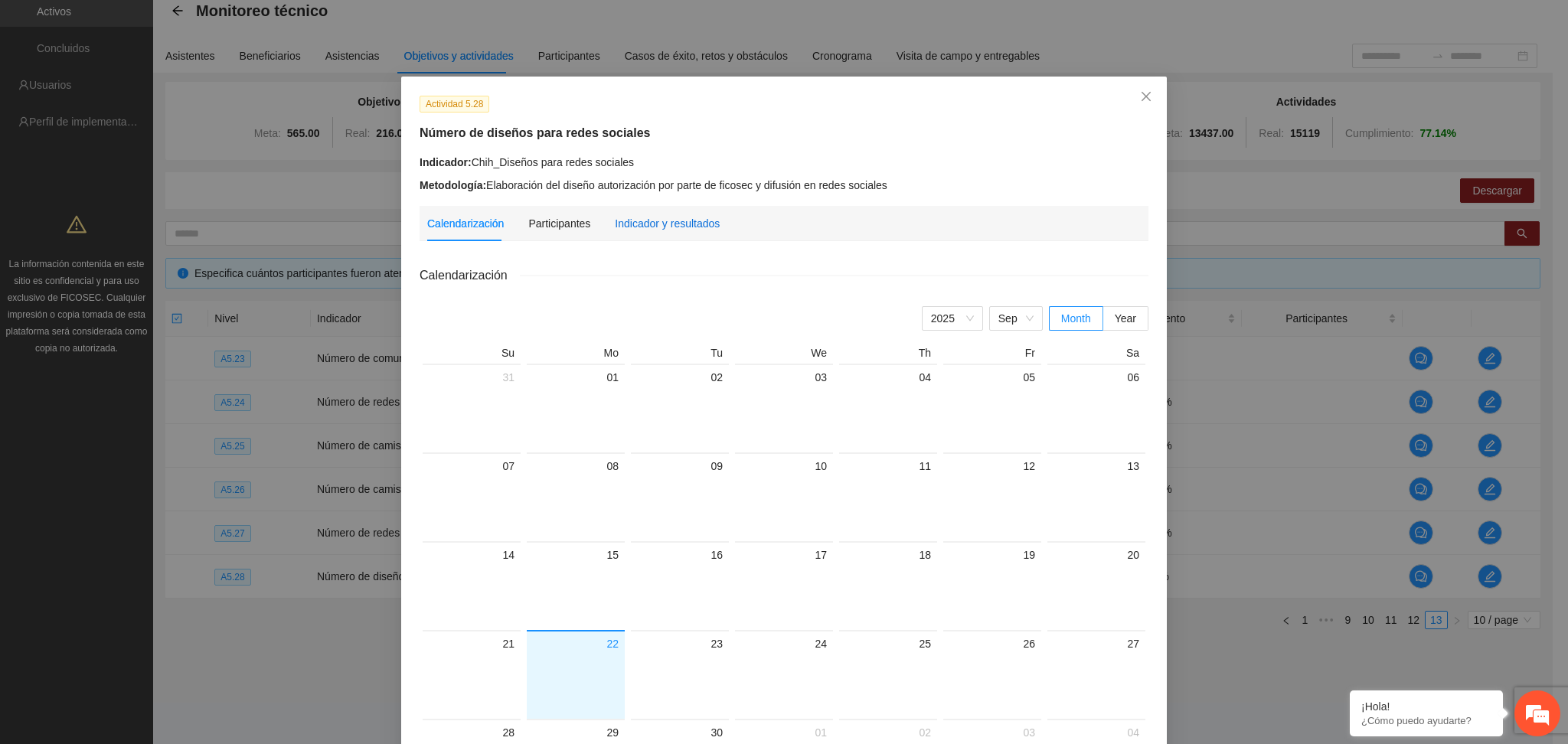
click at [686, 215] on div "Indicador y resultados" at bounding box center [667, 223] width 105 height 17
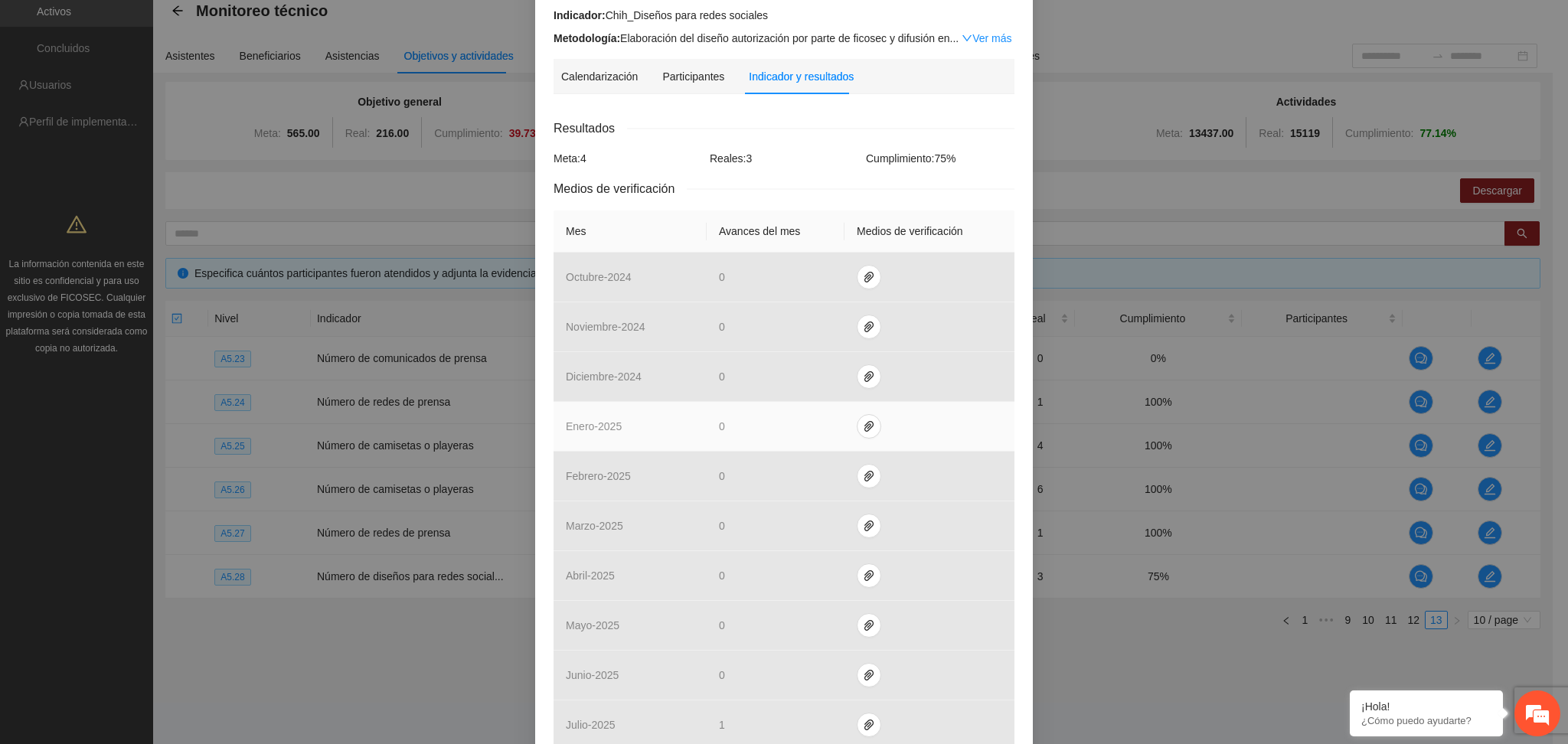
scroll to position [401, 0]
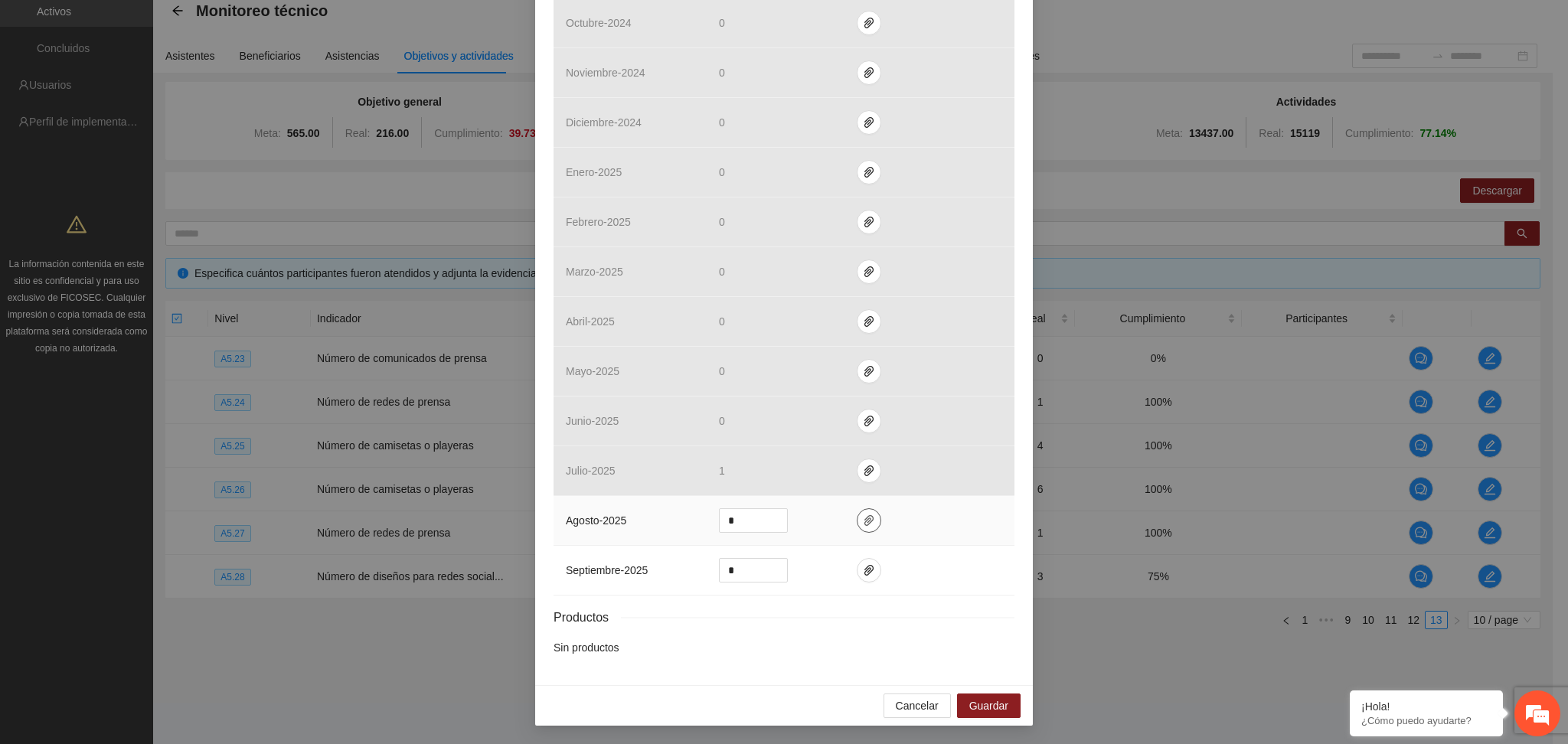
click at [863, 525] on icon "paper-clip" at bounding box center [869, 520] width 12 height 12
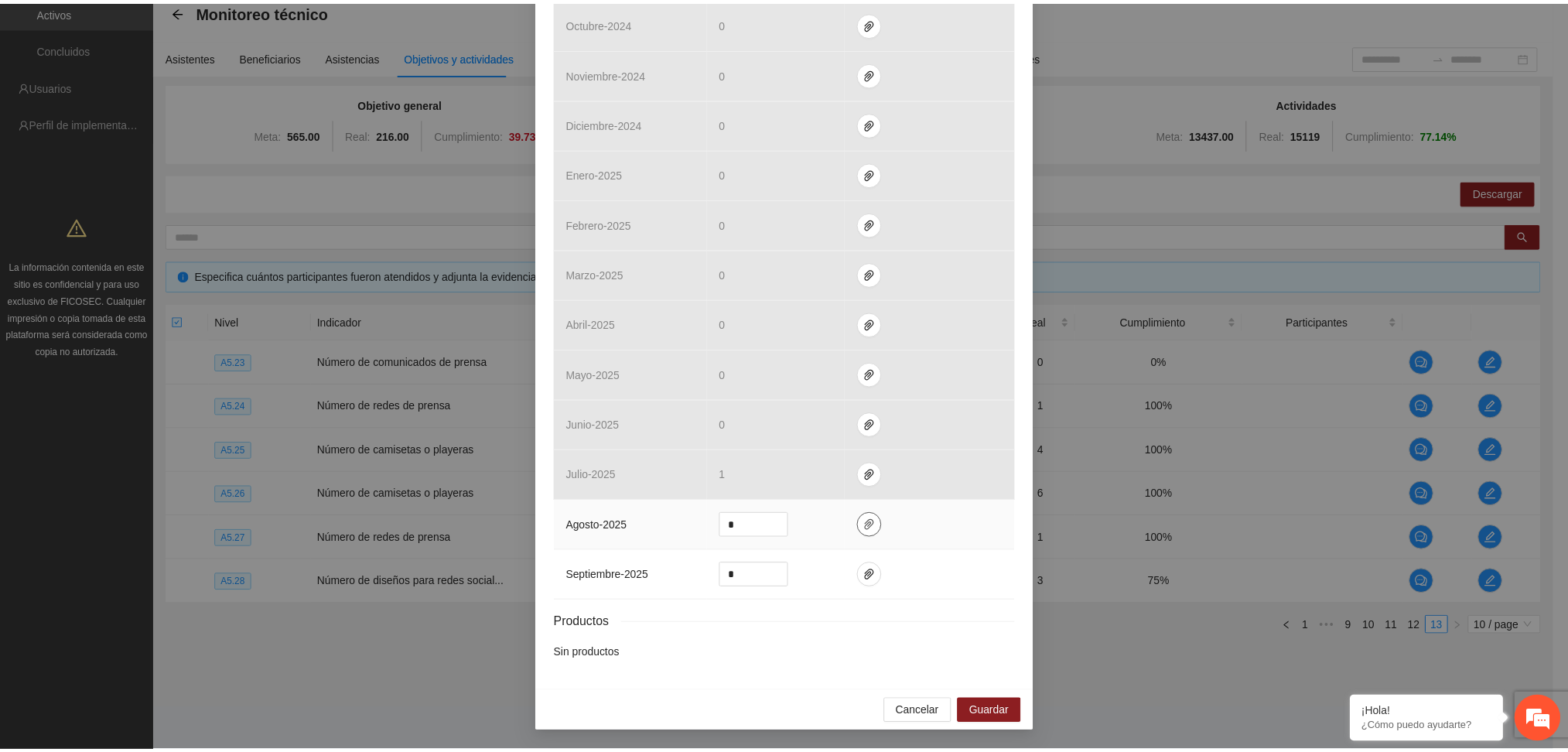
scroll to position [0, 0]
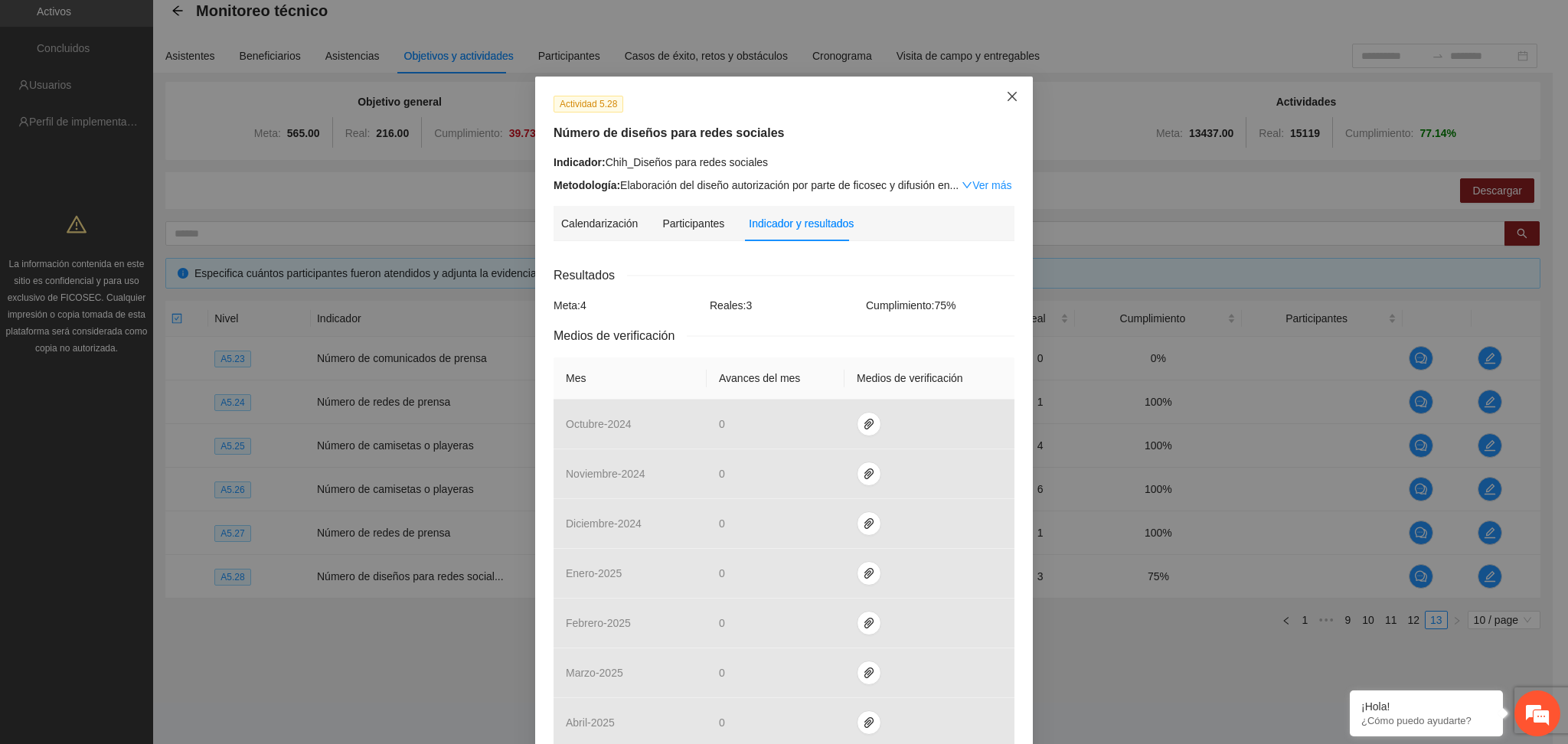
click at [1006, 101] on icon "close" at bounding box center [1012, 96] width 12 height 12
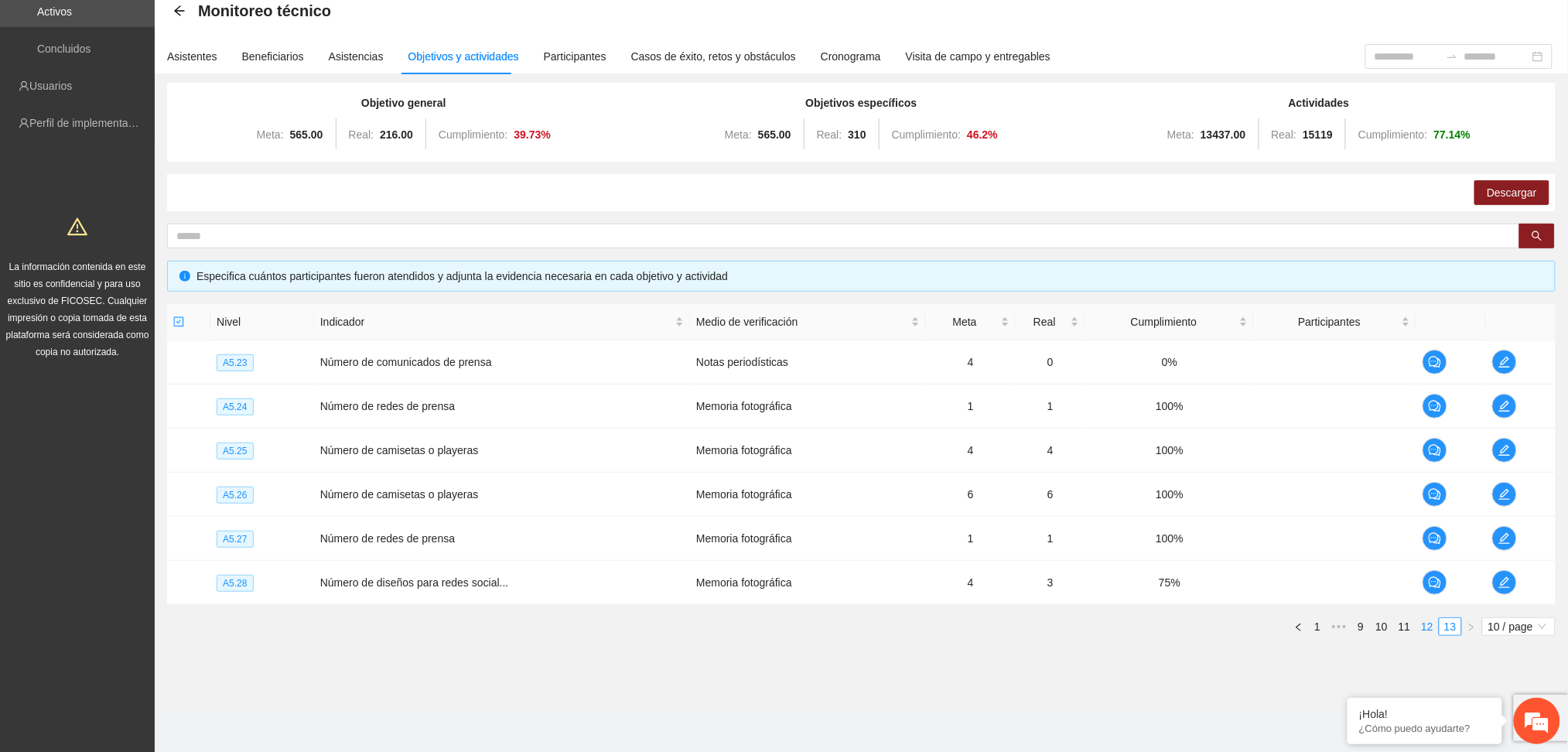
click at [1431, 628] on link "12" at bounding box center [1428, 627] width 22 height 17
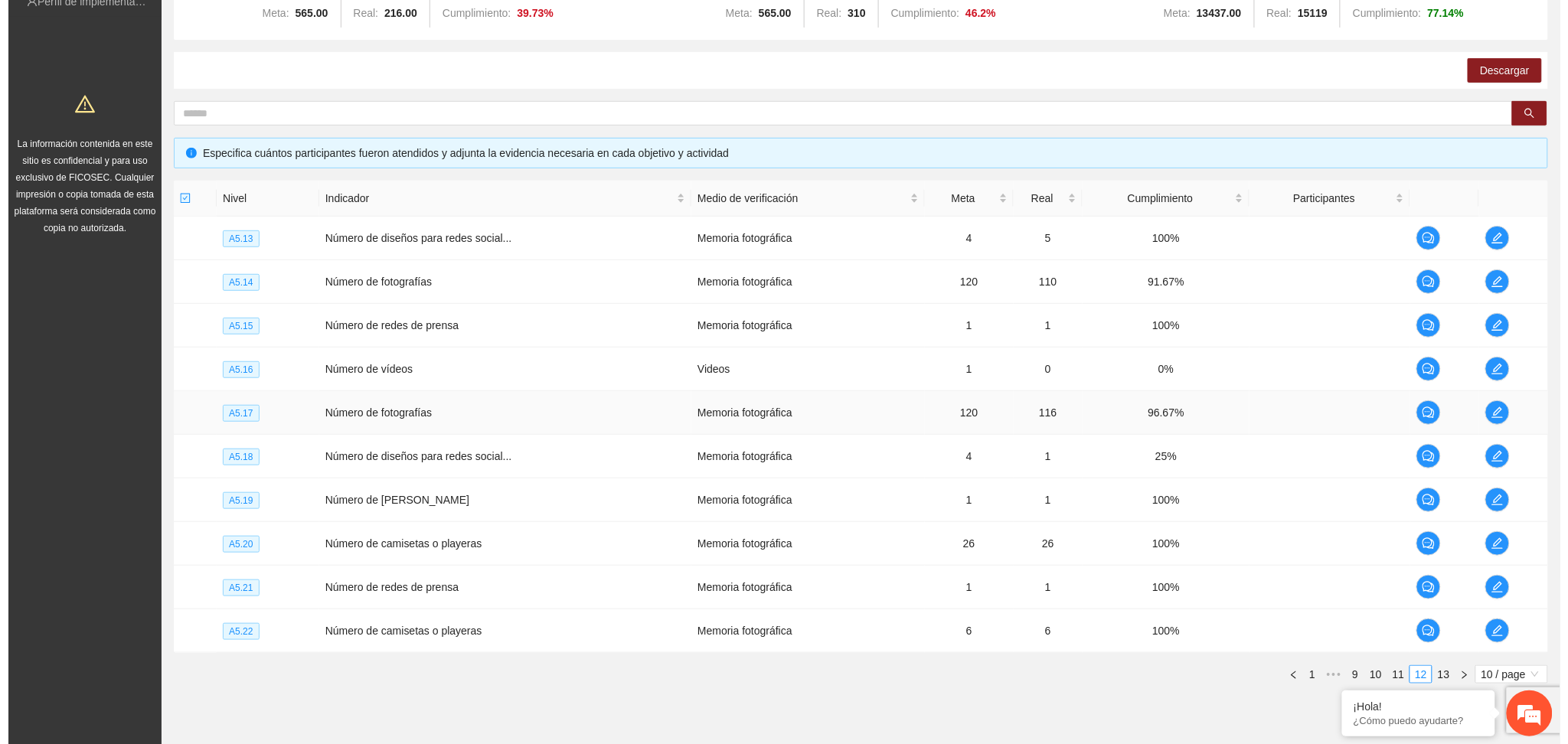
scroll to position [255, 0]
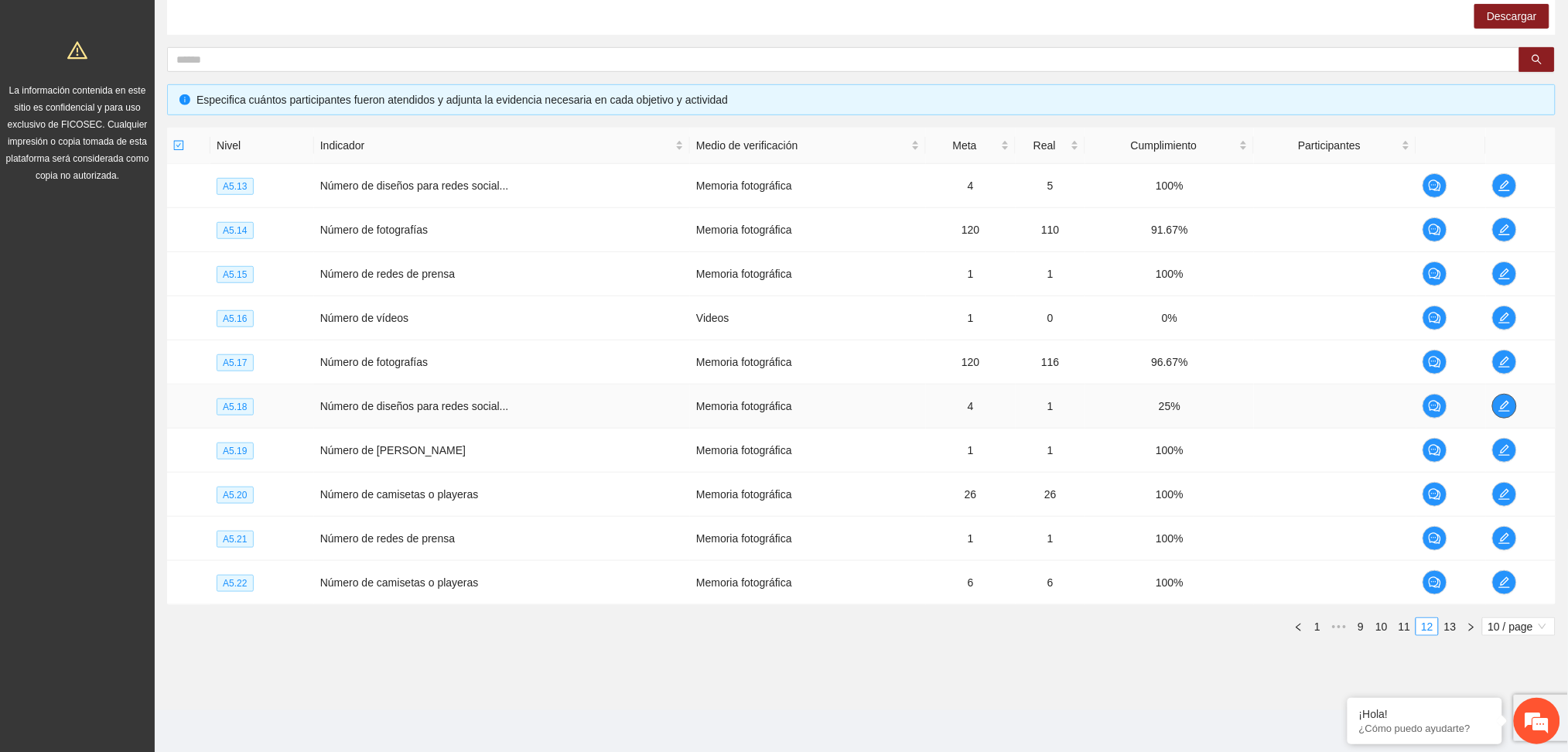
click at [1499, 405] on icon "edit" at bounding box center [1504, 405] width 12 height 12
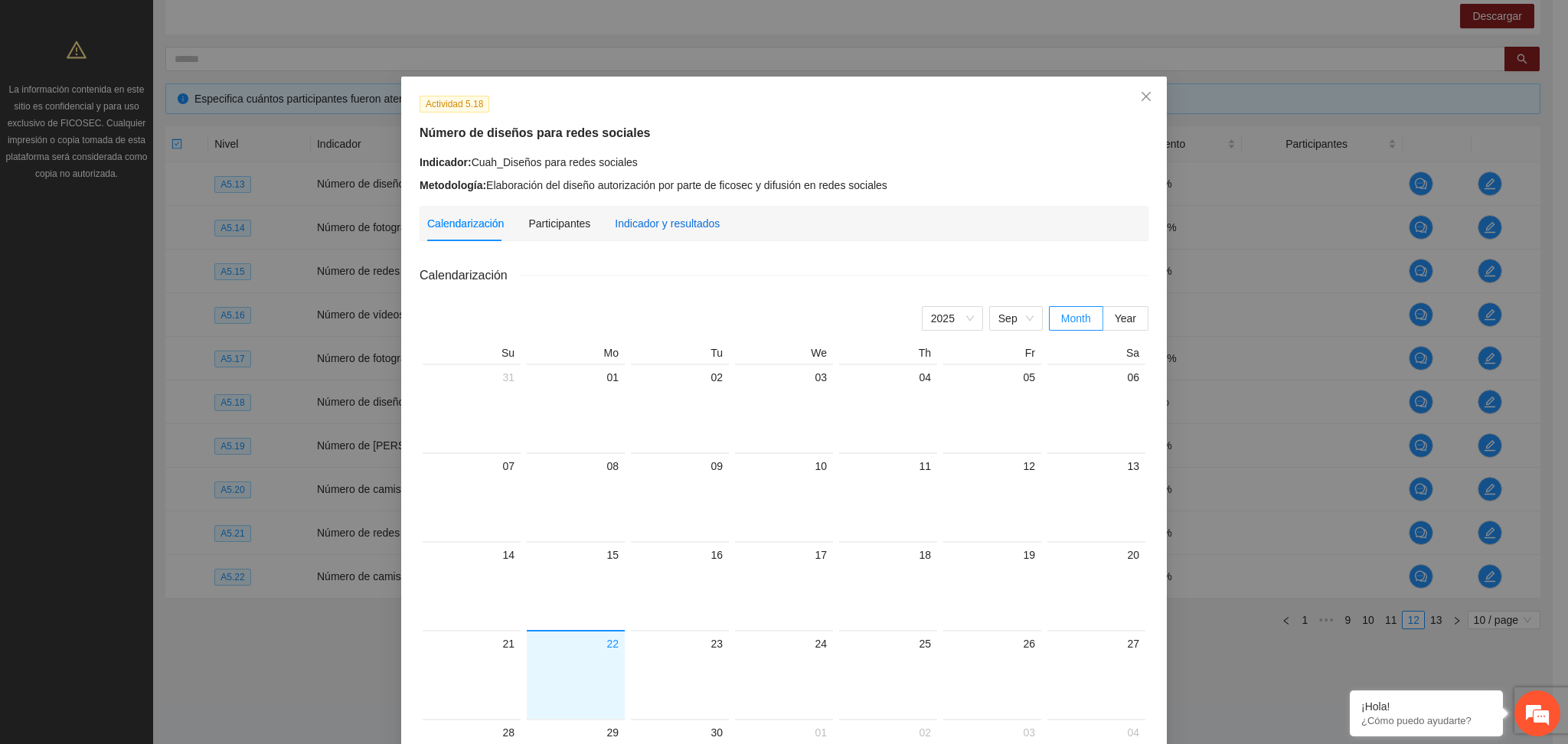
click at [647, 223] on div "Indicador y resultados" at bounding box center [667, 223] width 105 height 17
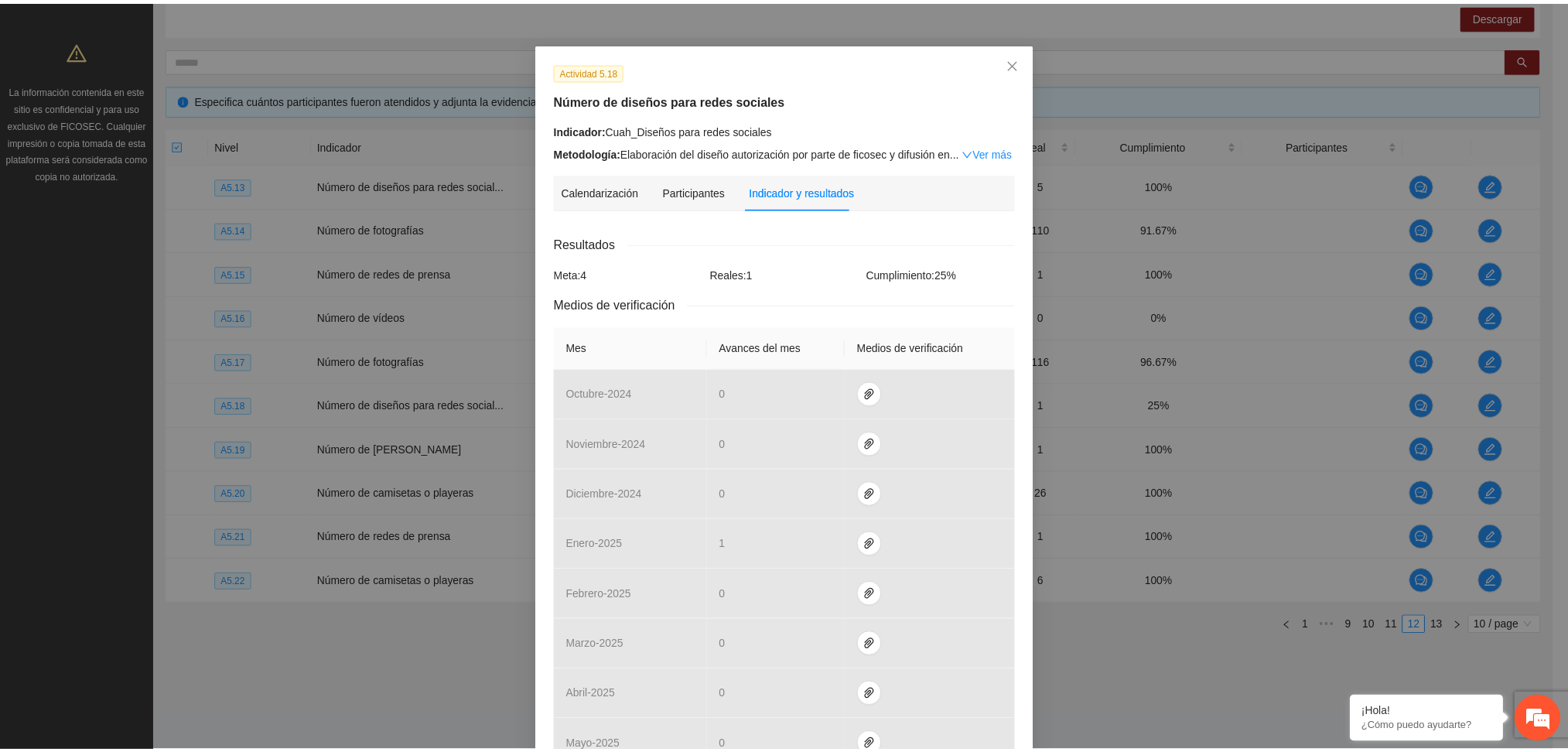
scroll to position [0, 0]
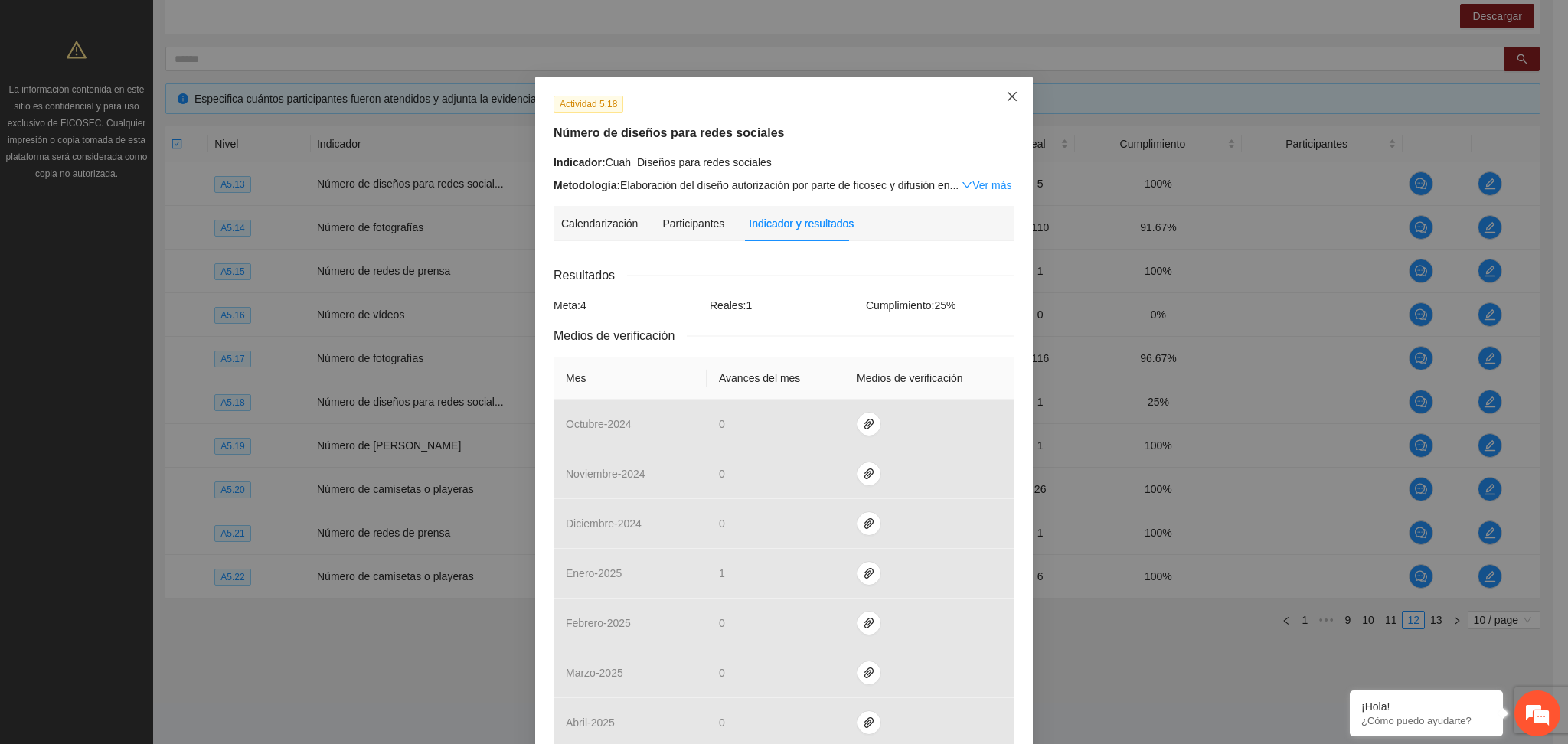
click at [1006, 100] on icon "close" at bounding box center [1012, 96] width 12 height 12
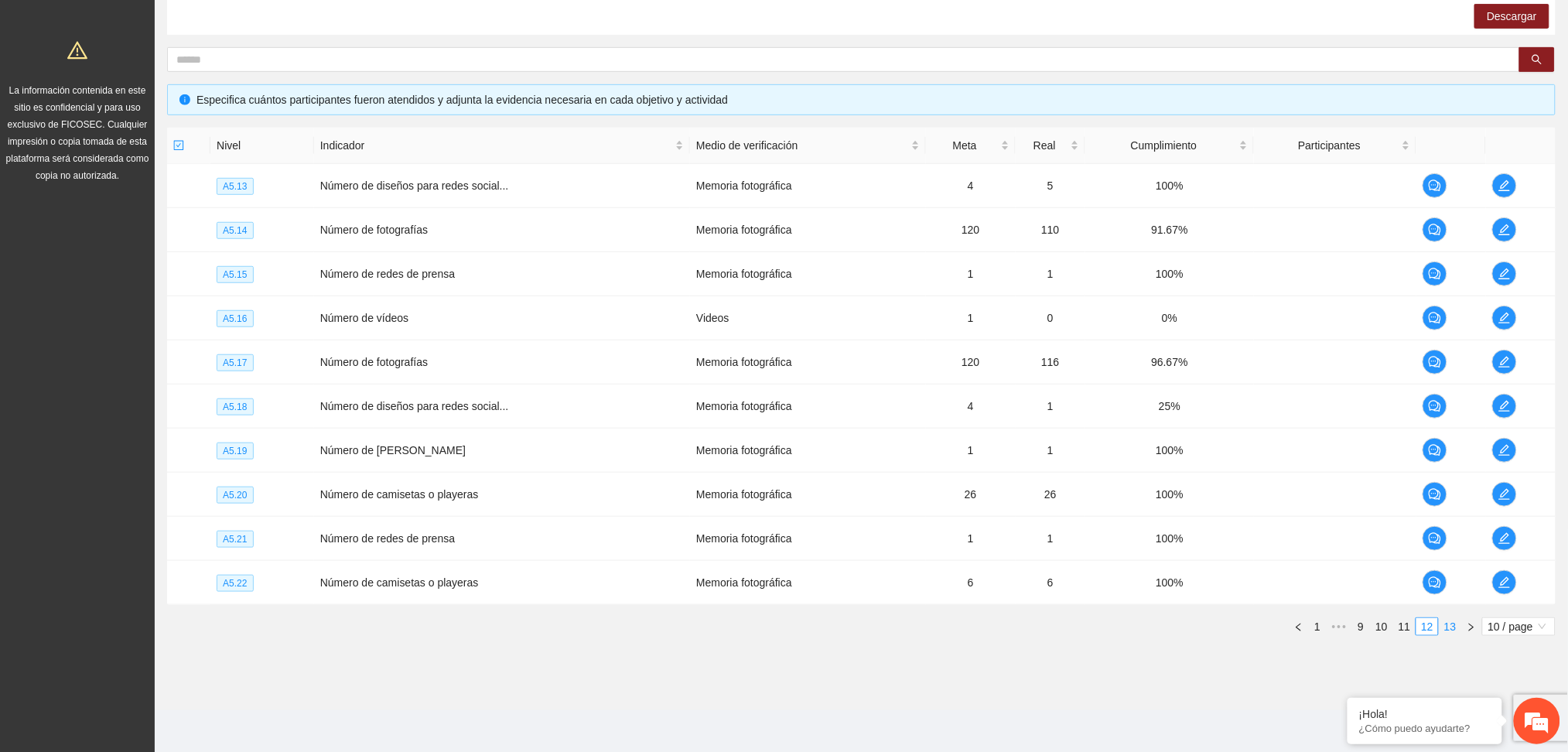
click at [1452, 628] on link "13" at bounding box center [1451, 627] width 22 height 17
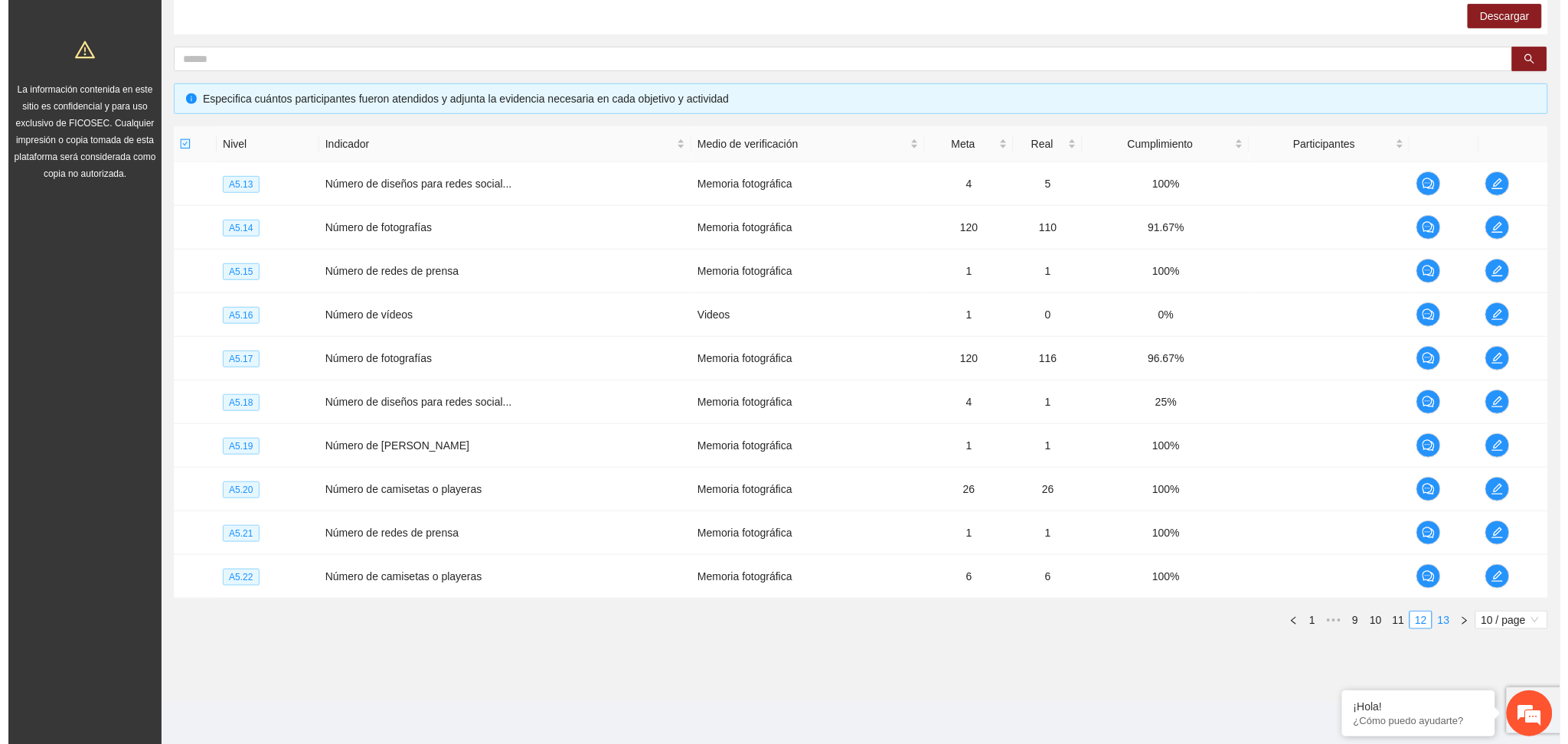
scroll to position [80, 0]
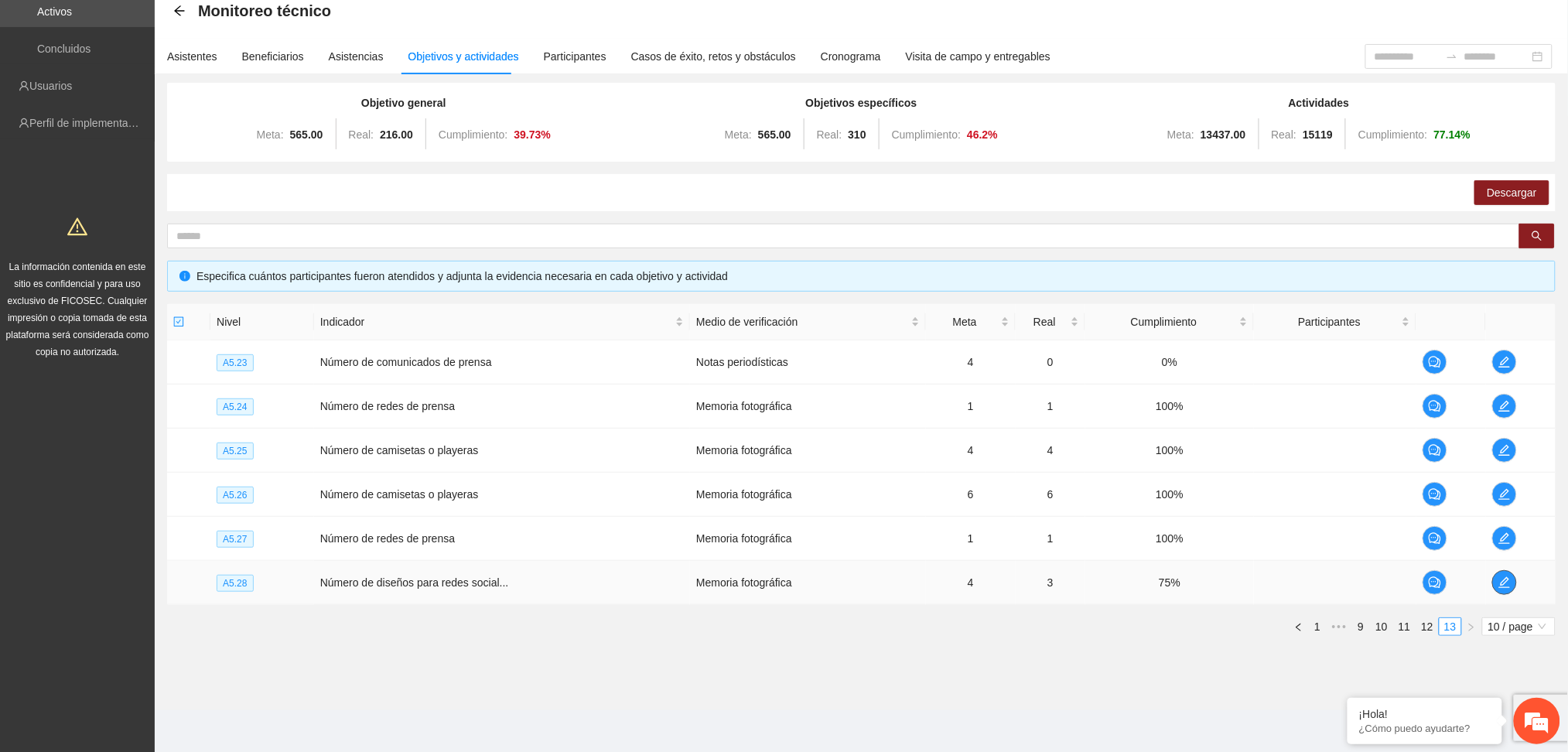
click at [1503, 582] on icon "edit" at bounding box center [1504, 582] width 11 height 11
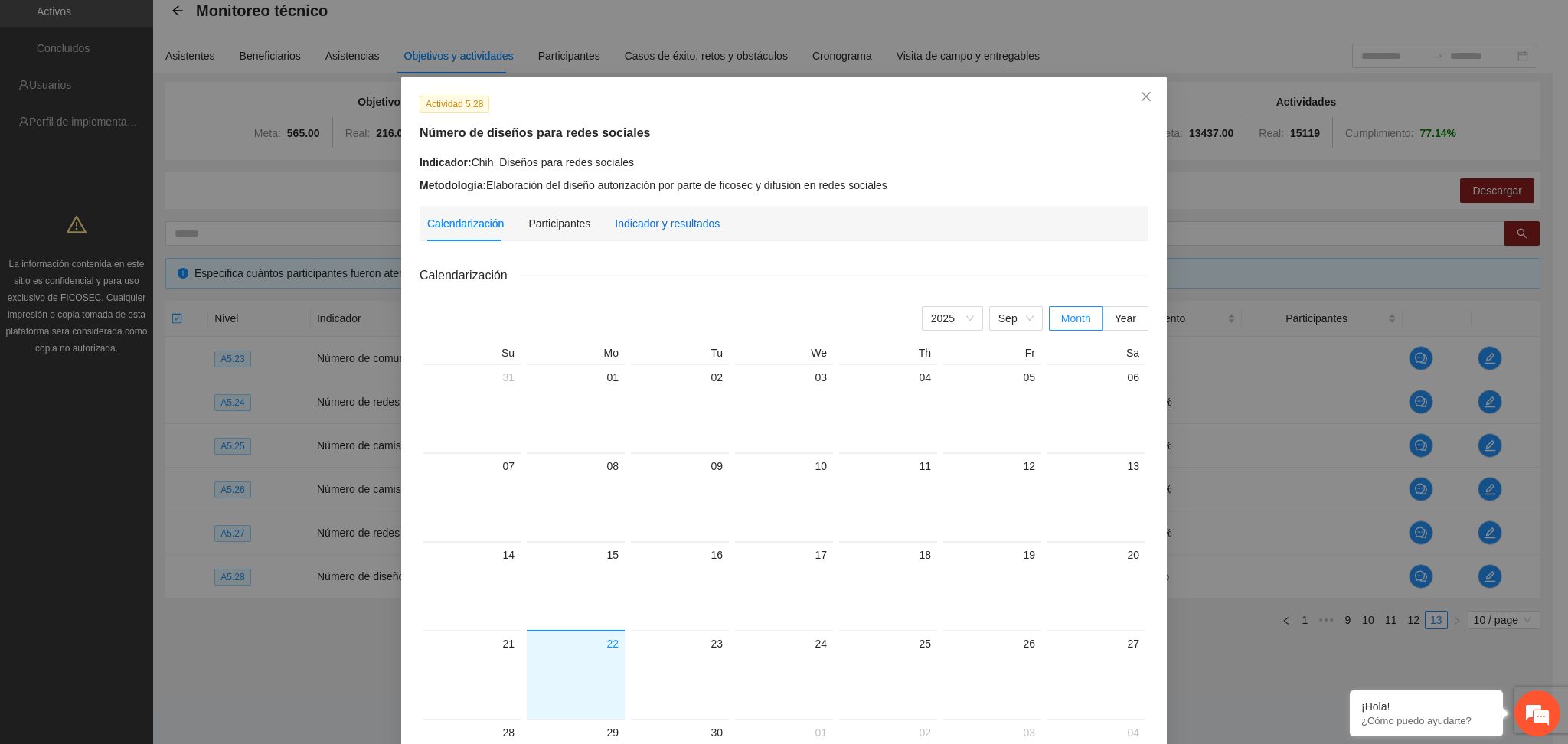
click at [664, 223] on div "Indicador y resultados" at bounding box center [667, 223] width 105 height 17
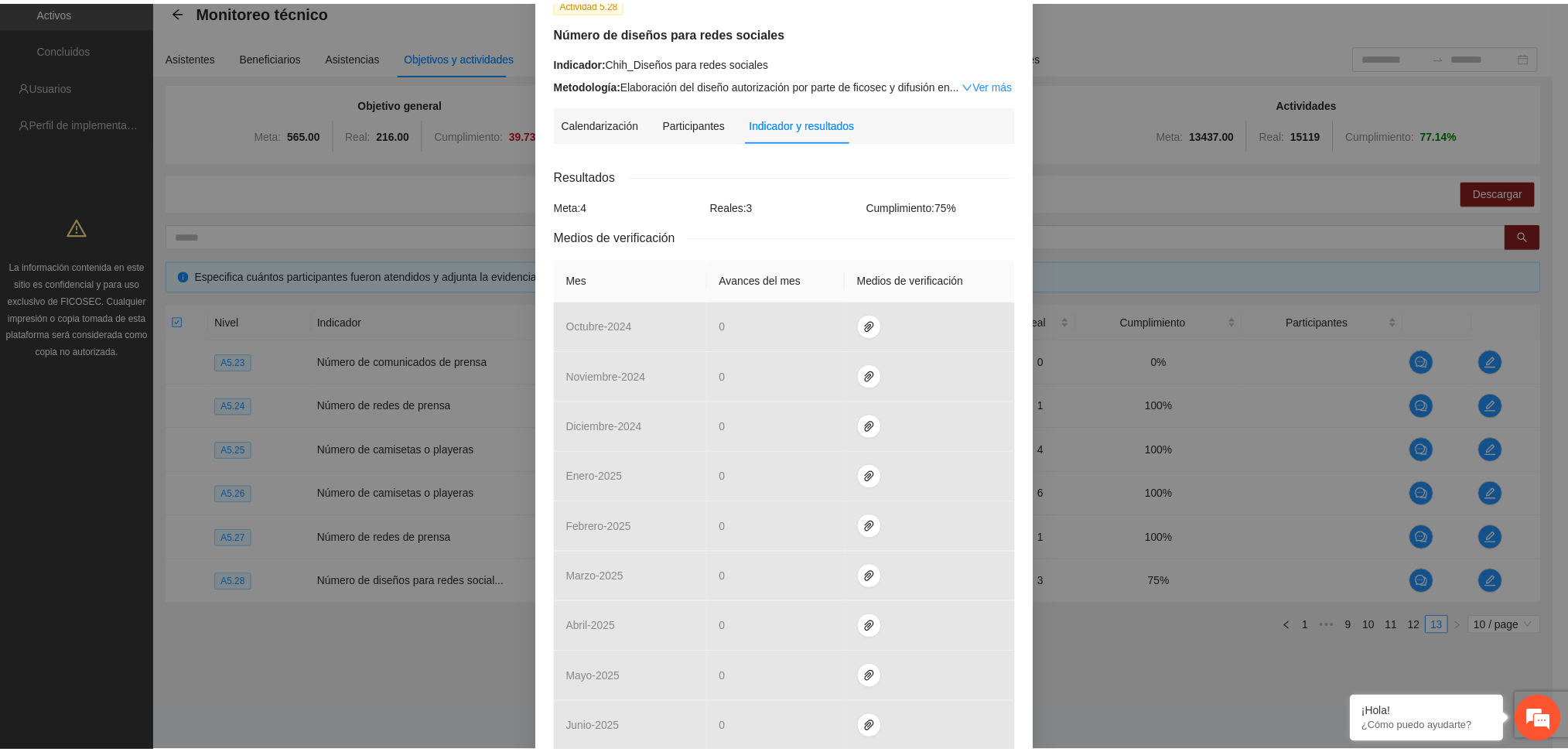
scroll to position [0, 0]
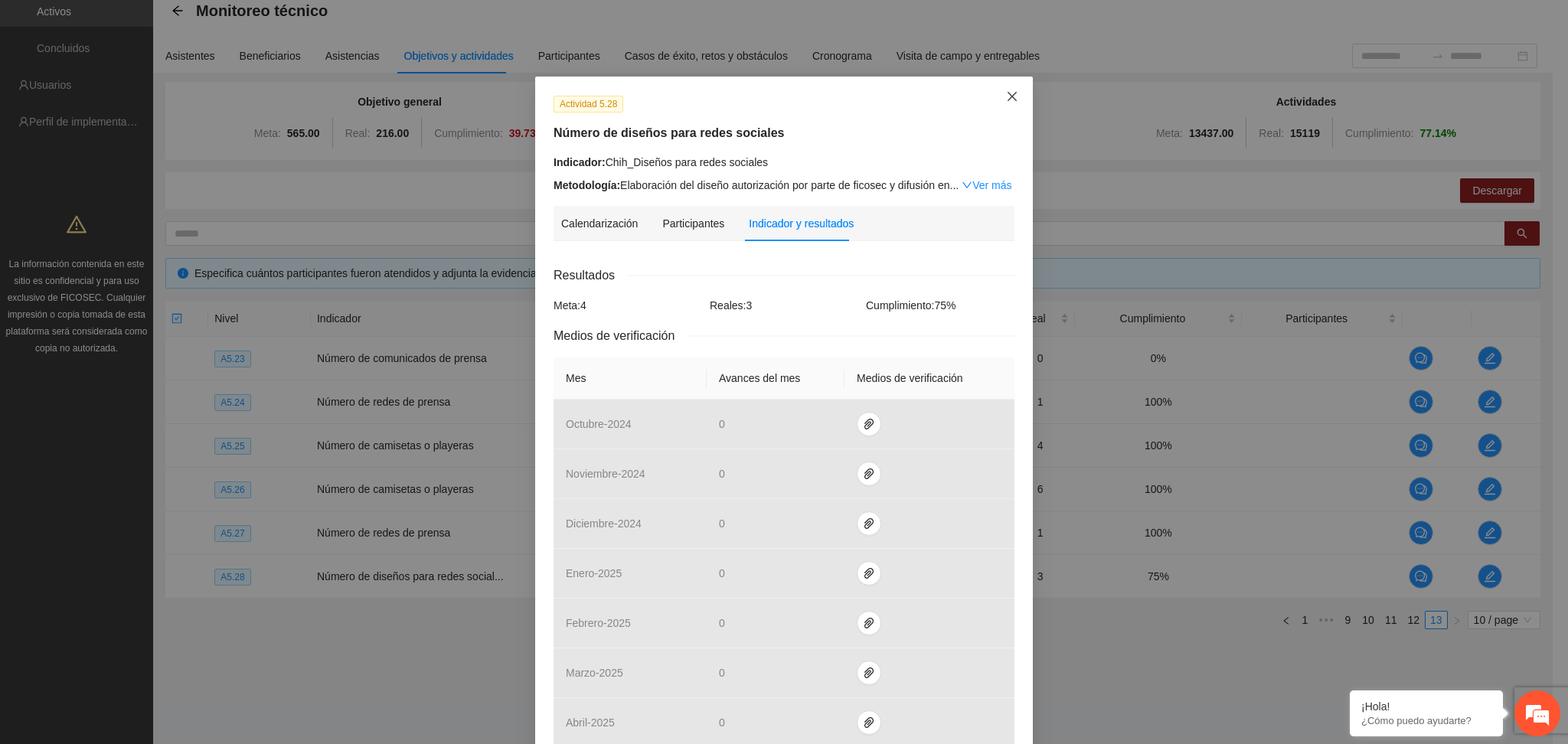
click at [1006, 98] on icon "close" at bounding box center [1012, 96] width 12 height 12
